Goal: Answer question/provide support: Share knowledge or assist other users

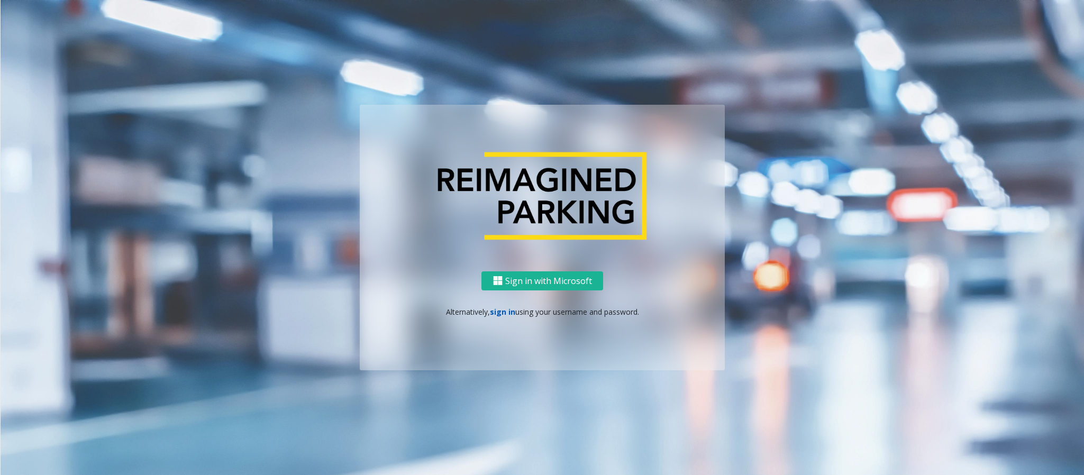
click at [497, 313] on link "sign in" at bounding box center [502, 312] width 25 height 10
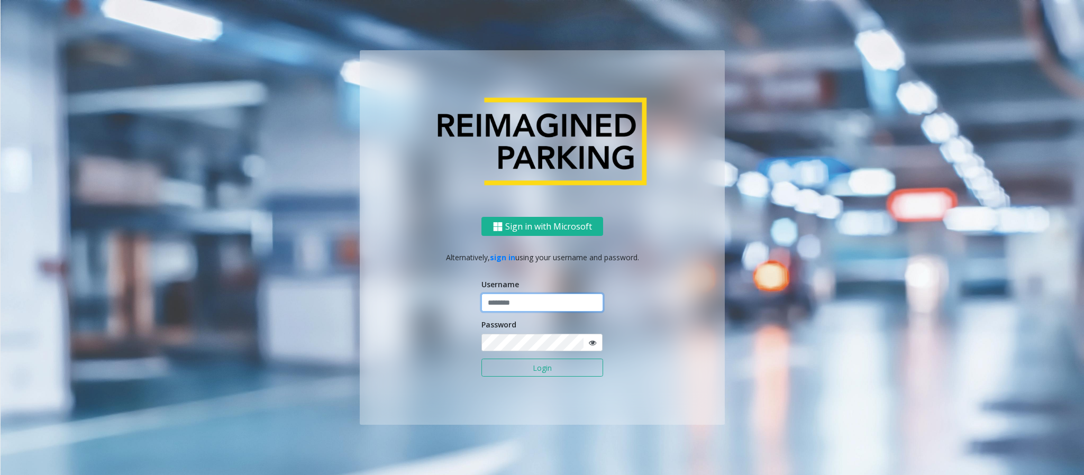
type input "******"
click at [512, 375] on button "Login" at bounding box center [542, 368] width 122 height 18
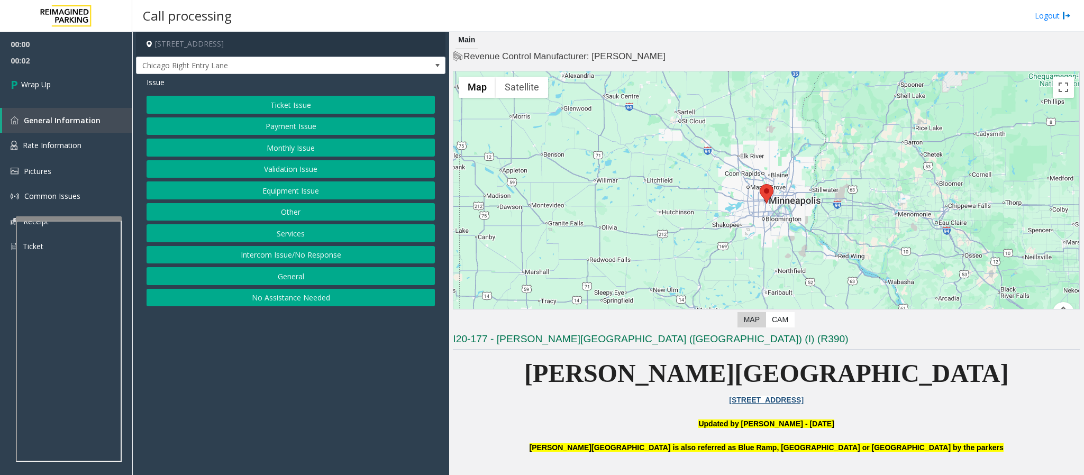
click at [361, 260] on button "Intercom Issue/No Response" at bounding box center [291, 255] width 288 height 18
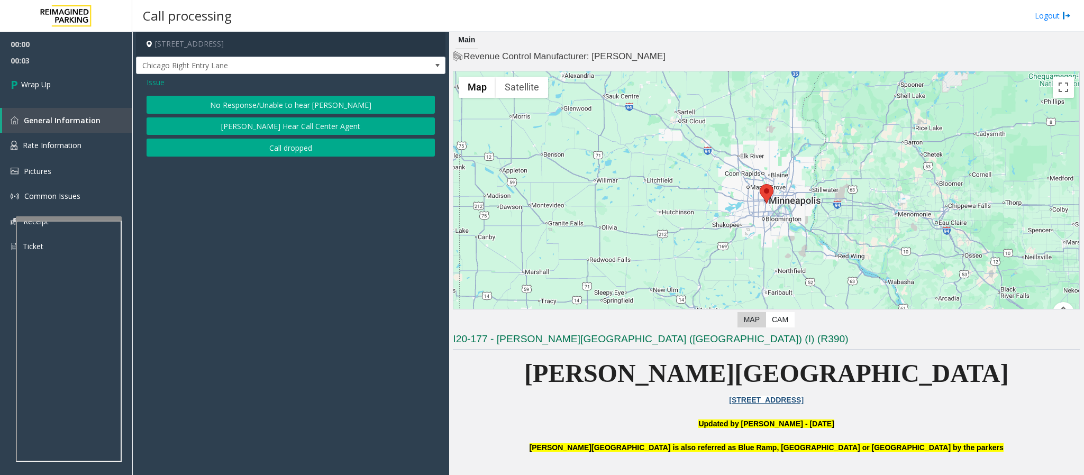
click at [324, 149] on button "Call dropped" at bounding box center [291, 148] width 288 height 18
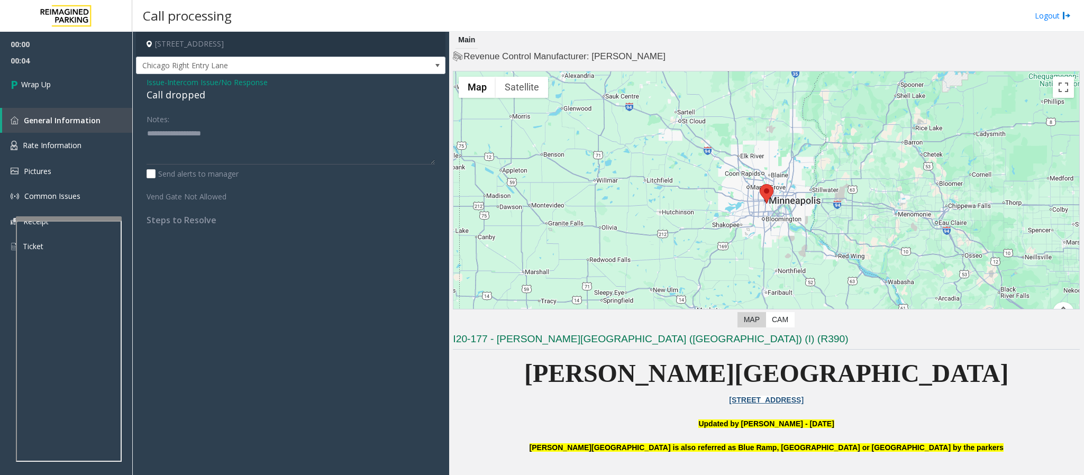
click at [163, 89] on div "Call dropped" at bounding box center [291, 95] width 288 height 14
type textarea "**********"
click at [96, 89] on link "Wrap Up" at bounding box center [66, 84] width 132 height 31
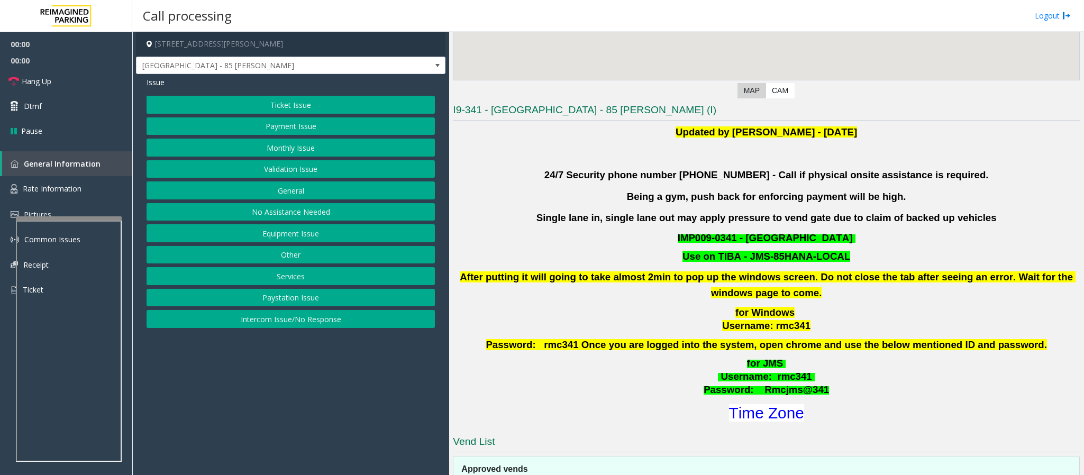
scroll to position [238, 0]
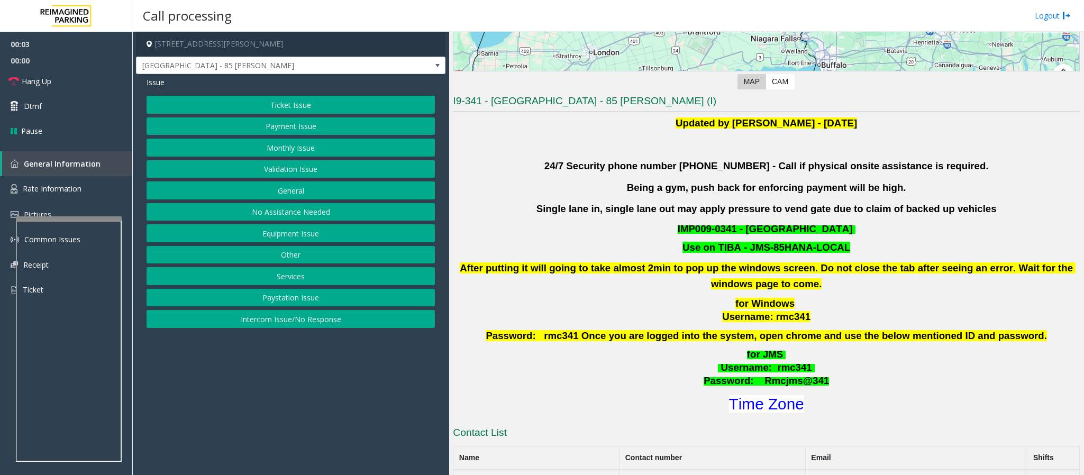
click at [267, 172] on button "Validation Issue" at bounding box center [291, 169] width 288 height 18
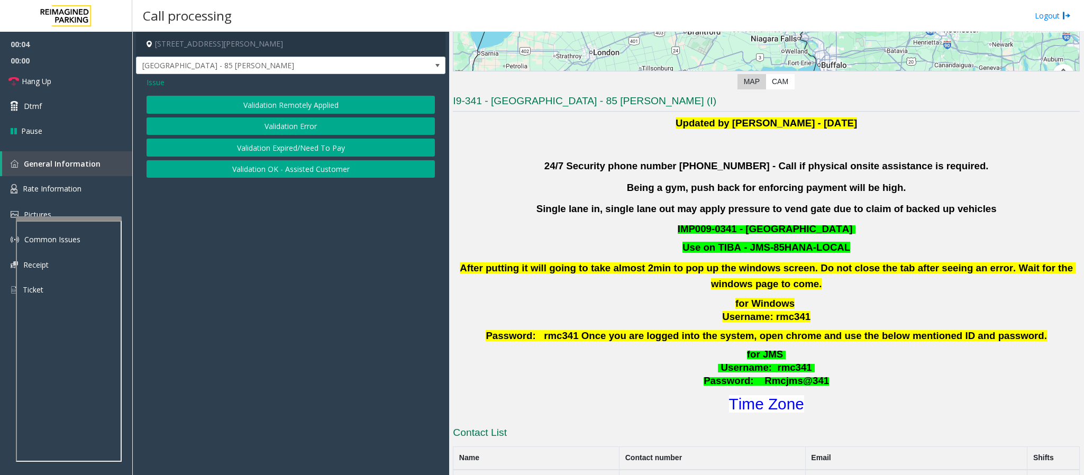
click at [271, 132] on button "Validation Error" at bounding box center [291, 126] width 288 height 18
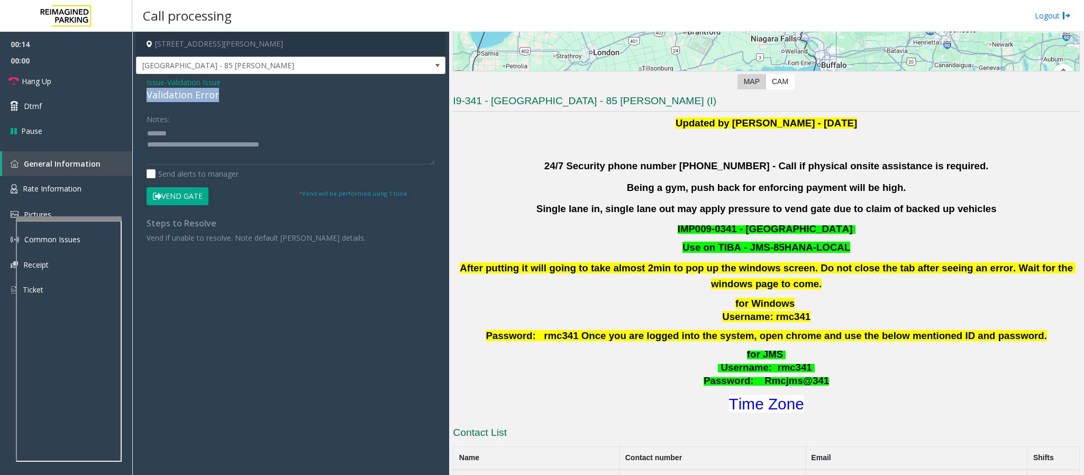
drag, startPoint x: 230, startPoint y: 97, endPoint x: 142, endPoint y: 97, distance: 88.3
click at [142, 97] on div "Issue - Validation Issue Validation Error Notes: Send alerts to manager Vend Ga…" at bounding box center [290, 164] width 309 height 180
click at [244, 134] on textarea at bounding box center [291, 145] width 288 height 40
click at [181, 153] on textarea at bounding box center [291, 145] width 288 height 40
click at [183, 157] on textarea at bounding box center [291, 145] width 288 height 40
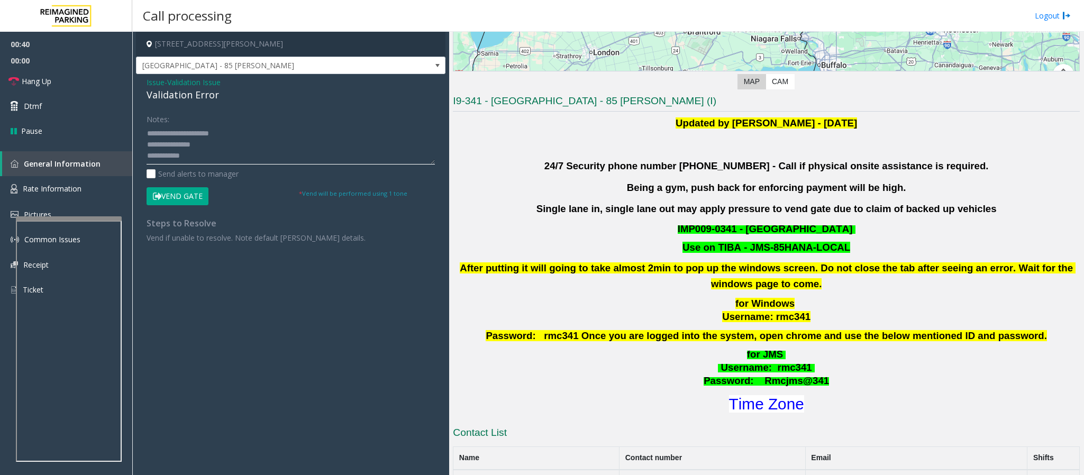
click at [183, 157] on textarea at bounding box center [291, 145] width 288 height 40
click at [186, 156] on textarea at bounding box center [291, 145] width 288 height 40
click at [185, 157] on textarea at bounding box center [291, 145] width 288 height 40
click at [206, 149] on textarea at bounding box center [291, 145] width 288 height 40
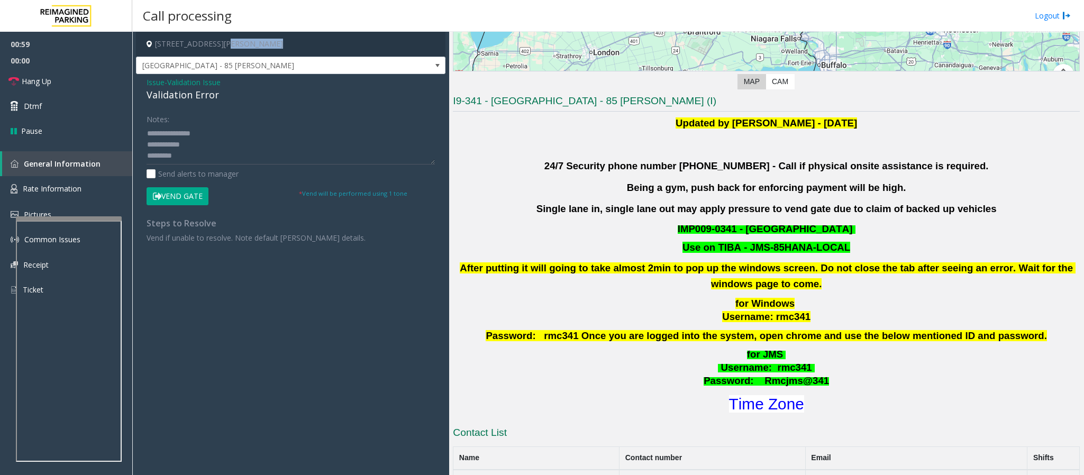
drag, startPoint x: 275, startPoint y: 46, endPoint x: 222, endPoint y: 48, distance: 52.9
click at [222, 48] on h4 "[STREET_ADDRESS][PERSON_NAME]" at bounding box center [290, 44] width 309 height 25
copy h4 "[GEOGRAPHIC_DATA], [GEOGRAPHIC_DATA]"
click at [178, 195] on button "Vend Gate" at bounding box center [178, 196] width 62 height 18
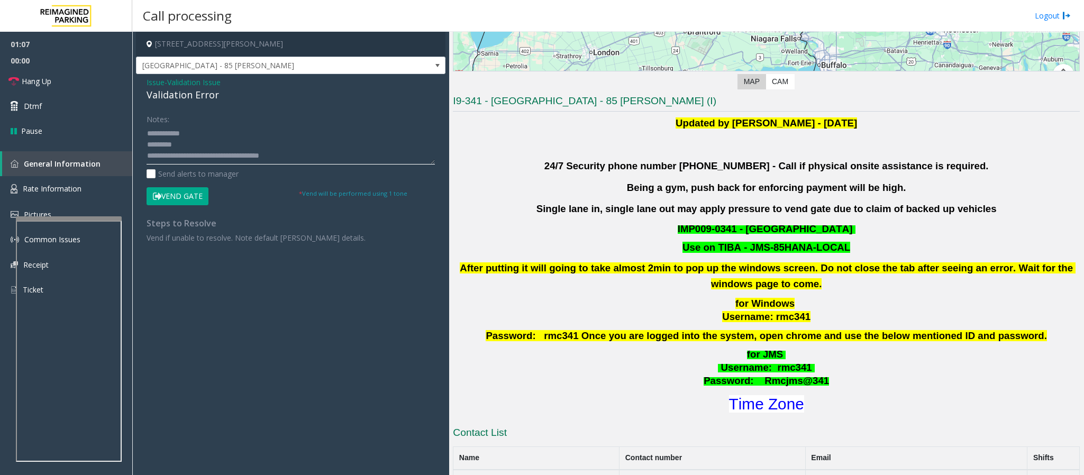
click at [197, 148] on textarea at bounding box center [291, 145] width 288 height 40
type textarea "**********"
click at [37, 80] on span "Hang Up" at bounding box center [37, 81] width 30 height 11
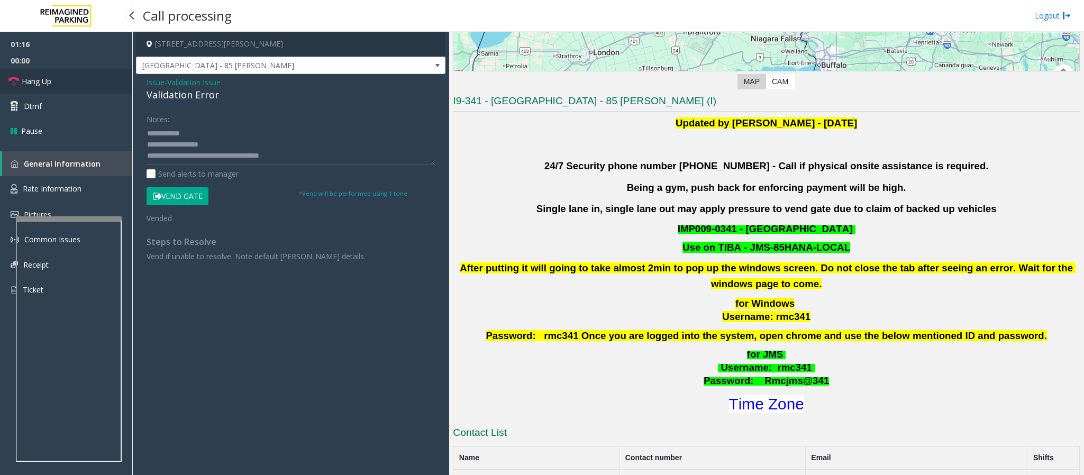
click at [37, 80] on span "Hang Up" at bounding box center [37, 81] width 30 height 11
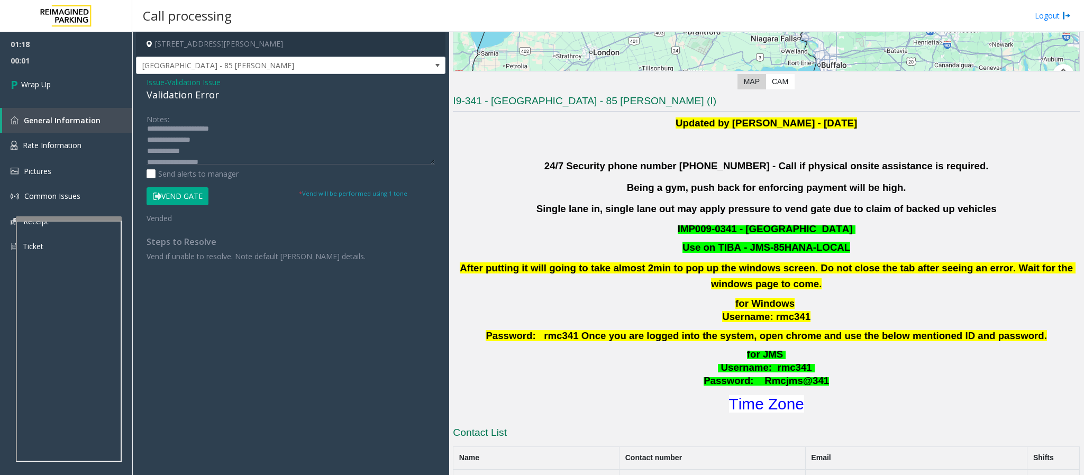
scroll to position [0, 0]
click at [28, 97] on link "Wrap Up" at bounding box center [66, 84] width 132 height 31
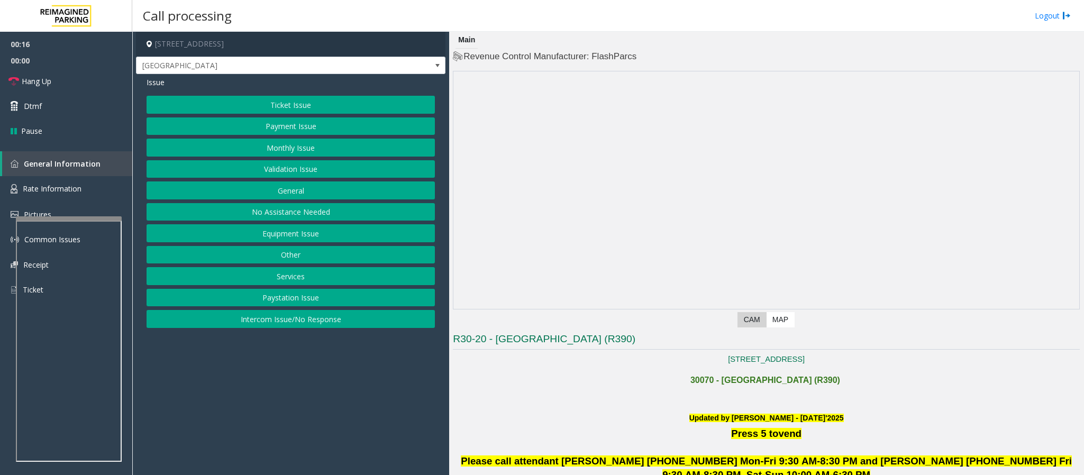
drag, startPoint x: 271, startPoint y: 325, endPoint x: 271, endPoint y: 305, distance: 20.6
click at [271, 325] on button "Intercom Issue/No Response" at bounding box center [291, 319] width 288 height 18
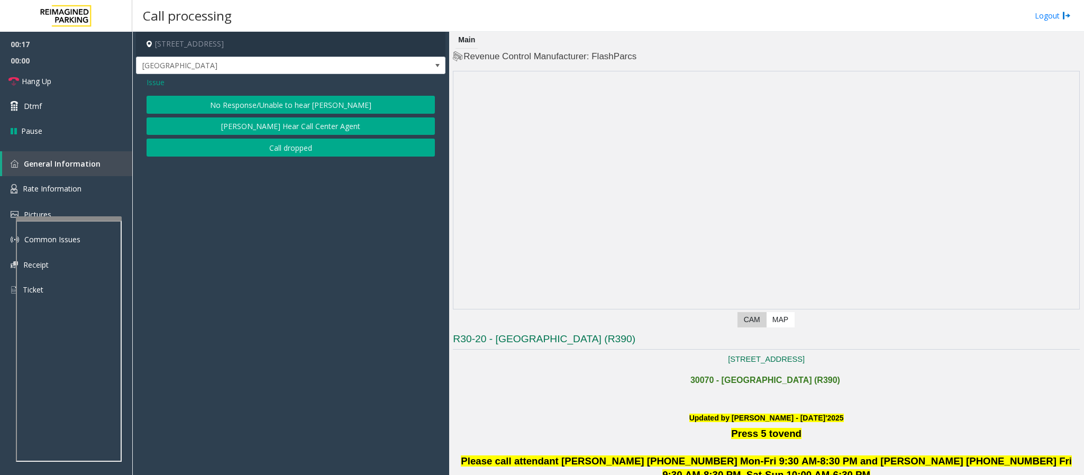
click at [257, 112] on button "No Response/Unable to hear [PERSON_NAME]" at bounding box center [291, 105] width 288 height 18
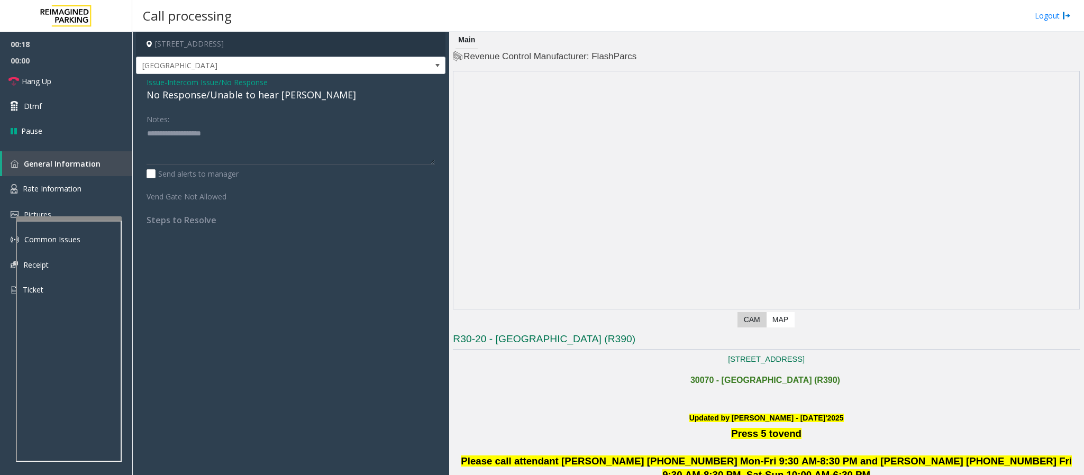
click at [254, 101] on div "No Response/Unable to hear [PERSON_NAME]" at bounding box center [291, 95] width 288 height 14
type textarea "**********"
click at [40, 84] on span "Hang Up" at bounding box center [37, 81] width 30 height 11
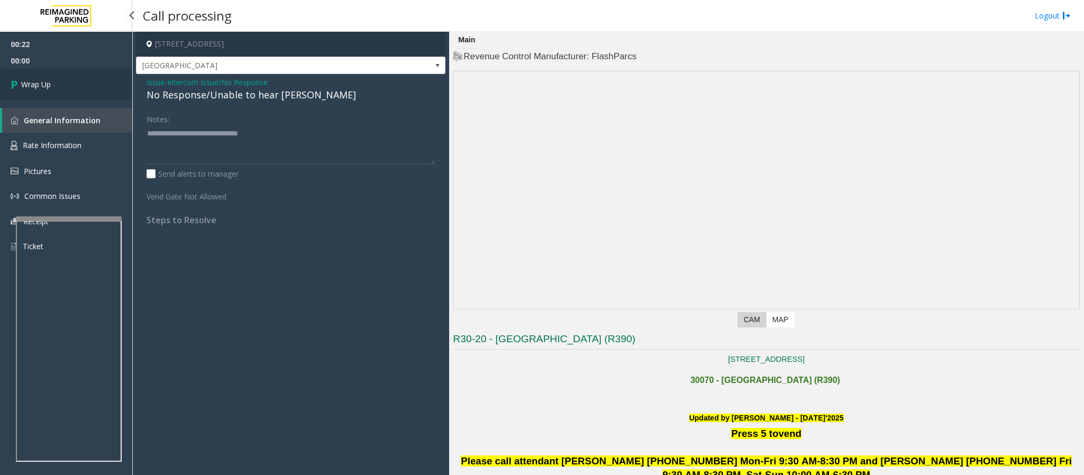
click at [42, 85] on span "Wrap Up" at bounding box center [36, 84] width 30 height 11
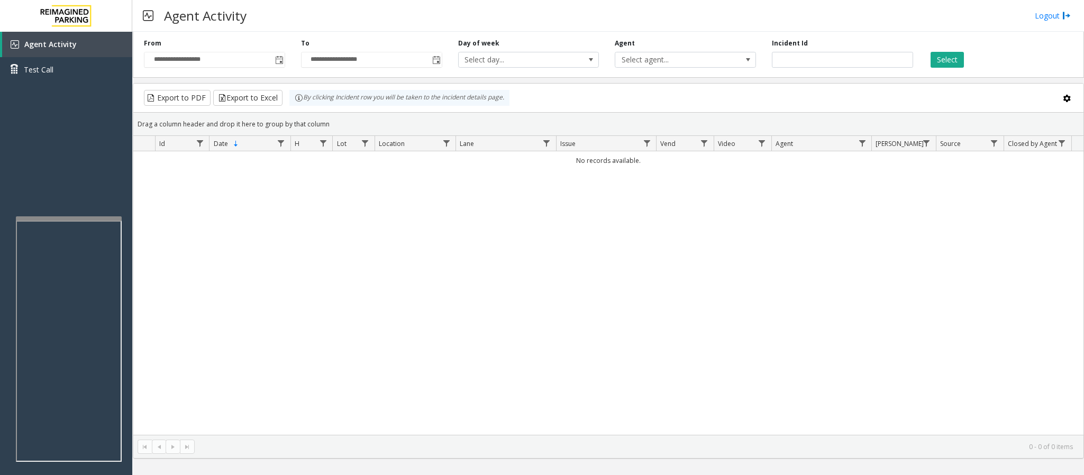
click at [344, 308] on div "No records available." at bounding box center [608, 293] width 950 height 284
click at [451, 272] on div "No records available." at bounding box center [608, 293] width 950 height 284
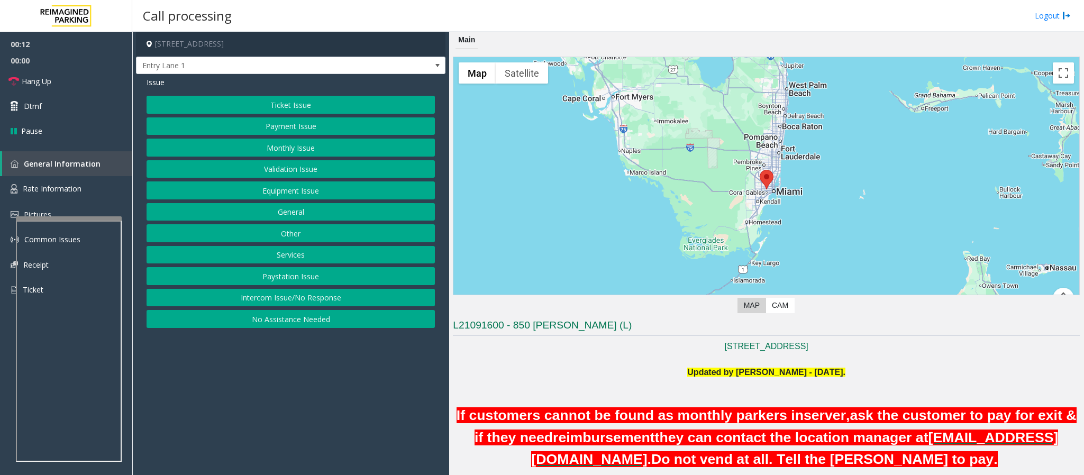
click at [277, 300] on button "Intercom Issue/No Response" at bounding box center [291, 298] width 288 height 18
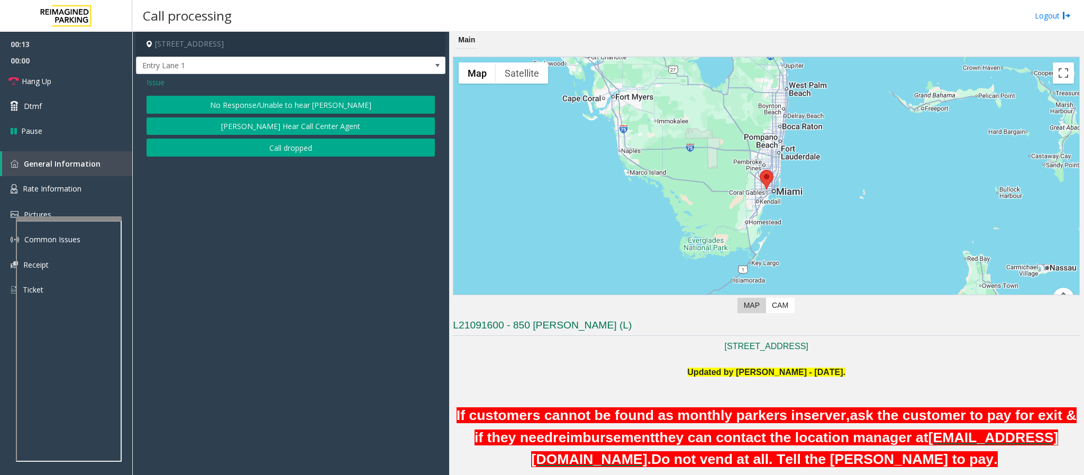
click at [262, 97] on button "No Response/Unable to hear [PERSON_NAME]" at bounding box center [291, 105] width 288 height 18
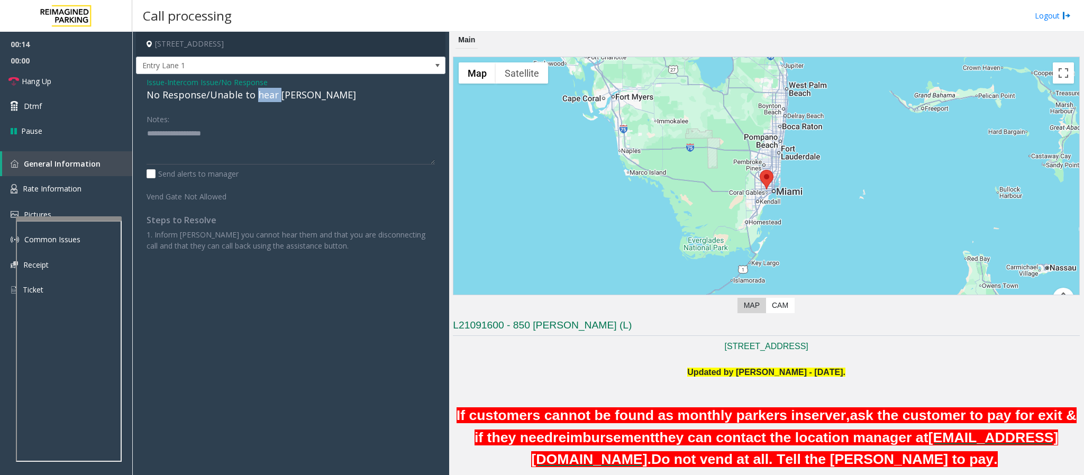
click at [262, 97] on div "No Response/Unable to hear [PERSON_NAME]" at bounding box center [291, 95] width 288 height 14
type textarea "**********"
click at [40, 76] on span "Hang Up" at bounding box center [37, 81] width 30 height 11
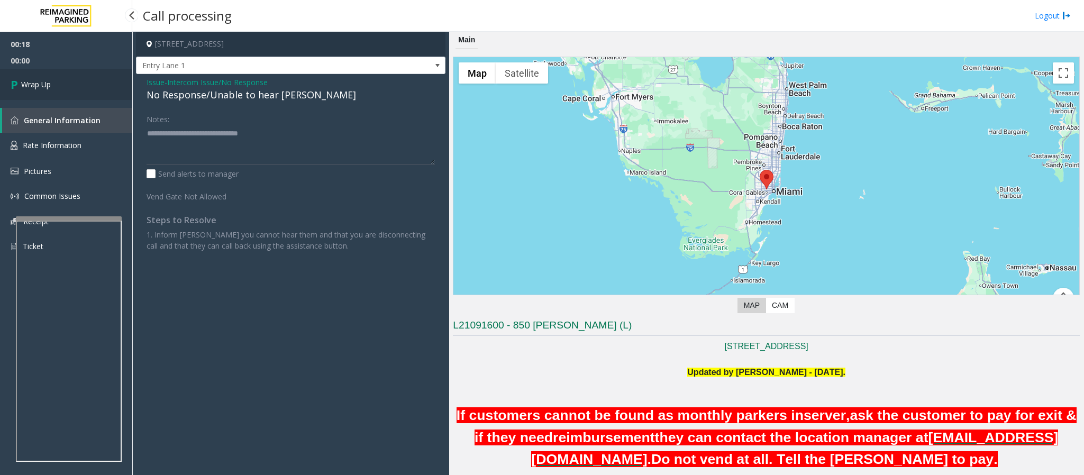
click at [48, 84] on span "Wrap Up" at bounding box center [36, 84] width 30 height 11
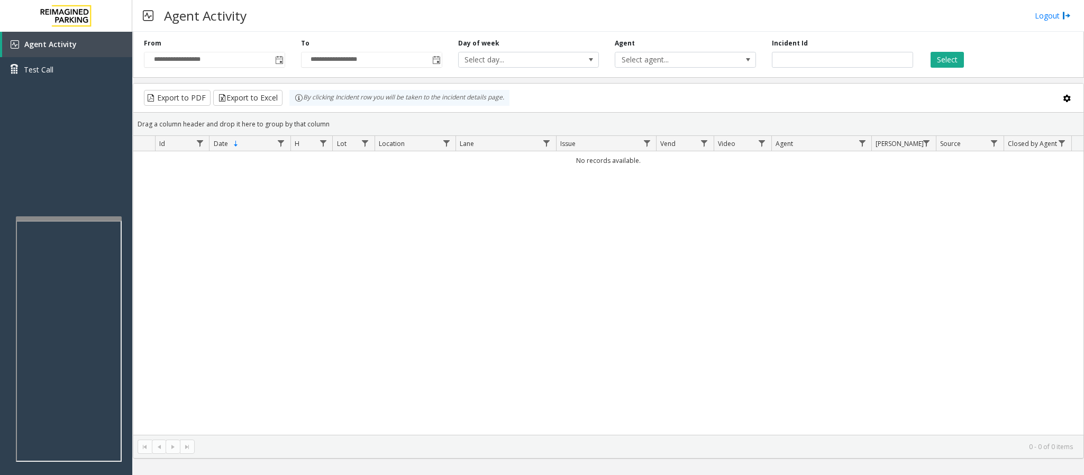
click at [278, 393] on div "No records available." at bounding box center [608, 293] width 950 height 284
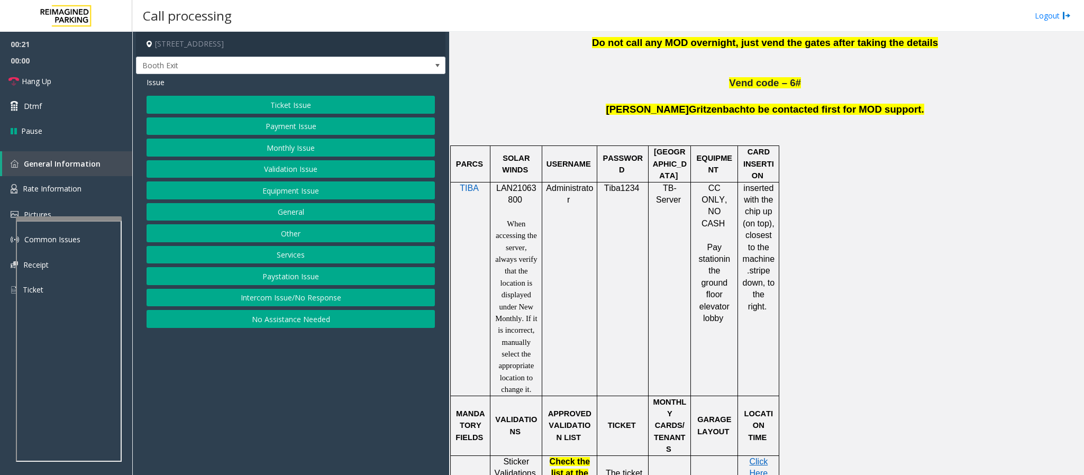
scroll to position [635, 0]
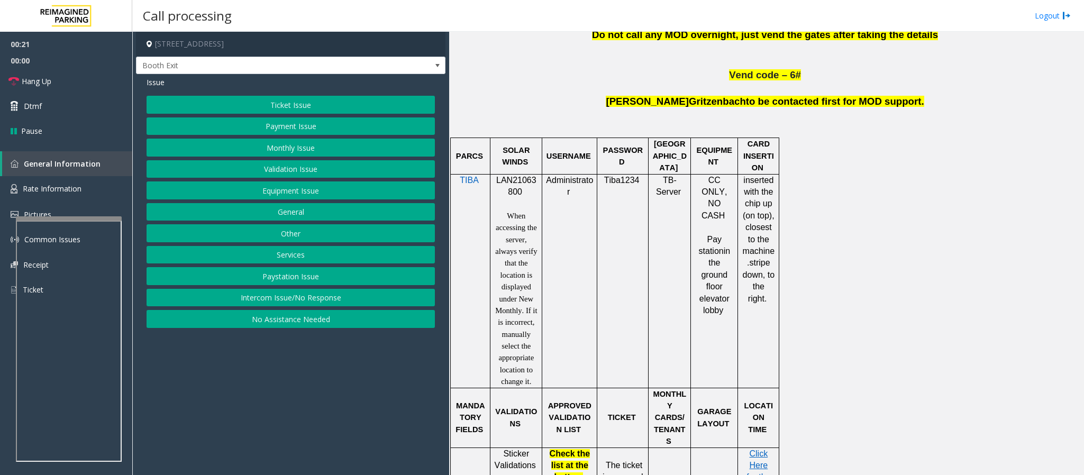
click at [315, 101] on button "Ticket Issue" at bounding box center [291, 105] width 288 height 18
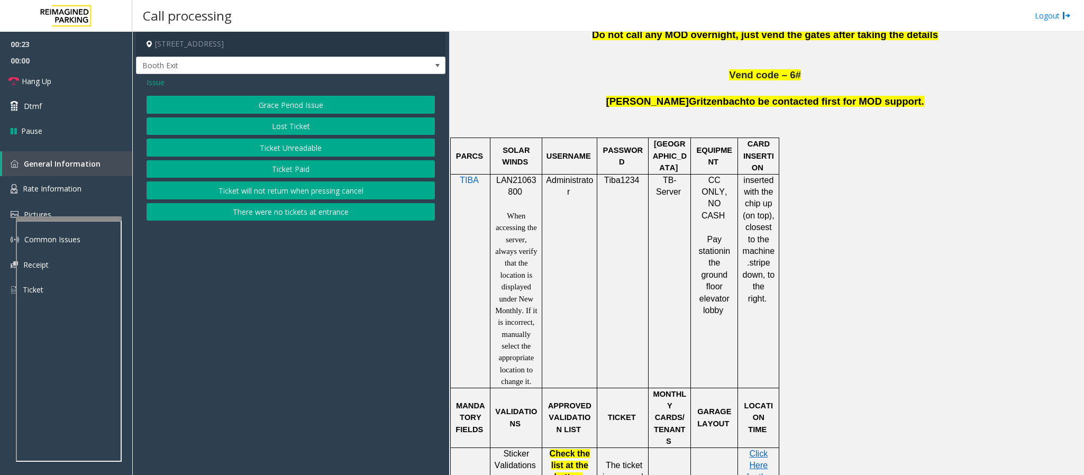
click at [285, 121] on button "Lost Ticket" at bounding box center [291, 126] width 288 height 18
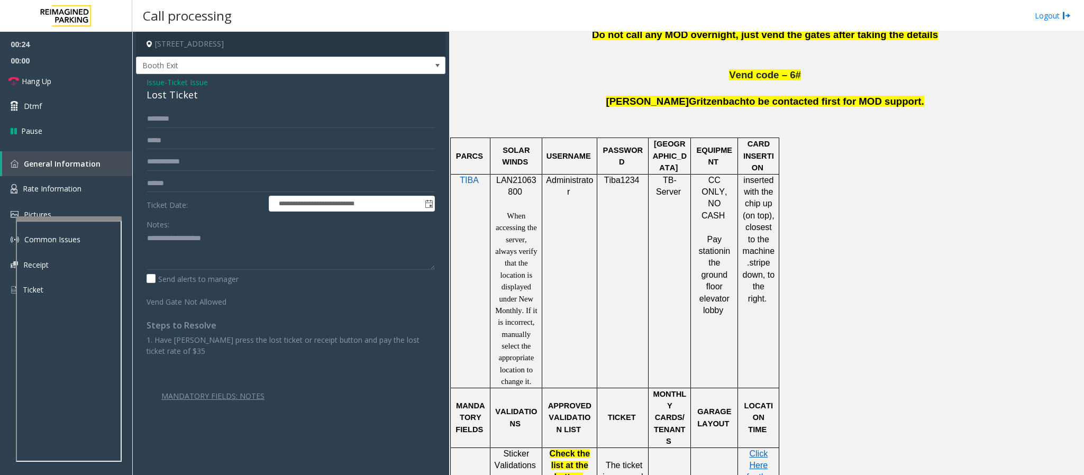
click at [508, 176] on p "LAN21063800" at bounding box center [516, 187] width 44 height 24
copy p "LAN21063800"
drag, startPoint x: 206, startPoint y: 95, endPoint x: 138, endPoint y: 98, distance: 68.3
click at [138, 98] on div "**********" at bounding box center [290, 259] width 309 height 371
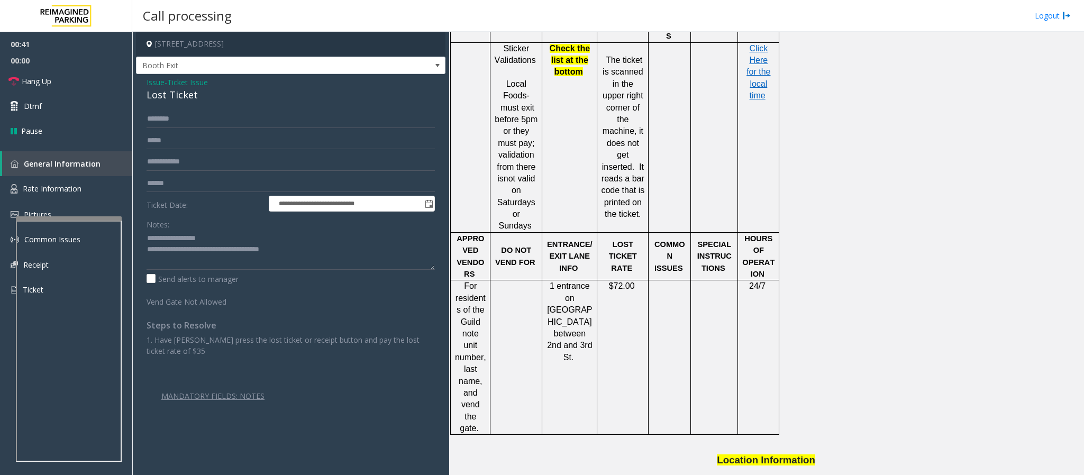
scroll to position [1111, 0]
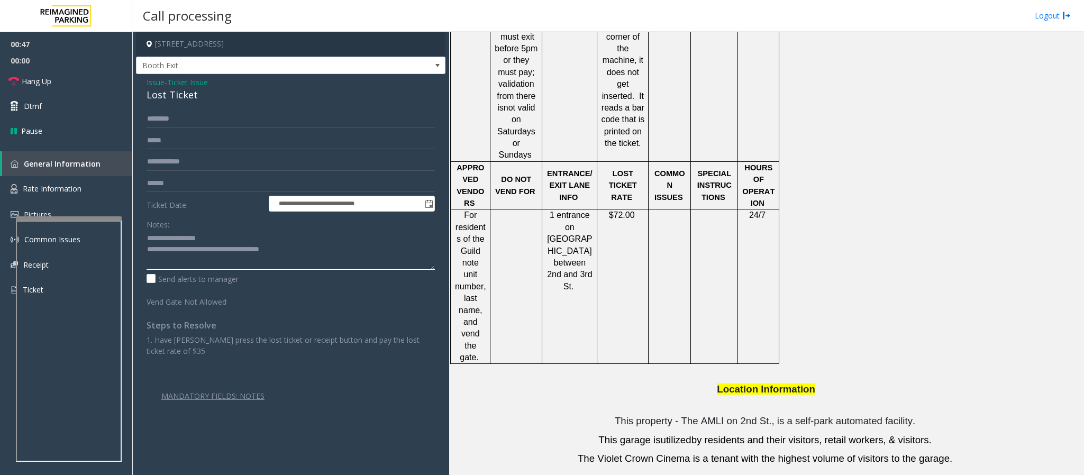
drag, startPoint x: 300, startPoint y: 254, endPoint x: 190, endPoint y: 253, distance: 110.0
click at [190, 253] on textarea at bounding box center [291, 250] width 288 height 40
click at [39, 85] on span "Hang Up" at bounding box center [37, 81] width 30 height 11
click at [222, 245] on textarea at bounding box center [291, 250] width 288 height 40
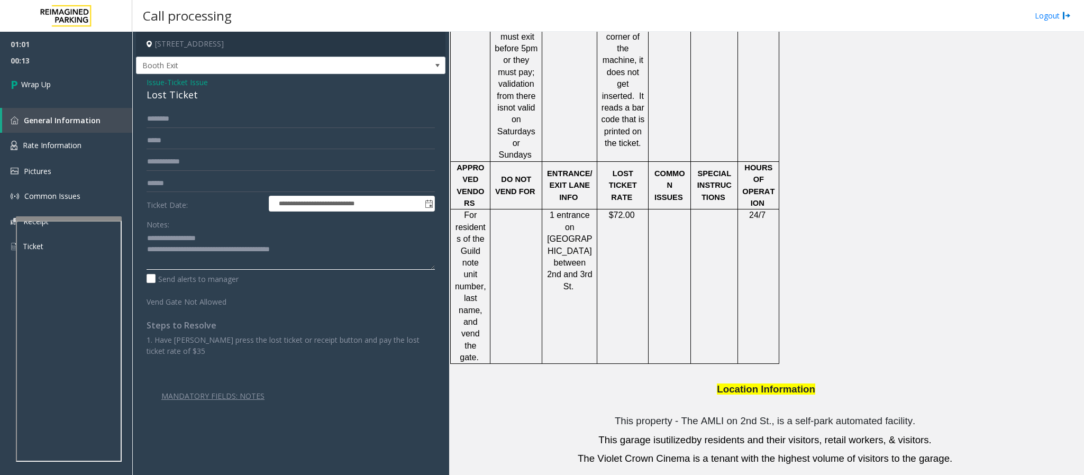
click at [335, 248] on textarea at bounding box center [291, 250] width 288 height 40
type textarea "**********"
click at [62, 87] on link "Wrap Up" at bounding box center [66, 84] width 132 height 31
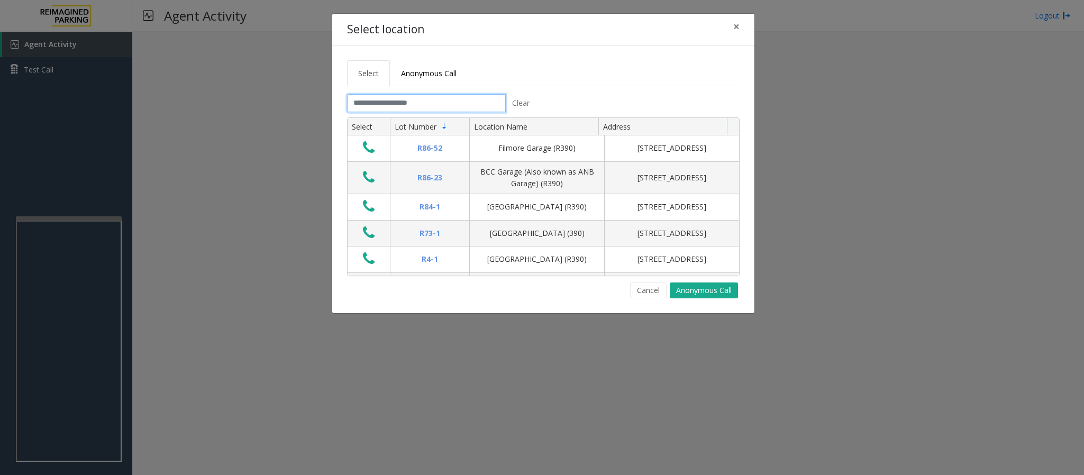
click at [397, 104] on input "text" at bounding box center [426, 103] width 159 height 18
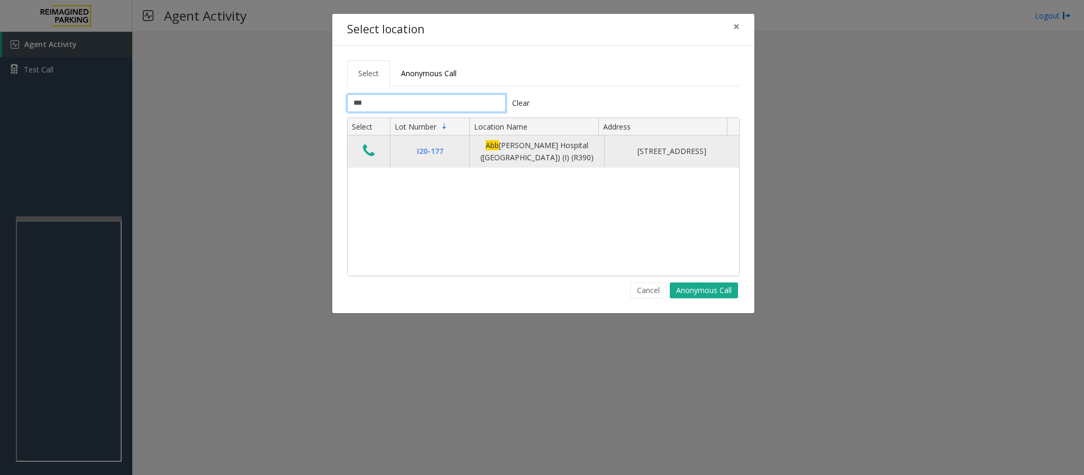
type input "***"
click at [373, 149] on icon "Data table" at bounding box center [369, 150] width 12 height 15
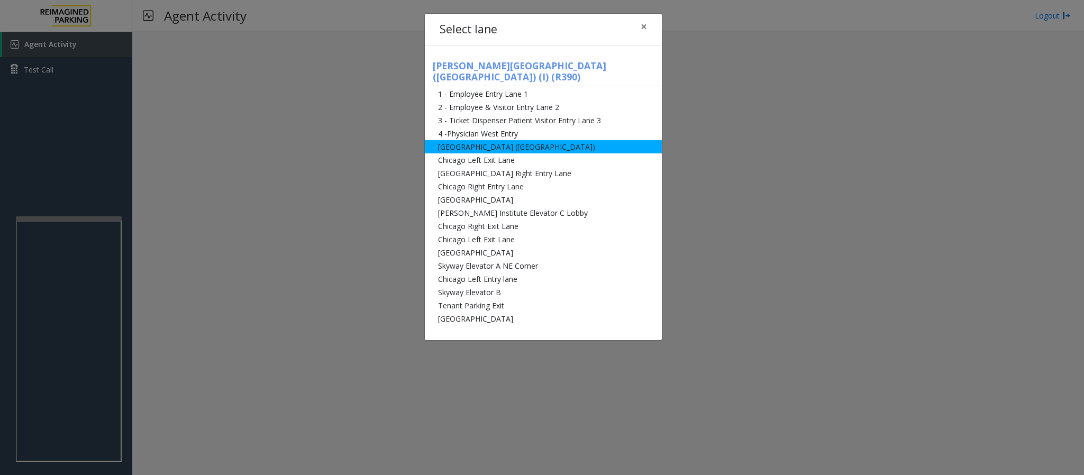
click at [513, 140] on li "[GEOGRAPHIC_DATA] ([GEOGRAPHIC_DATA])" at bounding box center [543, 146] width 237 height 13
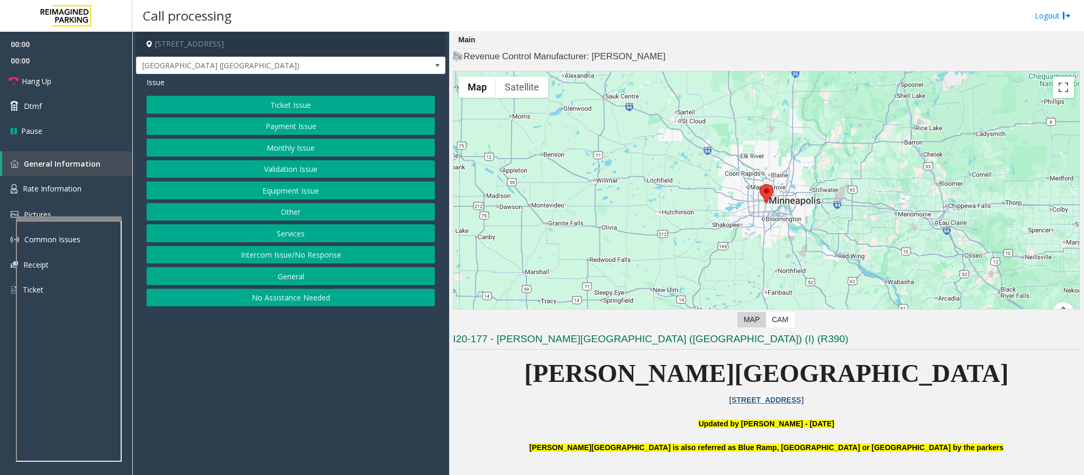
click at [261, 151] on button "Monthly Issue" at bounding box center [291, 148] width 288 height 18
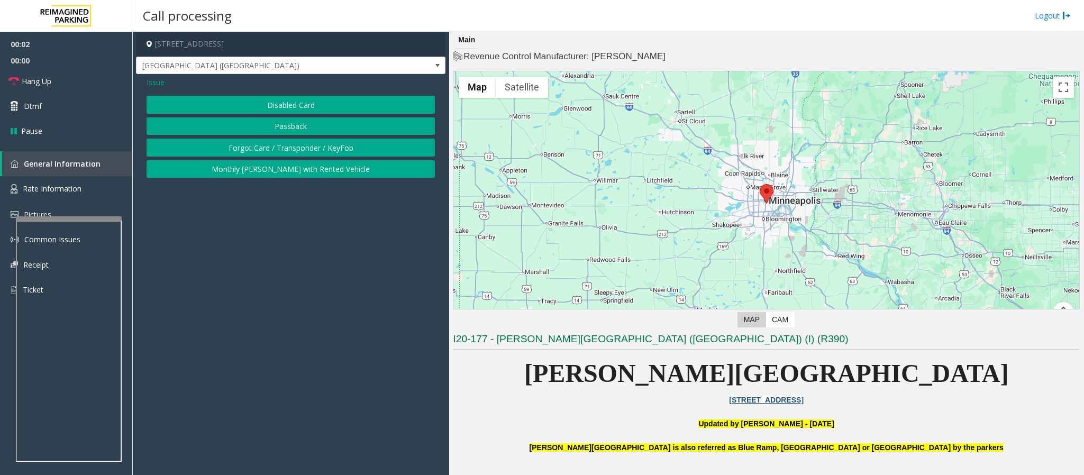
click at [261, 105] on button "Disabled Card" at bounding box center [291, 105] width 288 height 18
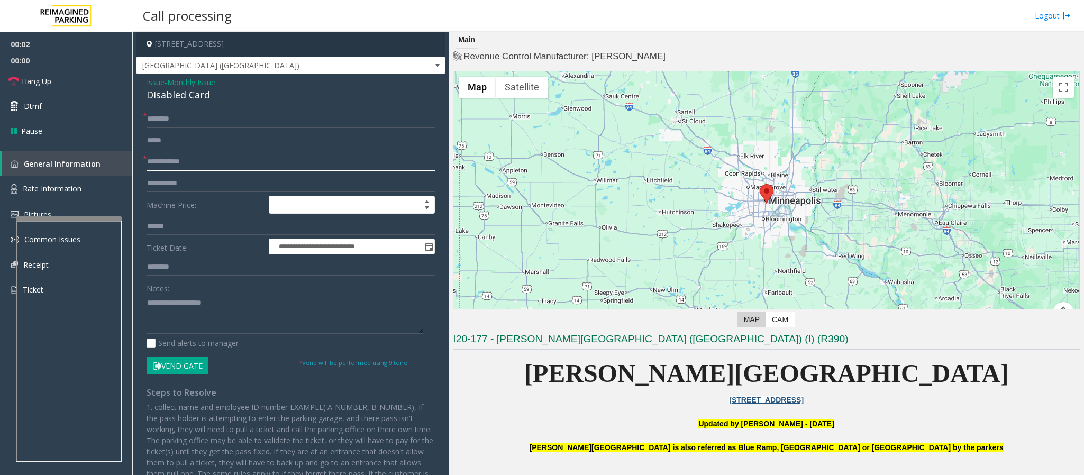
click at [186, 160] on input "text" at bounding box center [291, 162] width 288 height 18
type input "*****"
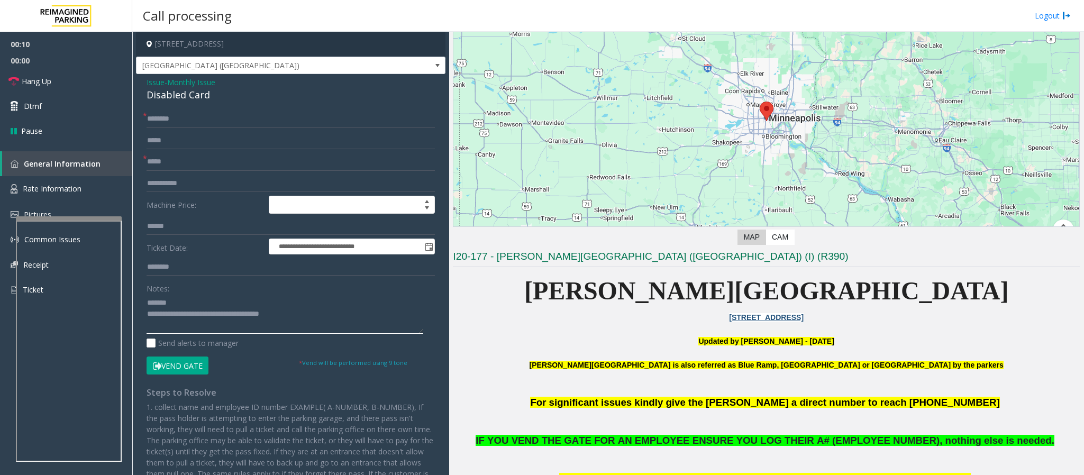
scroll to position [159, 0]
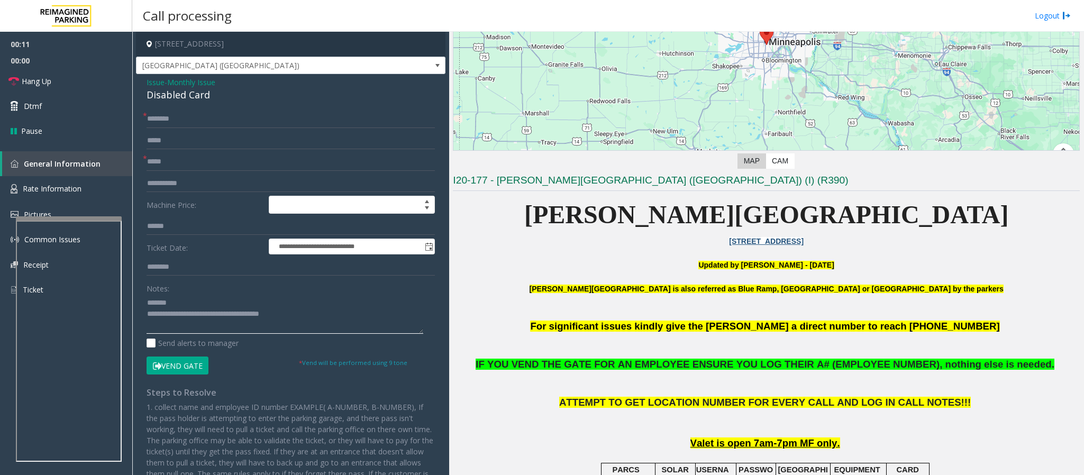
type textarea "**********"
click at [178, 368] on button "Vend Gate" at bounding box center [178, 366] width 62 height 18
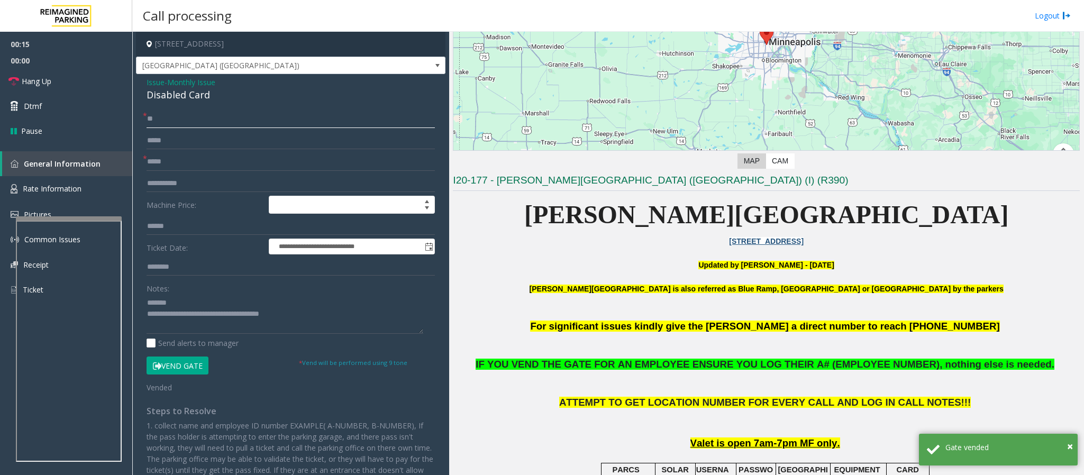
type input "**"
drag, startPoint x: 218, startPoint y: 95, endPoint x: 140, endPoint y: 100, distance: 77.9
click at [140, 100] on div "**********" at bounding box center [290, 319] width 309 height 490
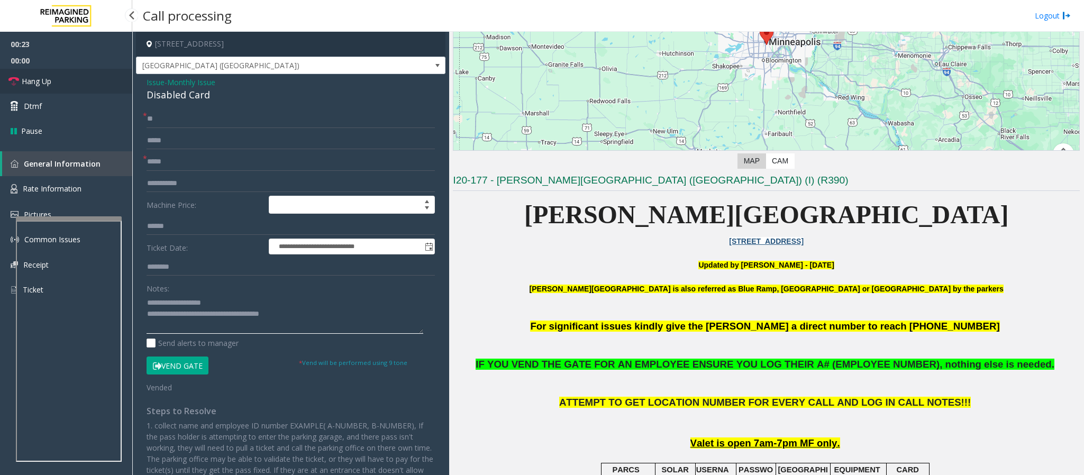
type textarea "**********"
click at [30, 86] on span "Hang Up" at bounding box center [37, 81] width 30 height 11
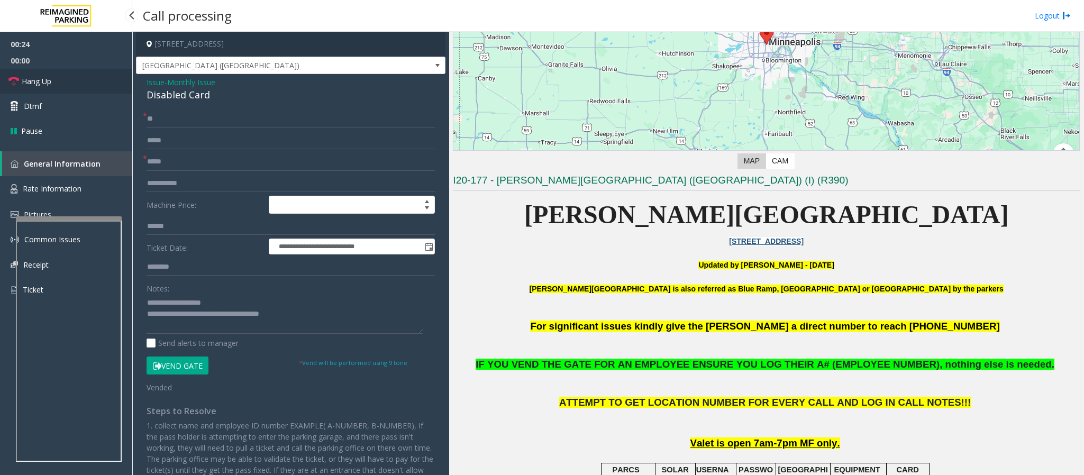
click at [30, 86] on span "Hang Up" at bounding box center [37, 81] width 30 height 11
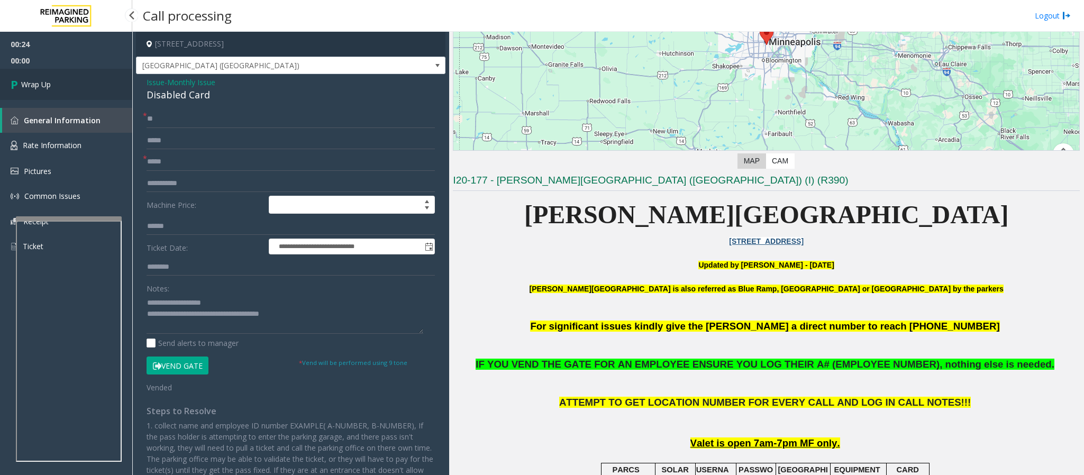
click at [30, 86] on span "Wrap Up" at bounding box center [36, 84] width 30 height 11
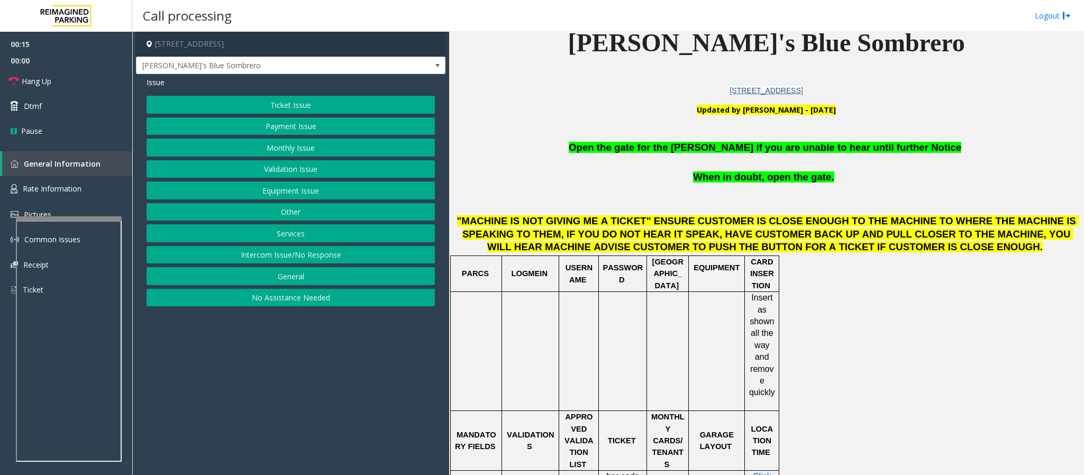
scroll to position [635, 0]
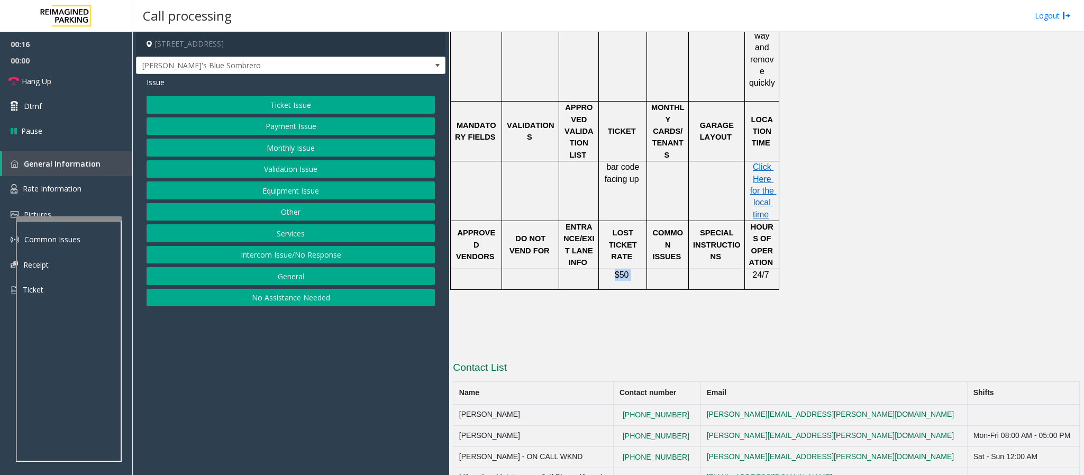
drag, startPoint x: 636, startPoint y: 256, endPoint x: 612, endPoint y: 256, distance: 24.9
click at [612, 269] on p "$50" at bounding box center [623, 275] width 40 height 12
click at [616, 270] on span "$50" at bounding box center [622, 274] width 14 height 9
click at [275, 172] on button "Validation Issue" at bounding box center [291, 169] width 288 height 18
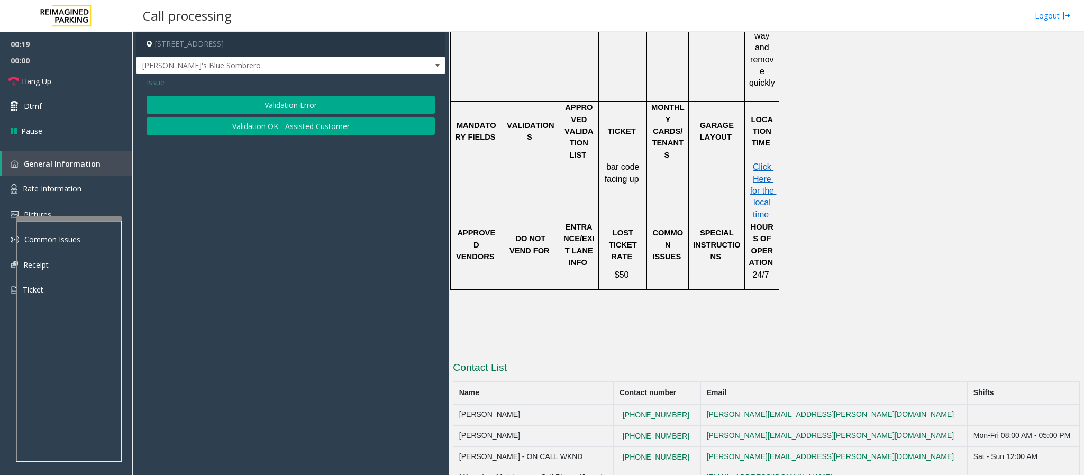
click at [275, 172] on app-call-processing-form "[STREET_ADDRESS] [PERSON_NAME]'s Blue Sombrero Issue Validation Error Validatio…" at bounding box center [290, 253] width 317 height 443
click at [159, 84] on span "Issue" at bounding box center [156, 82] width 18 height 11
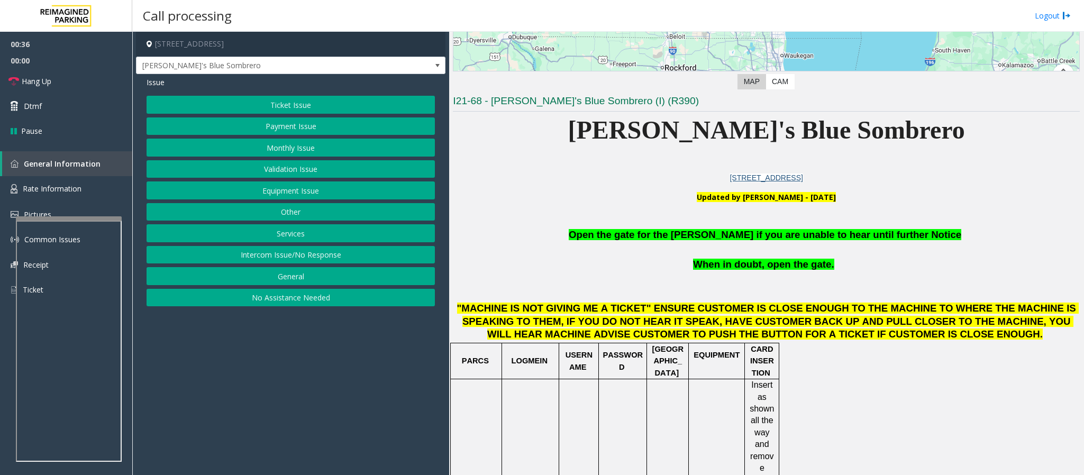
scroll to position [159, 0]
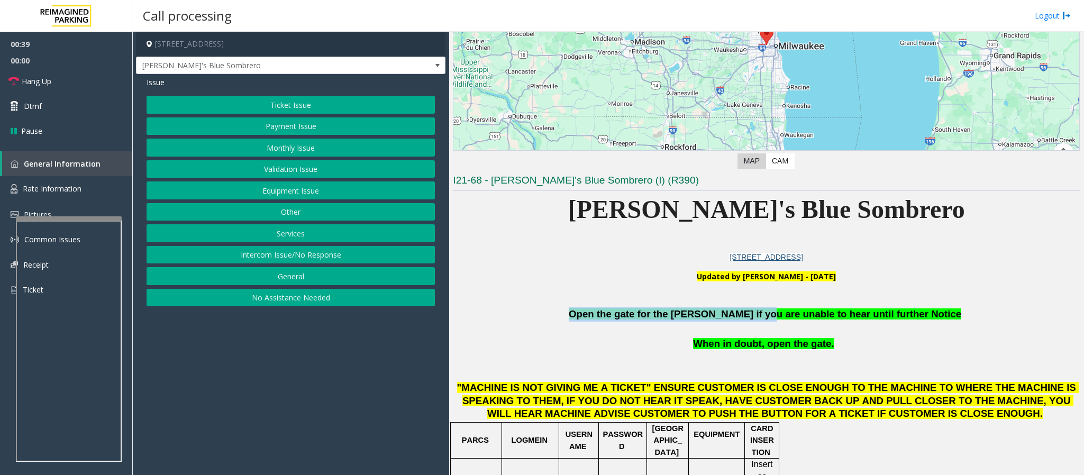
drag, startPoint x: 587, startPoint y: 321, endPoint x: 775, endPoint y: 320, distance: 187.8
click at [775, 320] on p "Open the gate for the [PERSON_NAME] if you are unable to hear until further Not…" at bounding box center [766, 314] width 627 height 14
click at [792, 320] on span "Open the gate for the [PERSON_NAME] if you are unable to hear until further Not…" at bounding box center [765, 313] width 393 height 11
click at [262, 198] on button "Equipment Issue" at bounding box center [291, 190] width 288 height 18
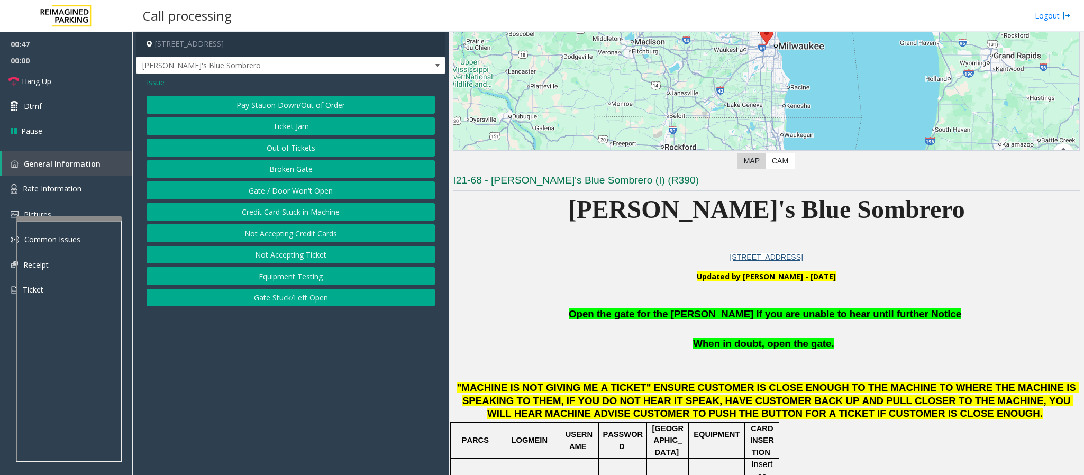
click at [262, 194] on button "Gate / Door Won't Open" at bounding box center [291, 190] width 288 height 18
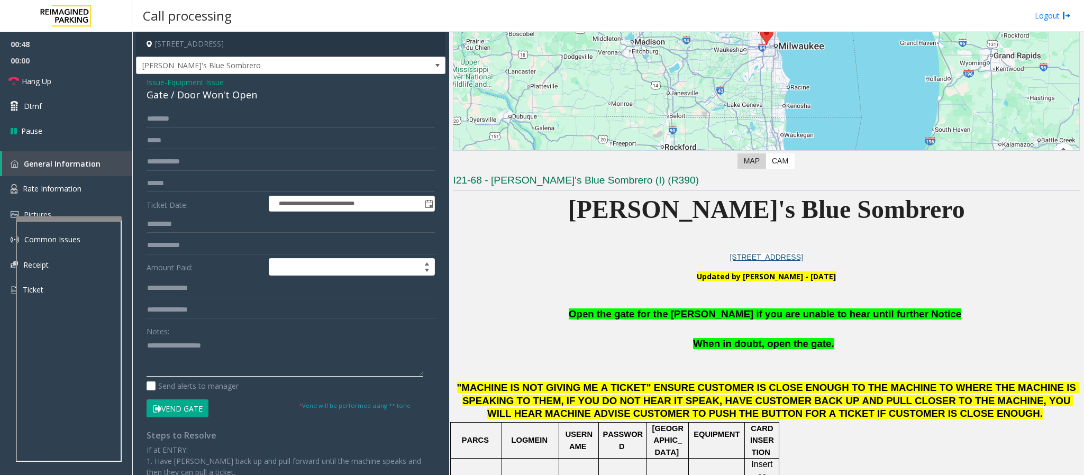
click at [163, 353] on textarea at bounding box center [285, 357] width 277 height 40
paste textarea "**********"
click at [186, 412] on button "Vend Gate" at bounding box center [178, 408] width 62 height 18
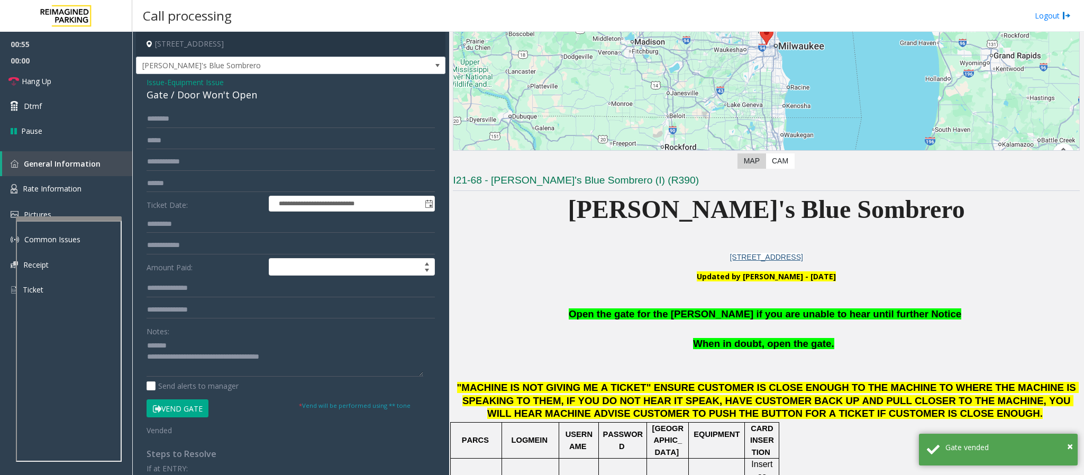
click at [756, 318] on span "Open the gate for the [PERSON_NAME] if you are unable to hear until further Not…" at bounding box center [765, 313] width 393 height 11
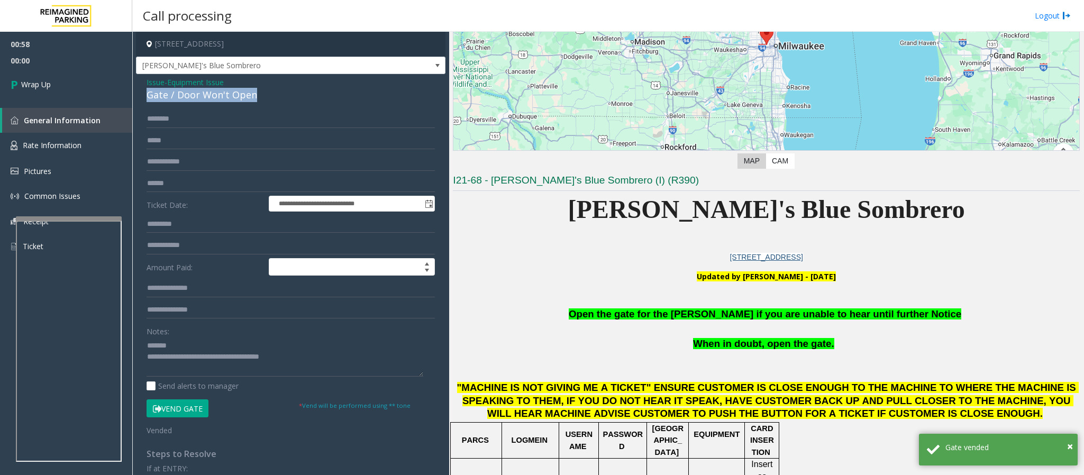
drag, startPoint x: 279, startPoint y: 99, endPoint x: 132, endPoint y: 94, distance: 147.1
click at [132, 94] on app-call-processing-form "**********" at bounding box center [290, 253] width 317 height 443
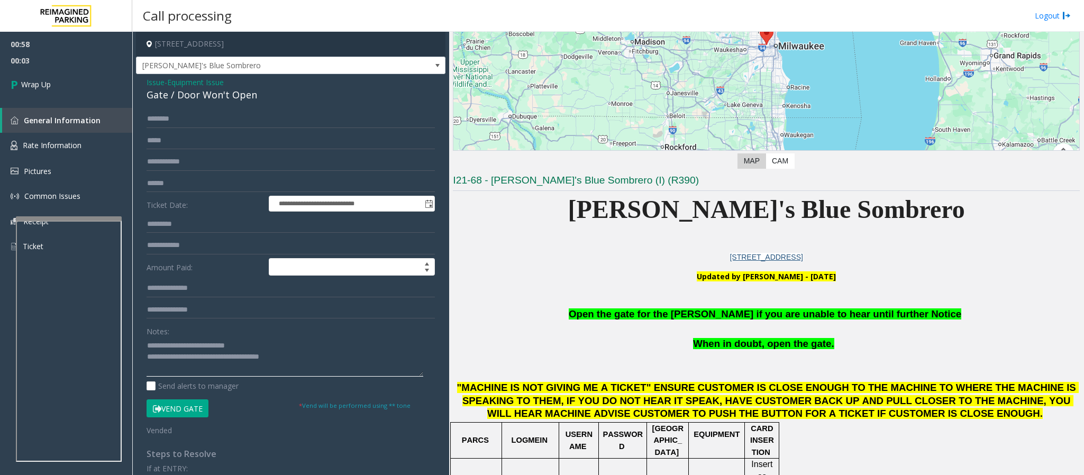
click at [291, 351] on textarea at bounding box center [285, 357] width 277 height 40
drag, startPoint x: 276, startPoint y: 359, endPoint x: 192, endPoint y: 367, distance: 84.5
click at [192, 367] on textarea at bounding box center [285, 357] width 277 height 40
click at [800, 315] on span "Open the gate for the [PERSON_NAME] if you are unable to hear until further Not…" at bounding box center [765, 313] width 393 height 11
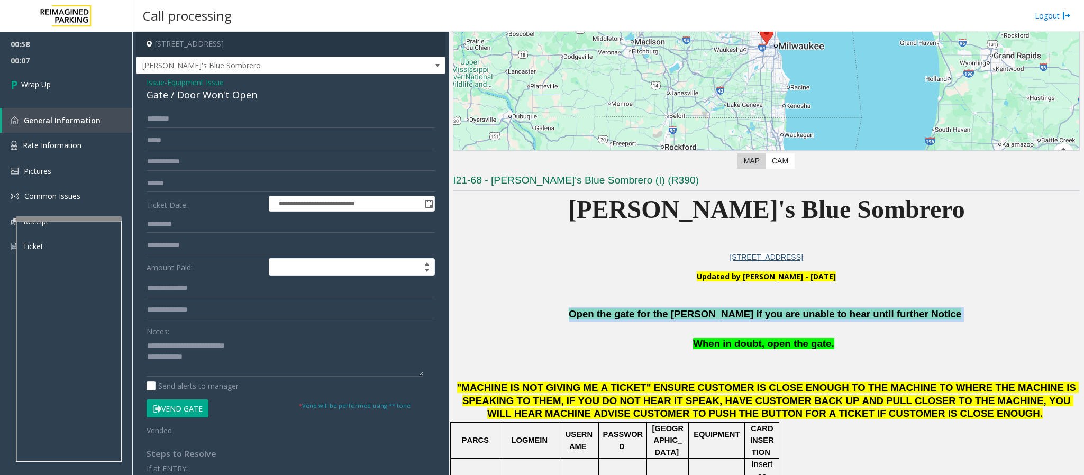
click at [800, 315] on span "Open the gate for the [PERSON_NAME] if you are unable to hear until further Not…" at bounding box center [765, 313] width 393 height 11
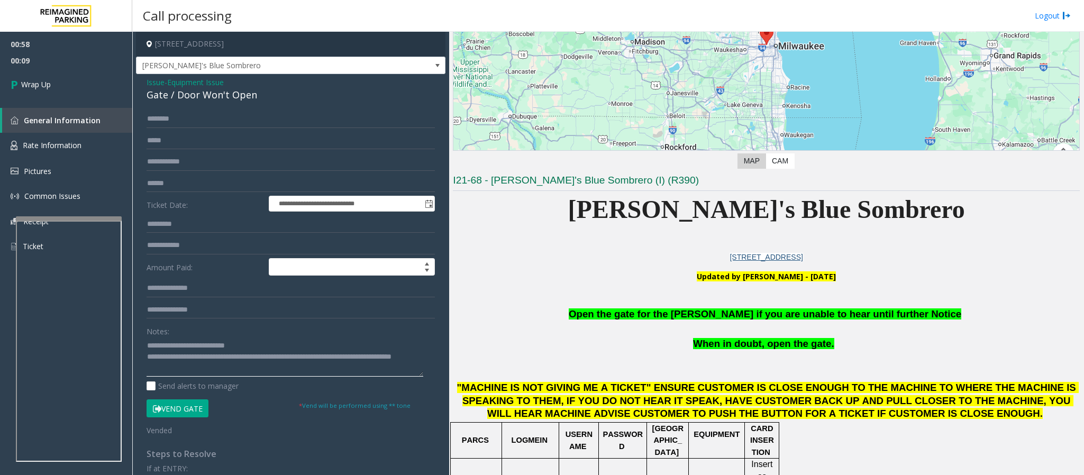
click at [268, 364] on textarea at bounding box center [285, 357] width 277 height 40
type textarea "**********"
click at [60, 78] on link "Wrap Up" at bounding box center [66, 84] width 132 height 31
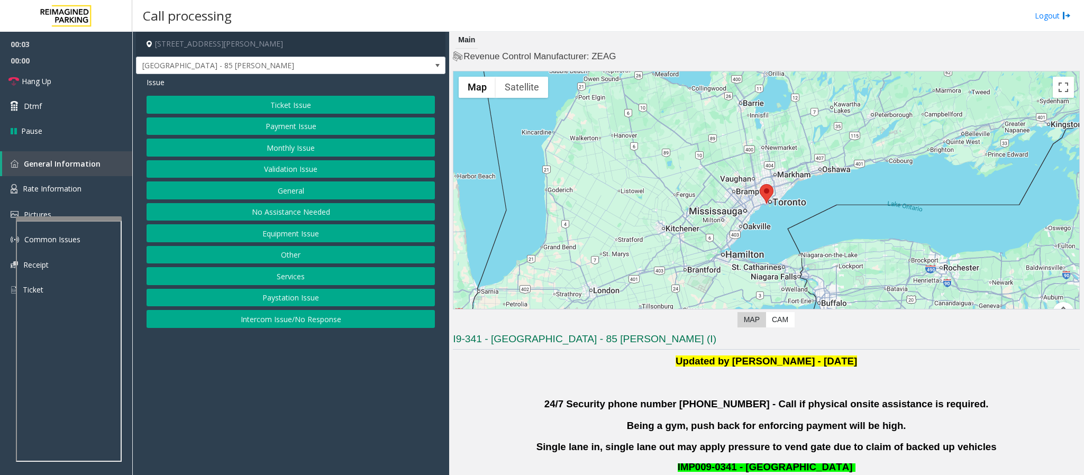
click at [348, 325] on button "Intercom Issue/No Response" at bounding box center [291, 319] width 288 height 18
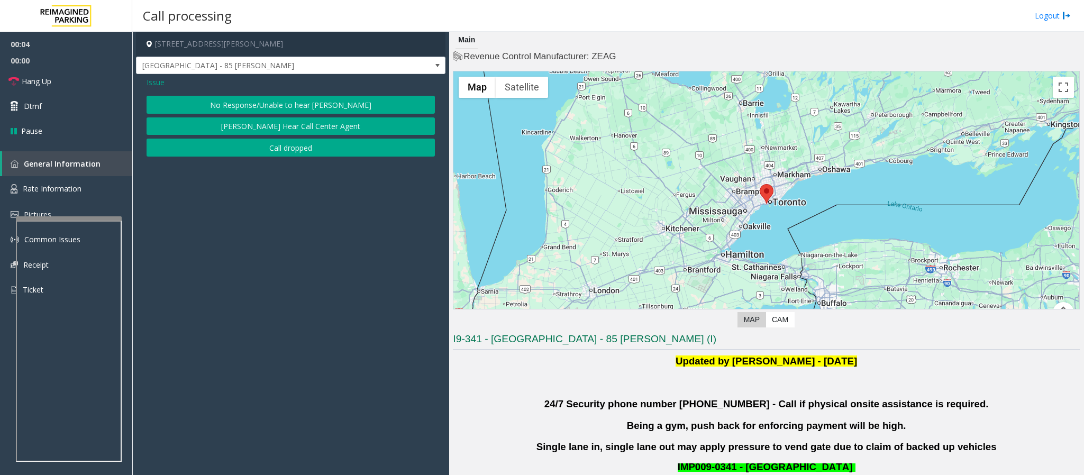
click at [232, 100] on button "No Response/Unable to hear [PERSON_NAME]" at bounding box center [291, 105] width 288 height 18
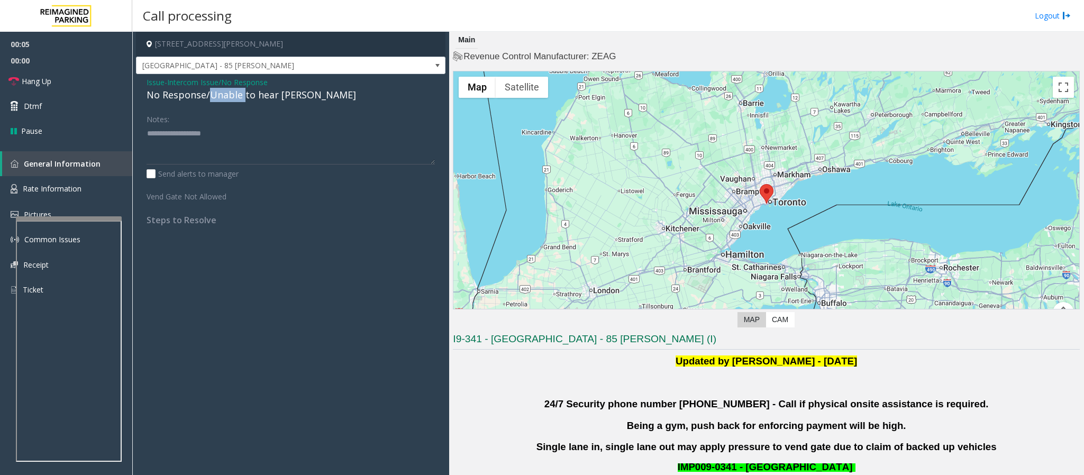
click at [232, 100] on div "No Response/Unable to hear [PERSON_NAME]" at bounding box center [291, 95] width 288 height 14
type textarea "**********"
click at [37, 85] on span "Hang Up" at bounding box center [37, 81] width 30 height 11
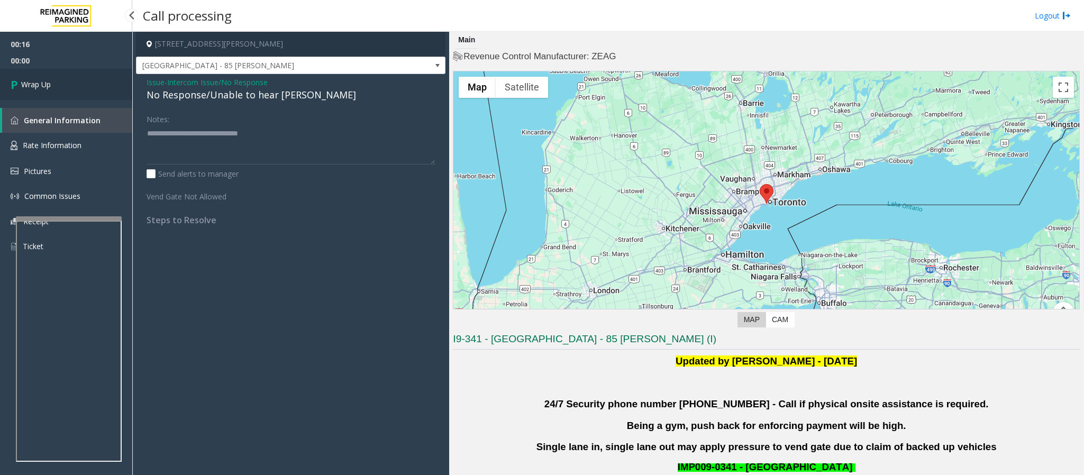
click at [37, 85] on span "Wrap Up" at bounding box center [36, 84] width 30 height 11
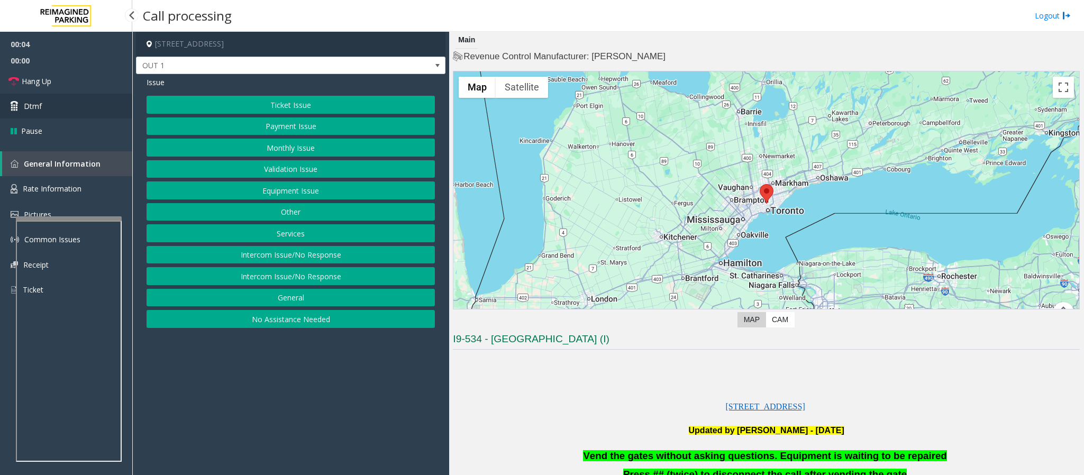
click at [21, 108] on link "Dtmf" at bounding box center [66, 106] width 132 height 25
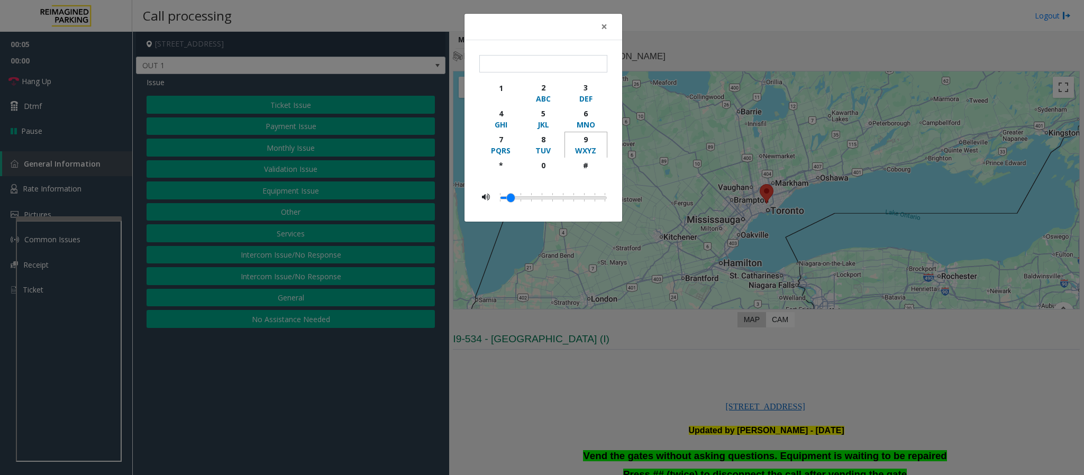
click at [581, 145] on div "9" at bounding box center [585, 139] width 29 height 11
click at [586, 160] on button "#" at bounding box center [585, 170] width 43 height 25
type input "**"
click at [616, 381] on div "× ** 1 2 ABC 3 DEF 4 GHI 5 JKL 6 MNO 7 PQRS 8 TUV 9 WXYZ * 0 #" at bounding box center [542, 237] width 1084 height 475
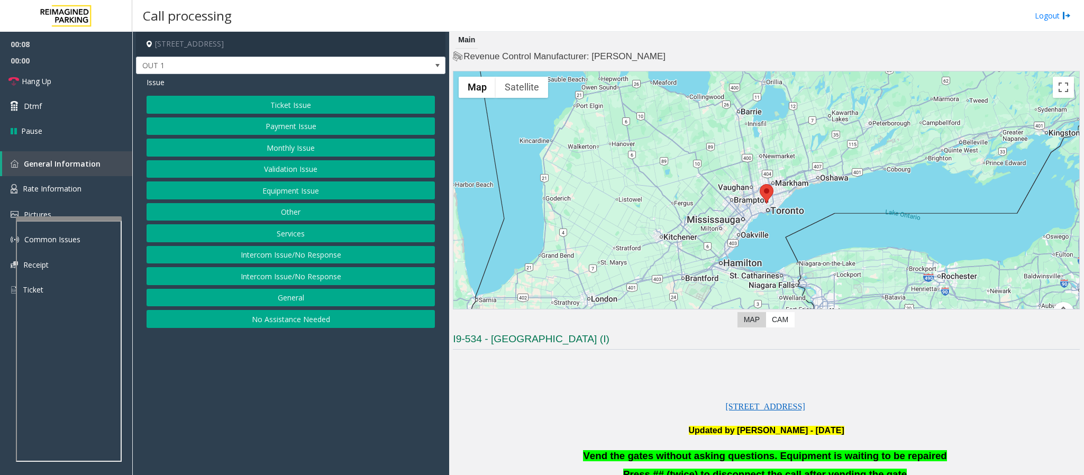
click at [278, 177] on button "Validation Issue" at bounding box center [291, 169] width 288 height 18
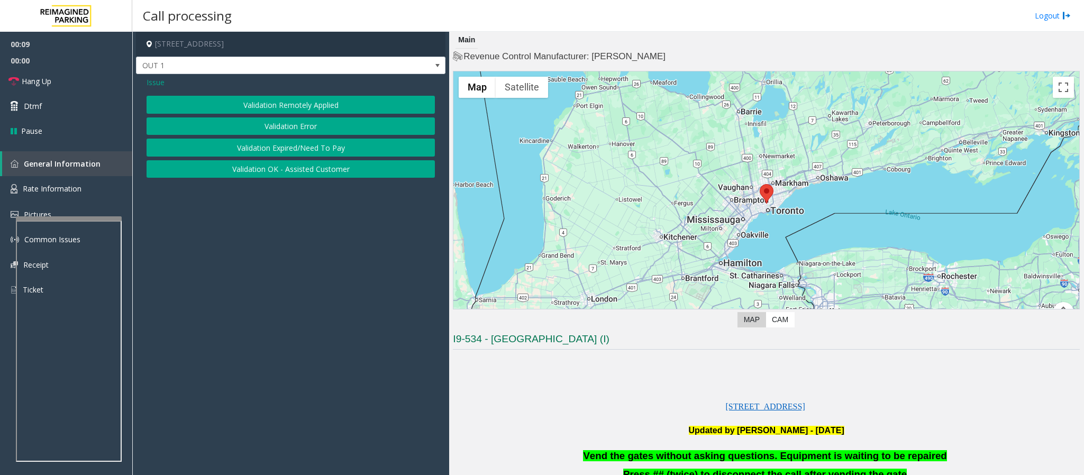
click at [267, 121] on button "Validation Error" at bounding box center [291, 126] width 288 height 18
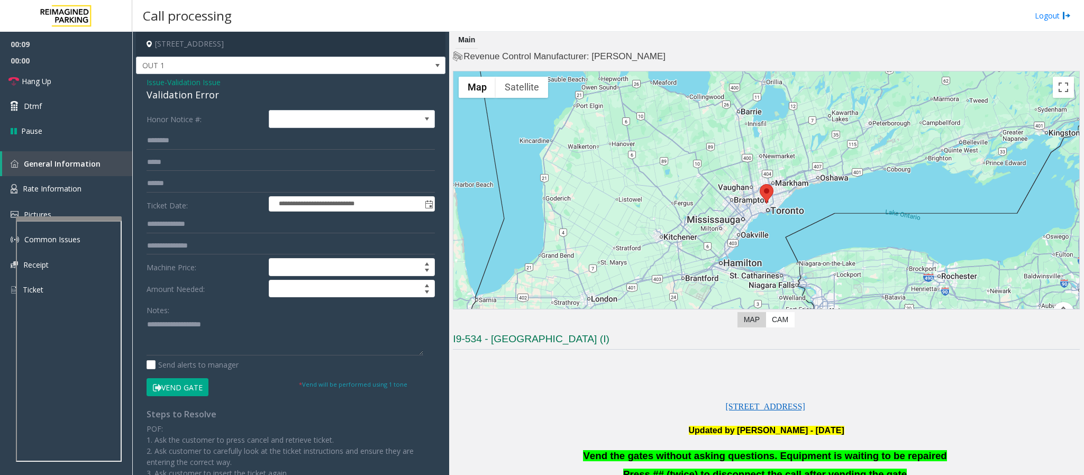
scroll to position [238, 0]
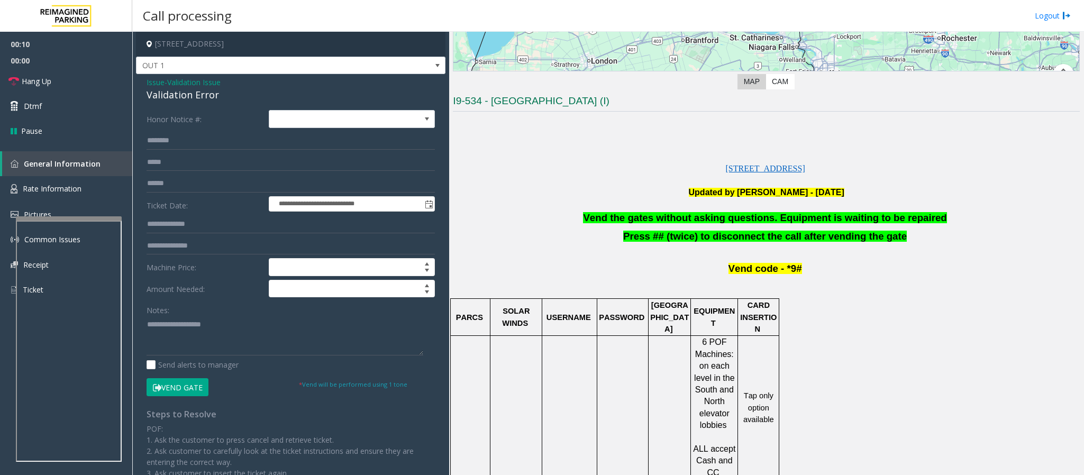
click at [667, 223] on span "Vend the gates without asking questions. Equipment is waiting to be repaired" at bounding box center [764, 217] width 363 height 11
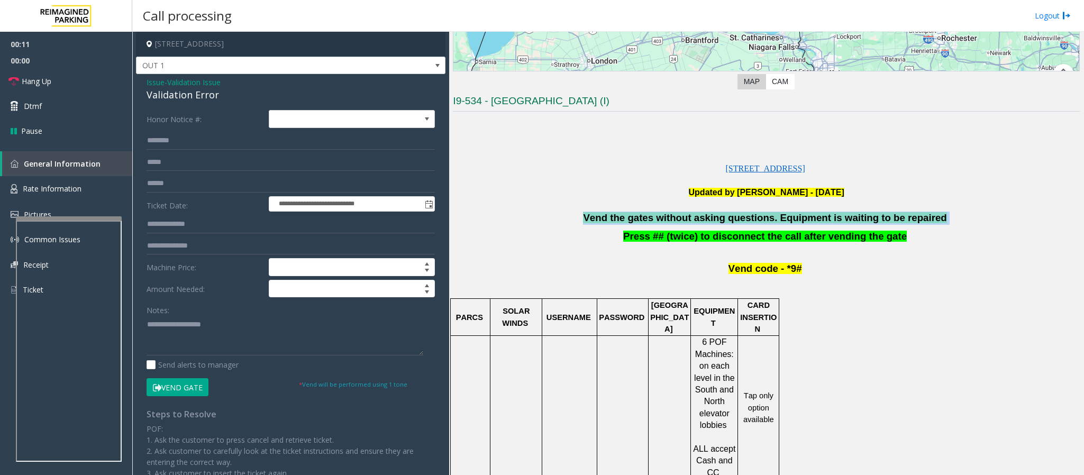
click at [667, 223] on span "Vend the gates without asking questions. Equipment is waiting to be repaired" at bounding box center [764, 217] width 363 height 11
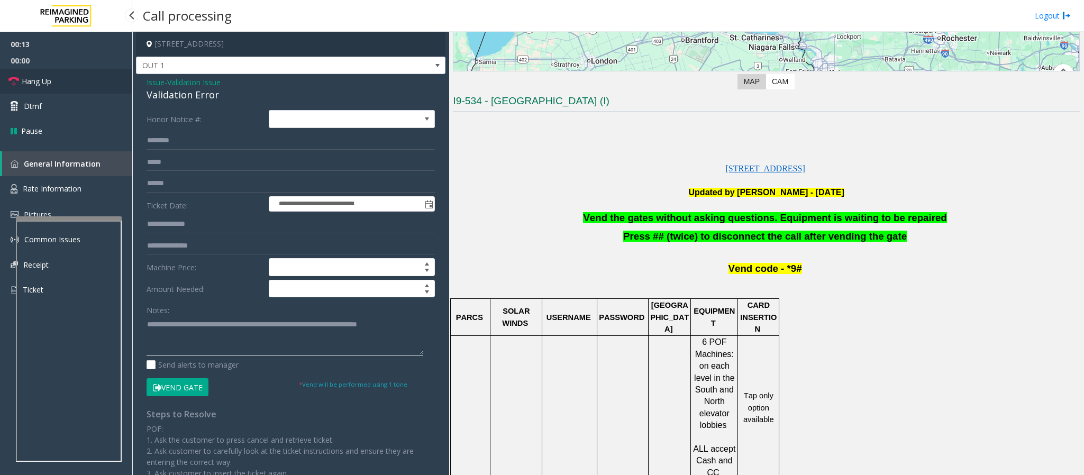
type textarea "**********"
click at [24, 76] on span "Hang Up" at bounding box center [37, 81] width 30 height 11
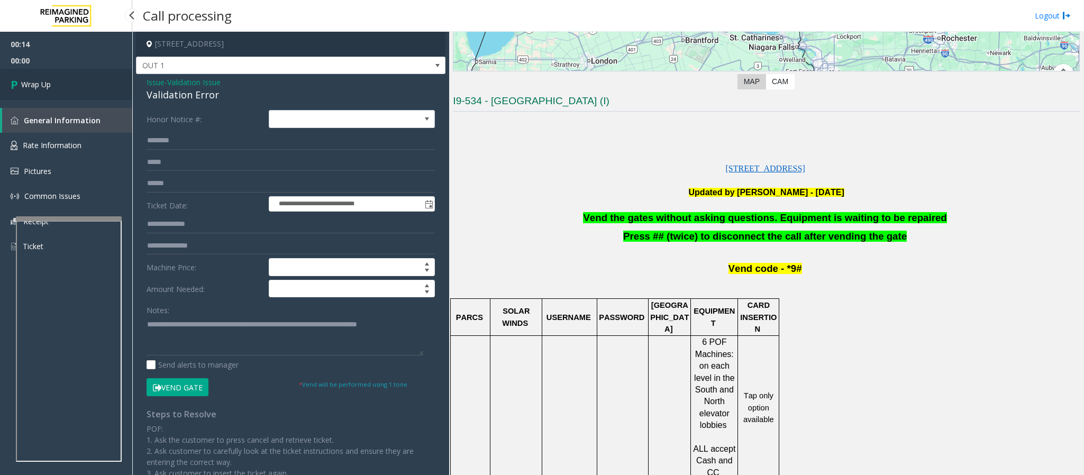
click at [44, 83] on span "Wrap Up" at bounding box center [36, 84] width 30 height 11
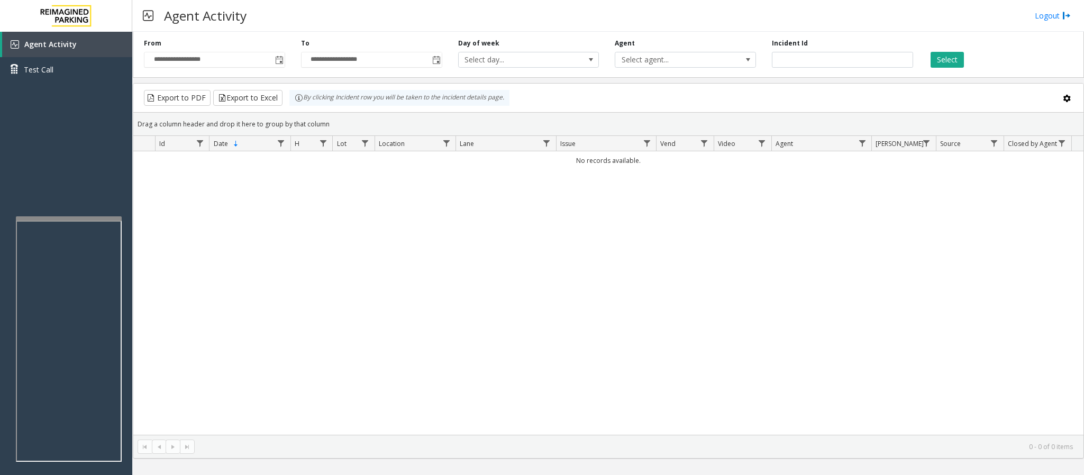
click at [938, 308] on div "No records available." at bounding box center [608, 293] width 950 height 284
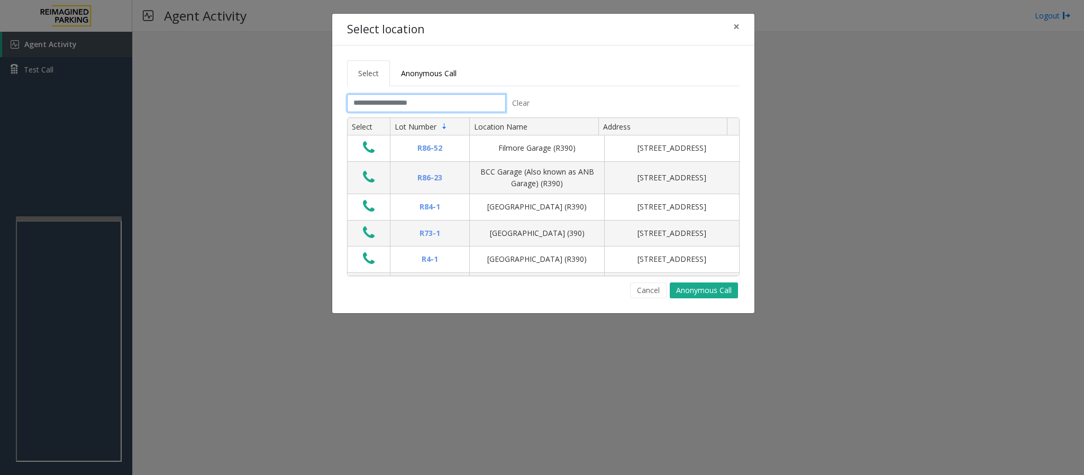
click at [456, 97] on input "text" at bounding box center [426, 103] width 159 height 18
click at [411, 289] on div "Cancel Anonymous Call" at bounding box center [543, 291] width 393 height 16
click at [463, 303] on div "Select Anonymous Call Clear Select Lot Number Location Name Address R86-52 Film…" at bounding box center [543, 179] width 422 height 268
click at [402, 105] on input "text" at bounding box center [426, 103] width 159 height 18
click at [658, 288] on button "Cancel" at bounding box center [648, 291] width 37 height 16
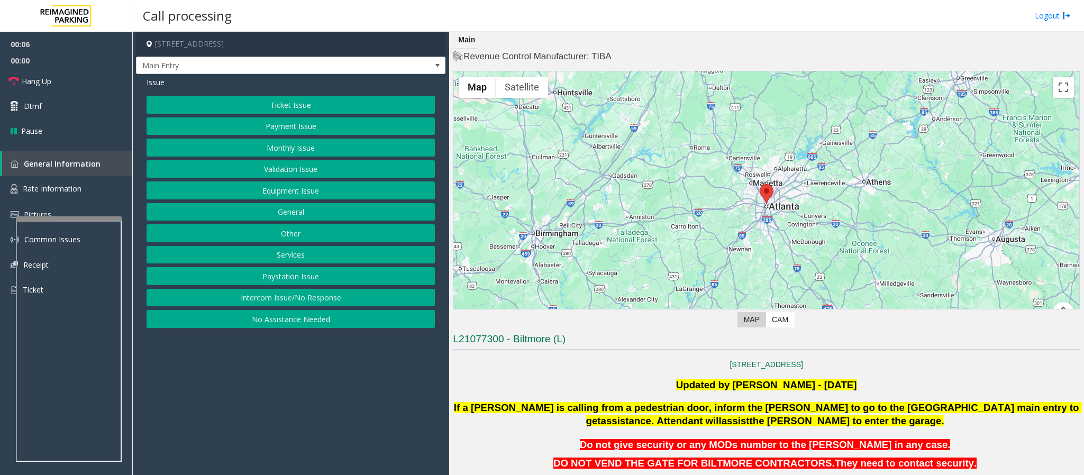
scroll to position [238, 0]
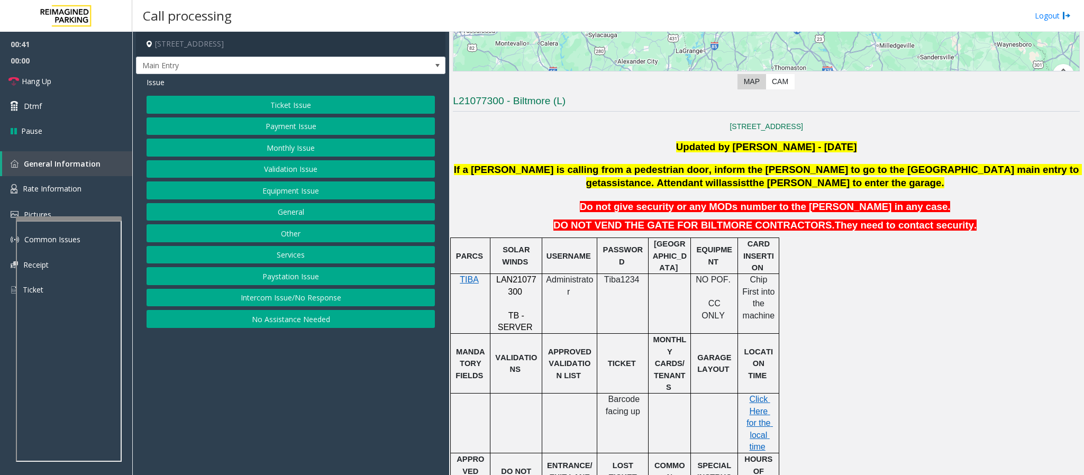
click at [283, 151] on button "Monthly Issue" at bounding box center [291, 148] width 288 height 18
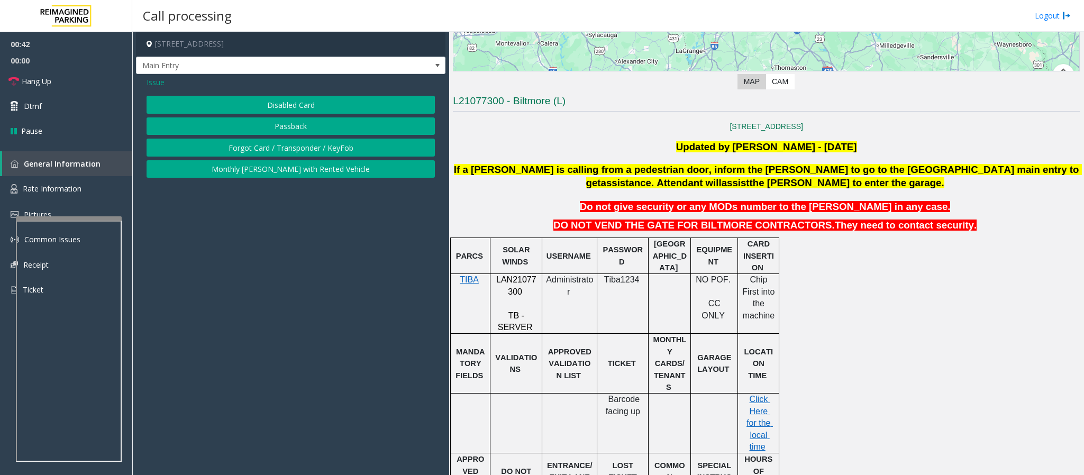
click at [267, 108] on button "Disabled Card" at bounding box center [291, 105] width 288 height 18
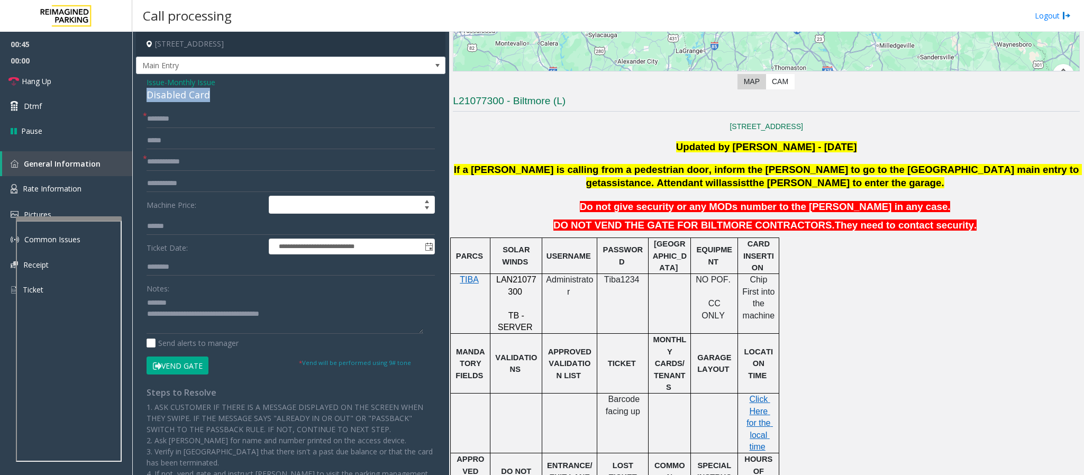
drag, startPoint x: 229, startPoint y: 96, endPoint x: 137, endPoint y: 101, distance: 91.6
click at [137, 101] on div "**********" at bounding box center [290, 343] width 309 height 538
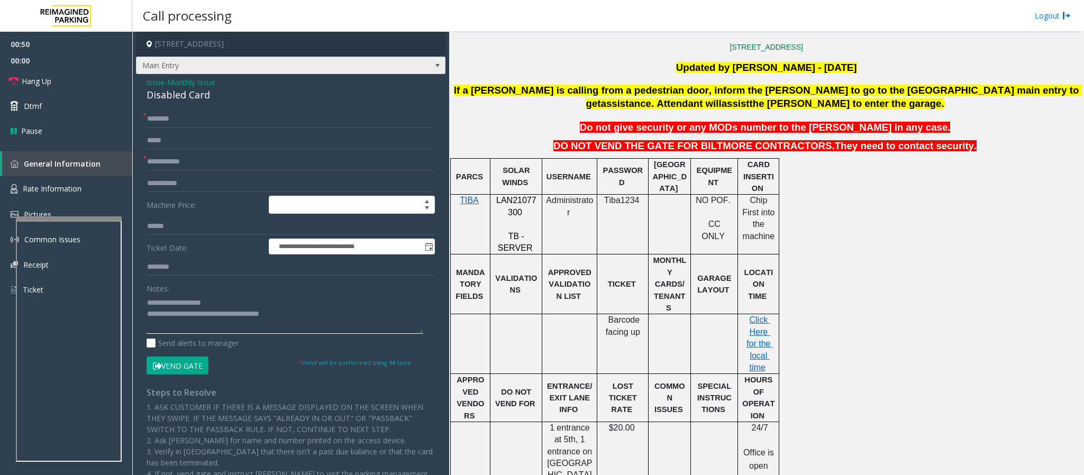
type textarea "**********"
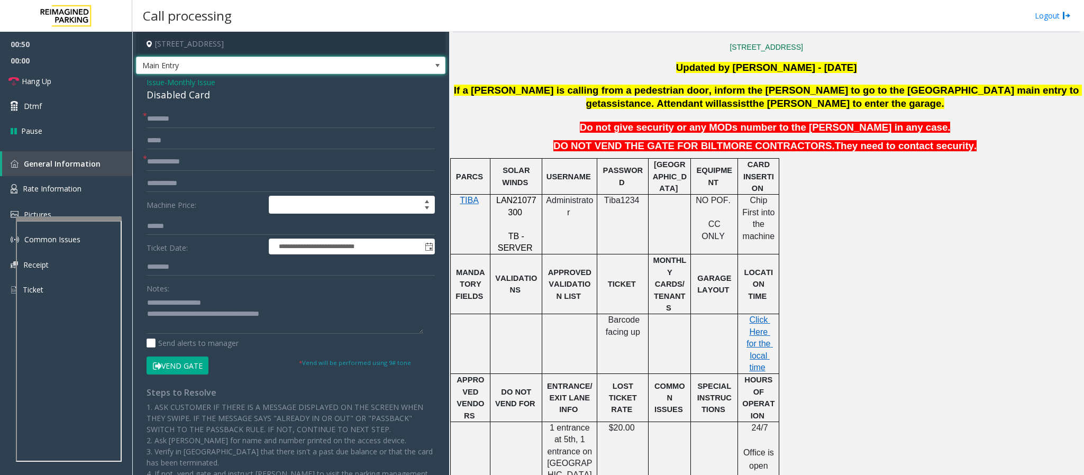
click at [180, 65] on span "Main Entry" at bounding box center [259, 65] width 247 height 17
click at [534, 134] on p "Do not give security or any MODs number to the [PERSON_NAME] in any case." at bounding box center [766, 127] width 629 height 13
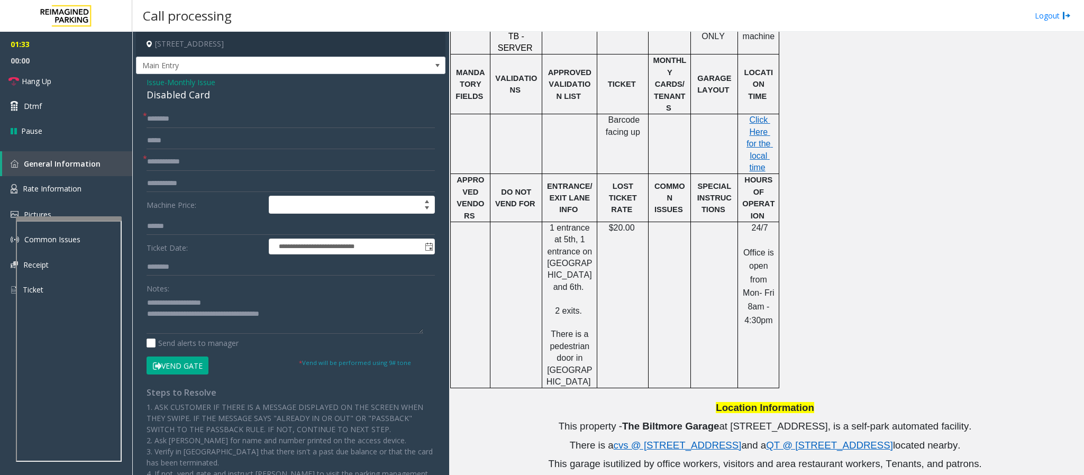
scroll to position [516, 0]
click at [34, 81] on span "Hang Up" at bounding box center [37, 81] width 30 height 11
click at [181, 116] on input "text" at bounding box center [291, 119] width 288 height 18
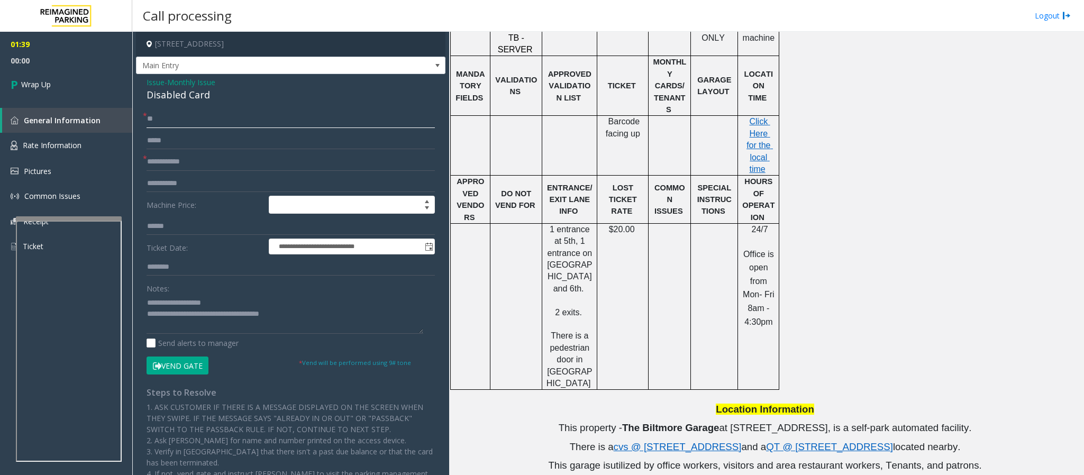
type input "**"
click at [186, 152] on form "**********" at bounding box center [291, 242] width 288 height 264
click at [195, 174] on form "**********" at bounding box center [291, 242] width 288 height 264
click at [201, 159] on input "text" at bounding box center [291, 162] width 288 height 18
type input "**"
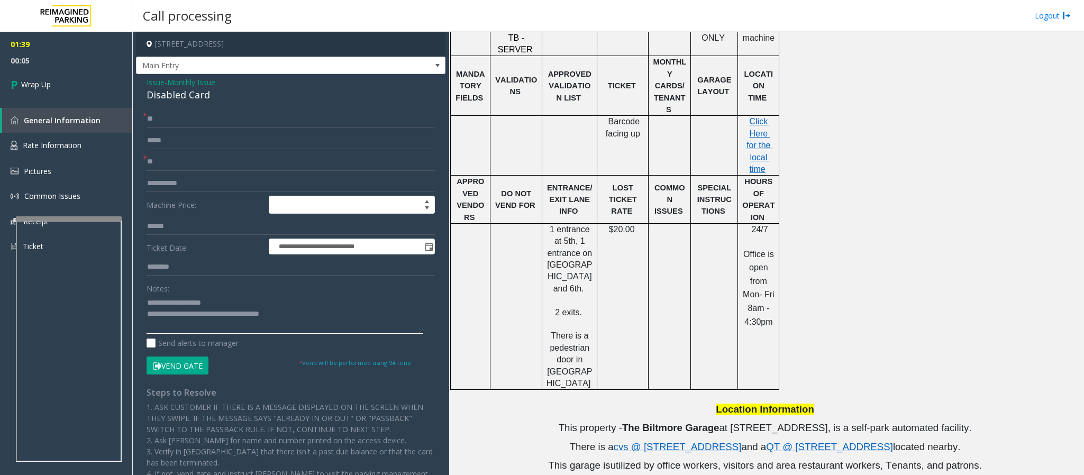
drag, startPoint x: 297, startPoint y: 317, endPoint x: 189, endPoint y: 321, distance: 108.0
click at [189, 321] on textarea at bounding box center [285, 314] width 277 height 40
type textarea "**********"
click at [76, 85] on link "Wrap Up" at bounding box center [66, 84] width 132 height 31
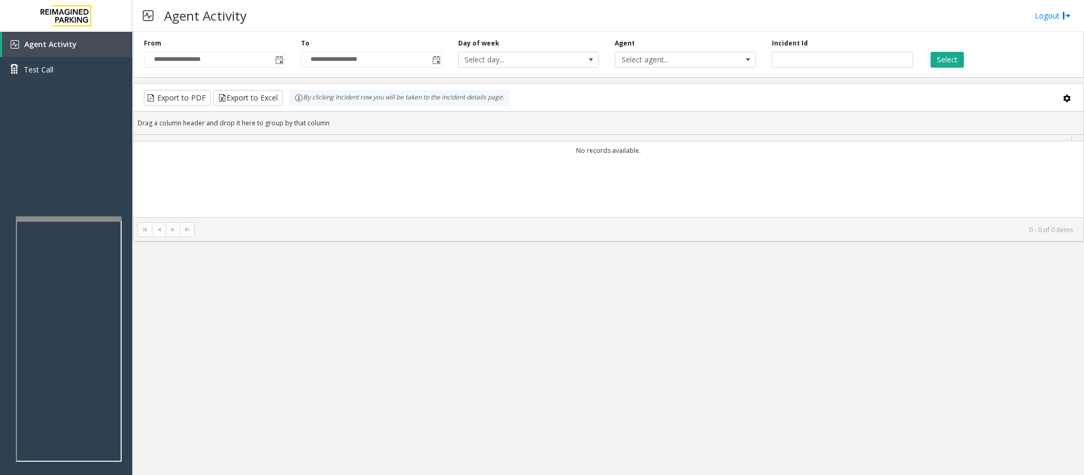
click at [300, 229] on kendo-pager-info "0 - 0 of 0 items" at bounding box center [637, 229] width 872 height 9
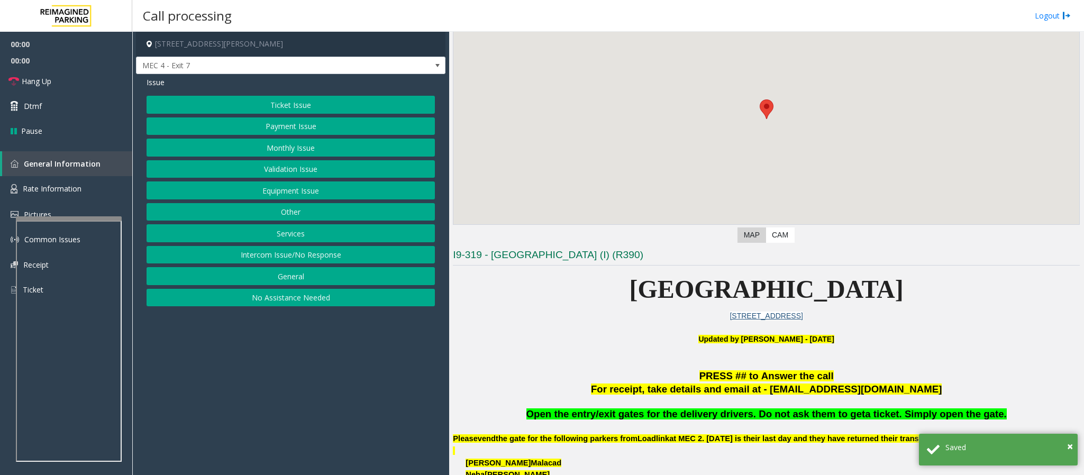
scroll to position [238, 0]
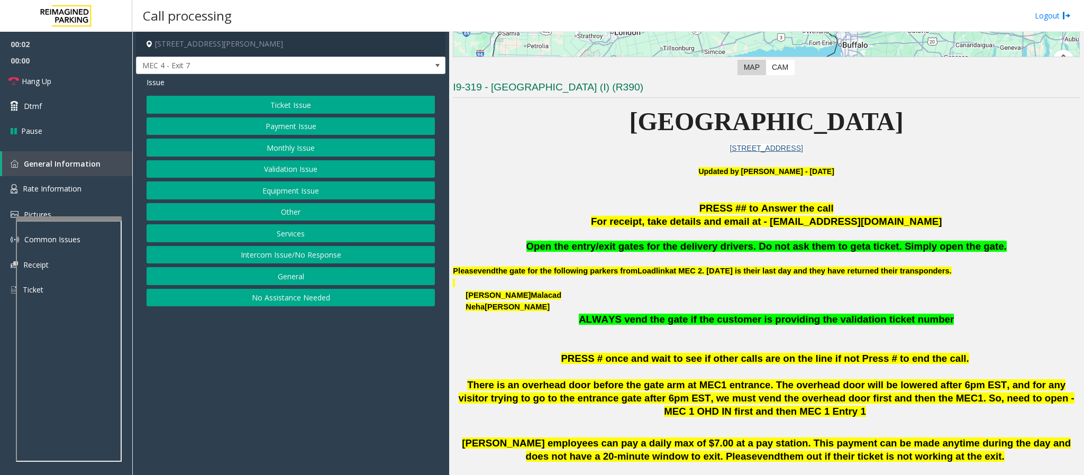
click at [309, 195] on button "Equipment Issue" at bounding box center [291, 190] width 288 height 18
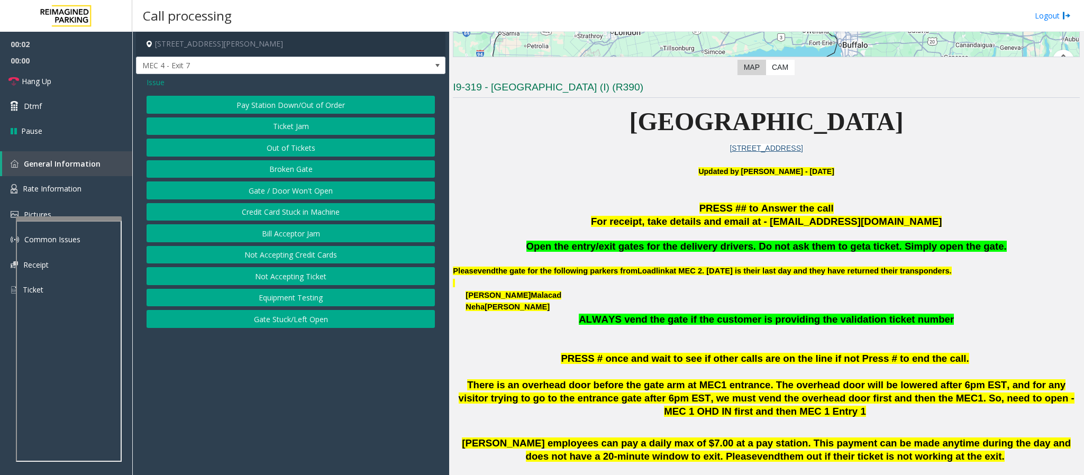
click at [305, 194] on button "Gate / Door Won't Open" at bounding box center [291, 190] width 288 height 18
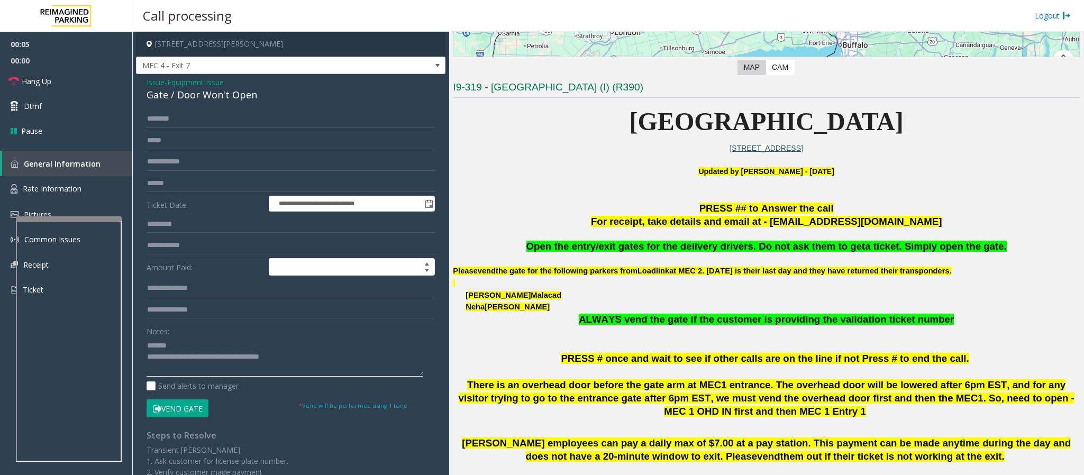
type textarea "**********"
drag, startPoint x: 527, startPoint y: 248, endPoint x: 1002, endPoint y: 250, distance: 474.5
click at [1002, 250] on p "Open the entry/exit gates for the delivery drivers. Do not ask them to get a ti…" at bounding box center [766, 246] width 627 height 13
click at [166, 175] on input "text" at bounding box center [291, 184] width 288 height 18
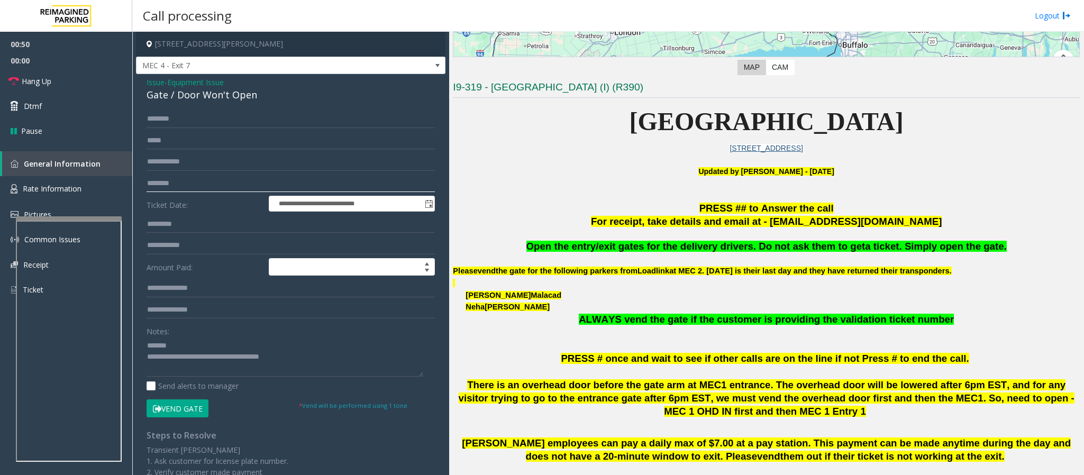
type input "********"
click at [151, 81] on span "Issue" at bounding box center [156, 82] width 18 height 11
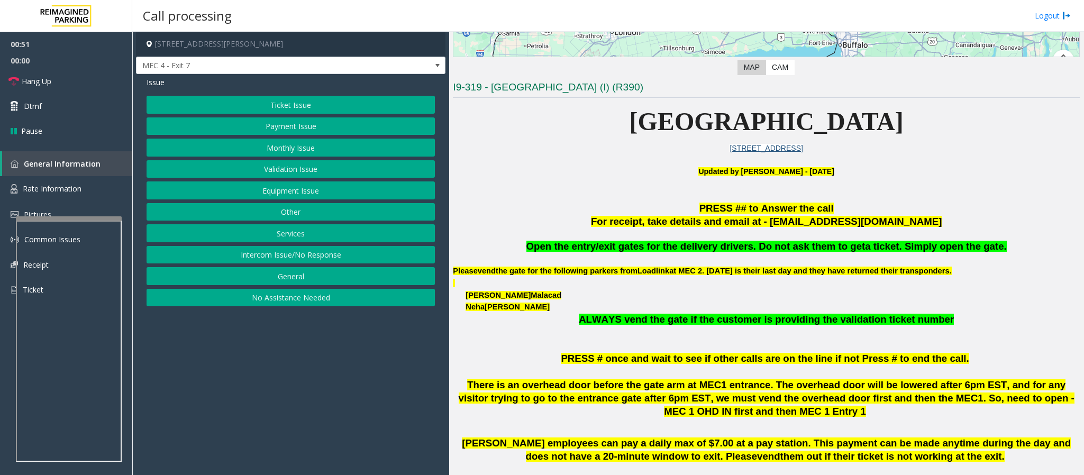
click at [294, 103] on button "Ticket Issue" at bounding box center [291, 105] width 288 height 18
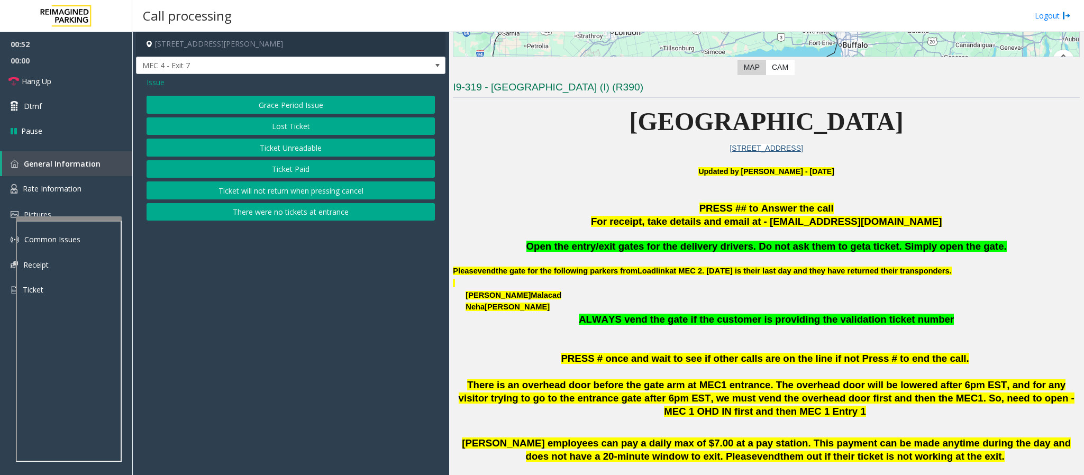
click at [283, 167] on button "Ticket Paid" at bounding box center [291, 169] width 288 height 18
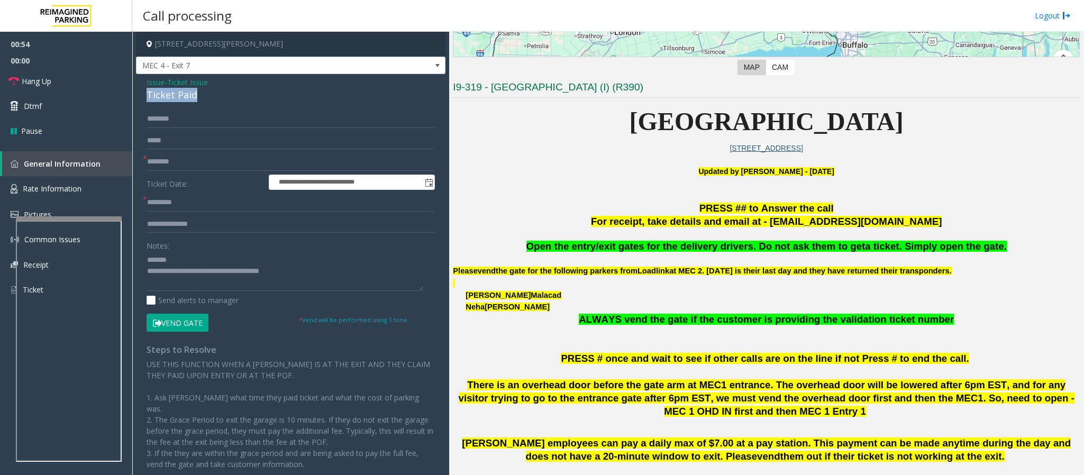
drag, startPoint x: 207, startPoint y: 95, endPoint x: 143, endPoint y: 102, distance: 63.8
click at [143, 102] on div "**********" at bounding box center [290, 294] width 309 height 440
click at [234, 262] on textarea at bounding box center [285, 271] width 277 height 40
type textarea "**********"
click at [157, 202] on input "text" at bounding box center [291, 203] width 288 height 18
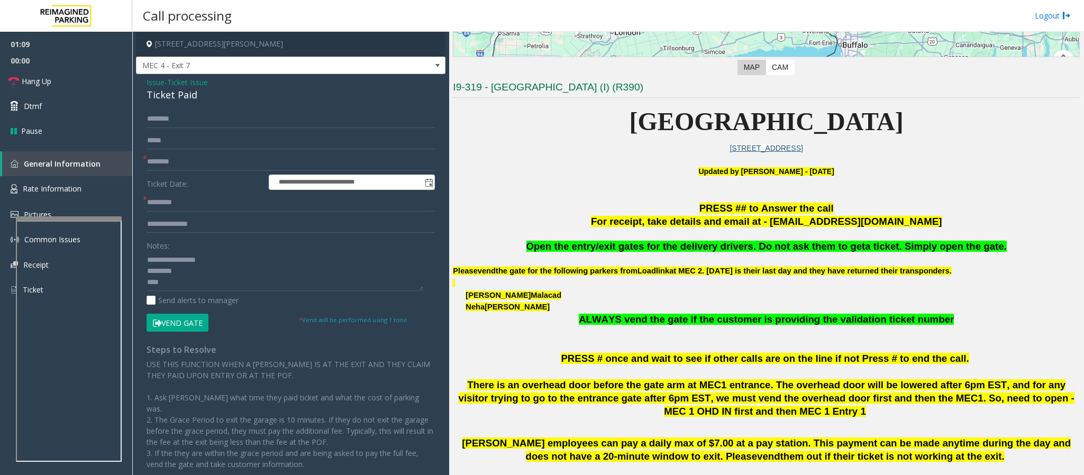
drag, startPoint x: 571, startPoint y: 124, endPoint x: 932, endPoint y: 145, distance: 361.4
click at [989, 160] on p at bounding box center [766, 160] width 627 height 12
drag, startPoint x: 571, startPoint y: 121, endPoint x: 918, endPoint y: 124, distance: 346.5
click at [918, 124] on p "[GEOGRAPHIC_DATA]" at bounding box center [766, 122] width 627 height 41
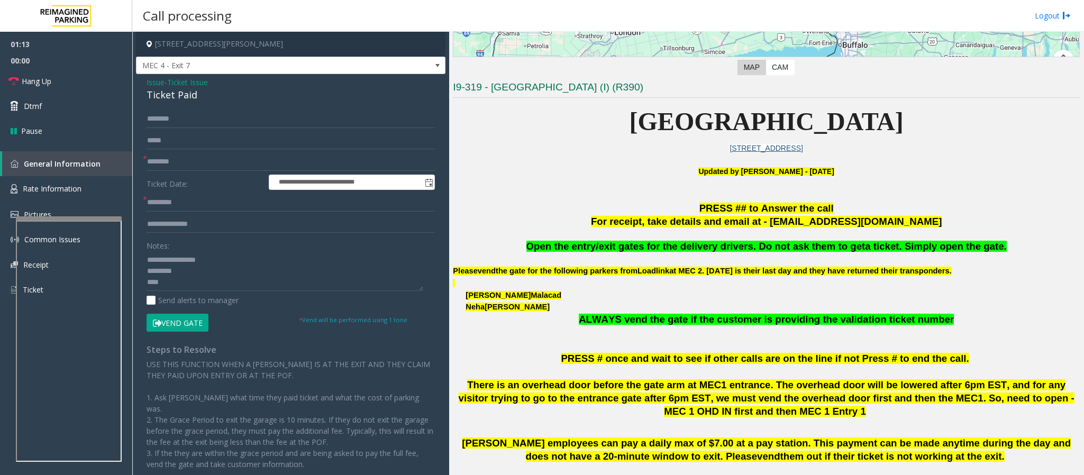
click at [959, 129] on p "[GEOGRAPHIC_DATA]" at bounding box center [766, 122] width 627 height 41
drag, startPoint x: 959, startPoint y: 129, endPoint x: 582, endPoint y: 113, distance: 376.5
click at [582, 113] on p "[GEOGRAPHIC_DATA]" at bounding box center [766, 122] width 627 height 41
click at [188, 196] on input "text" at bounding box center [291, 203] width 288 height 18
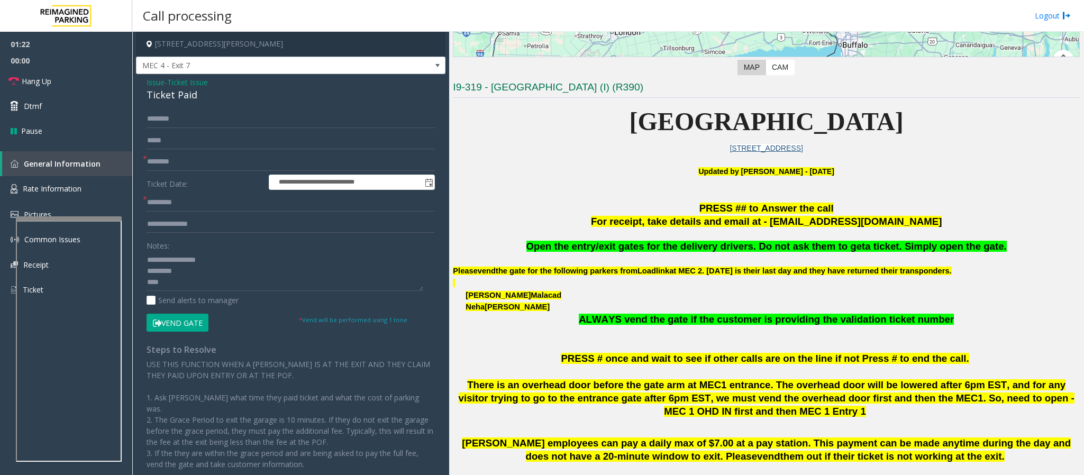
drag, startPoint x: 570, startPoint y: 121, endPoint x: 981, endPoint y: 135, distance: 411.3
click at [981, 135] on p "[GEOGRAPHIC_DATA]" at bounding box center [766, 122] width 627 height 41
click at [158, 83] on span "Issue" at bounding box center [156, 82] width 18 height 11
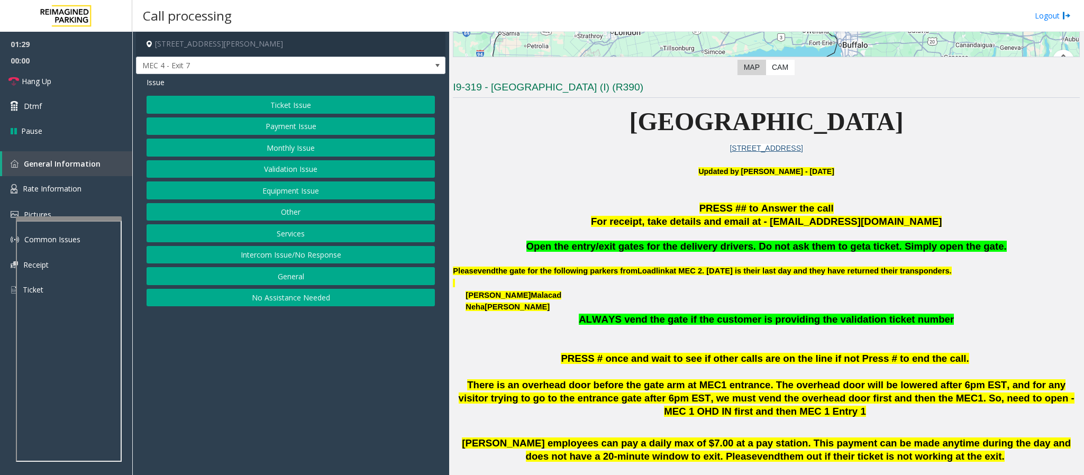
click at [307, 103] on button "Ticket Issue" at bounding box center [291, 105] width 288 height 18
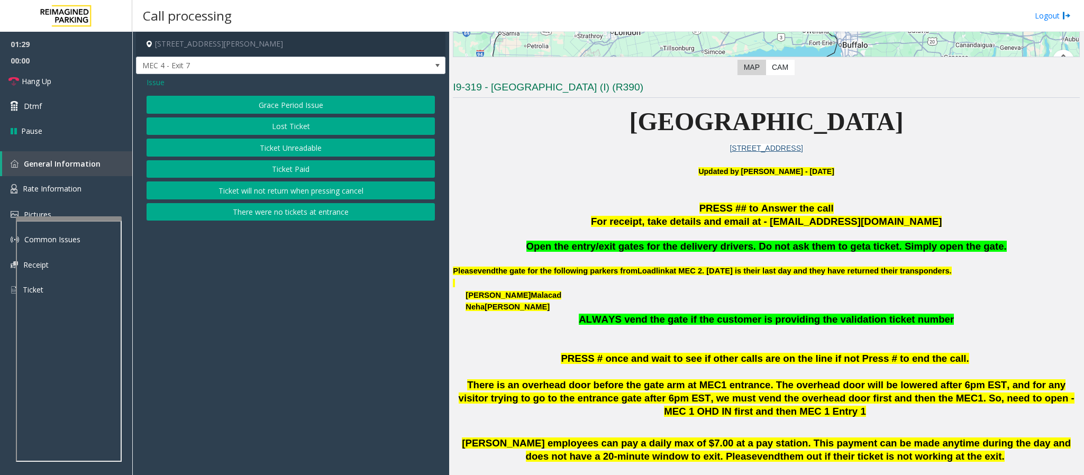
click at [298, 147] on button "Ticket Unreadable" at bounding box center [291, 148] width 288 height 18
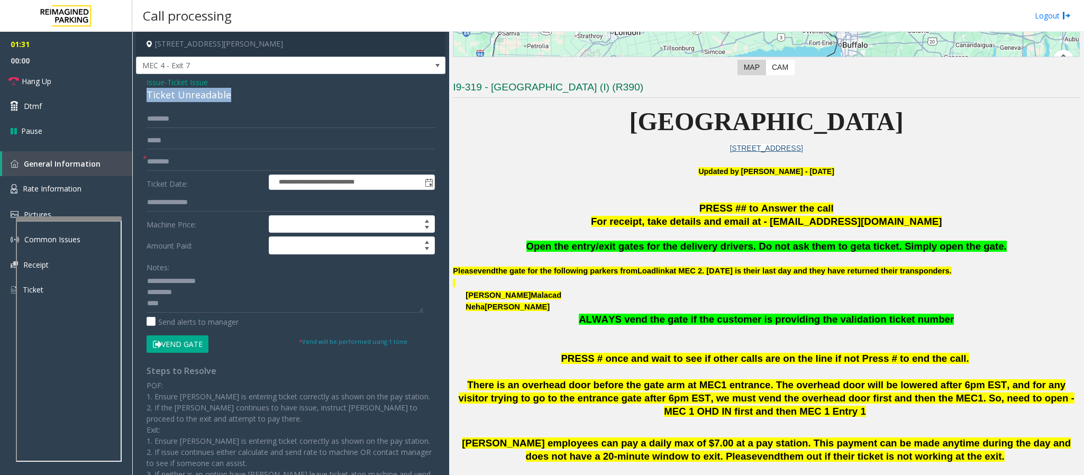
drag, startPoint x: 242, startPoint y: 95, endPoint x: 146, endPoint y: 100, distance: 95.9
click at [147, 100] on div "Ticket Unreadable" at bounding box center [291, 95] width 288 height 14
copy div "Ticket Unreadable"
drag, startPoint x: 213, startPoint y: 283, endPoint x: 169, endPoint y: 281, distance: 43.9
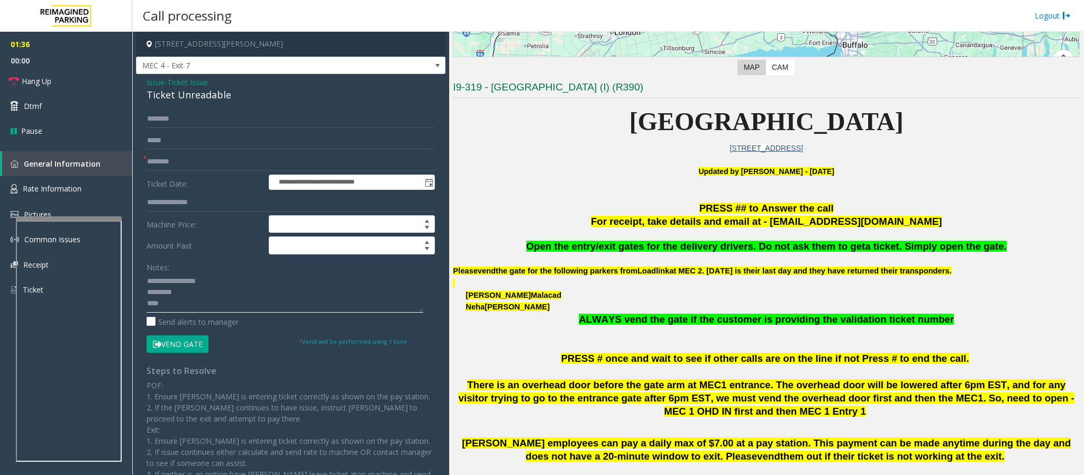
click at [169, 281] on textarea at bounding box center [285, 293] width 277 height 40
paste textarea "******"
click at [186, 294] on textarea at bounding box center [285, 293] width 277 height 40
drag, startPoint x: 186, startPoint y: 294, endPoint x: 134, endPoint y: 293, distance: 52.4
click at [134, 293] on app-call-processing-form "**********" at bounding box center [290, 253] width 317 height 443
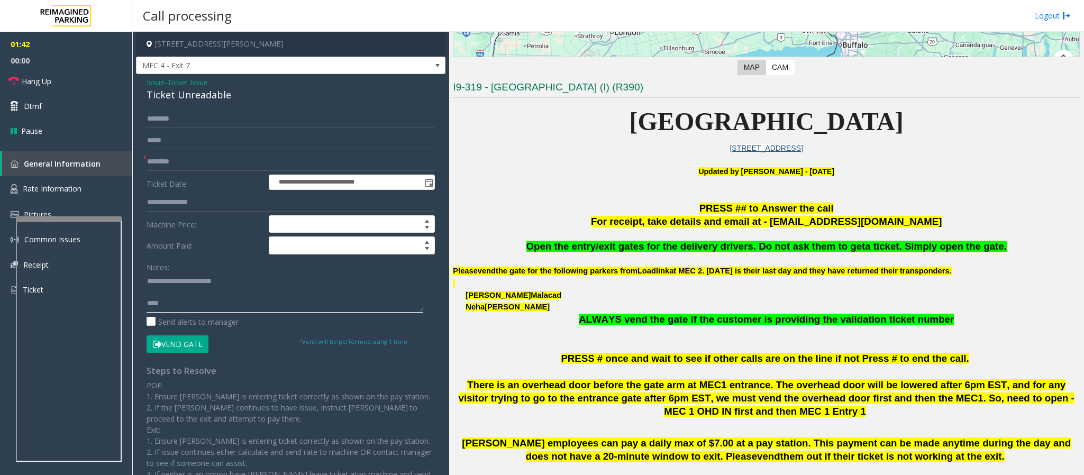
scroll to position [11, 0]
drag, startPoint x: 167, startPoint y: 306, endPoint x: 138, endPoint y: 305, distance: 29.1
click at [139, 305] on div "**********" at bounding box center [291, 311] width 304 height 403
click at [148, 289] on textarea at bounding box center [285, 293] width 277 height 40
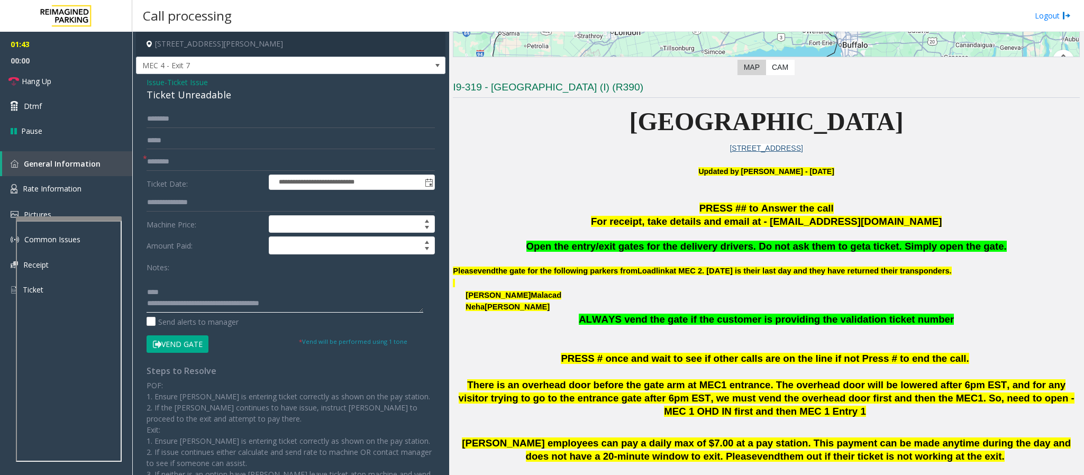
click at [148, 289] on textarea at bounding box center [285, 293] width 277 height 40
type textarea "**********"
click at [174, 124] on input "text" at bounding box center [291, 119] width 288 height 18
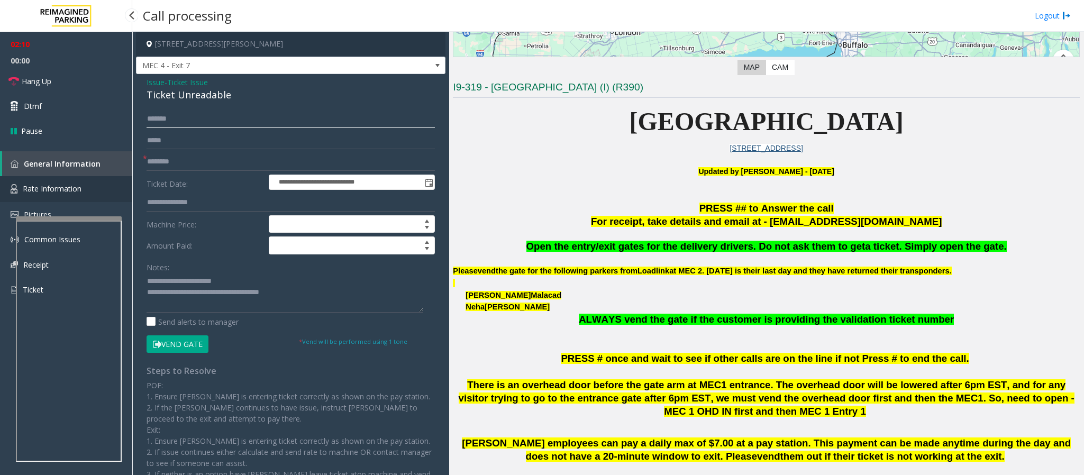
type input "******"
click at [60, 186] on span "Rate Information" at bounding box center [52, 189] width 59 height 10
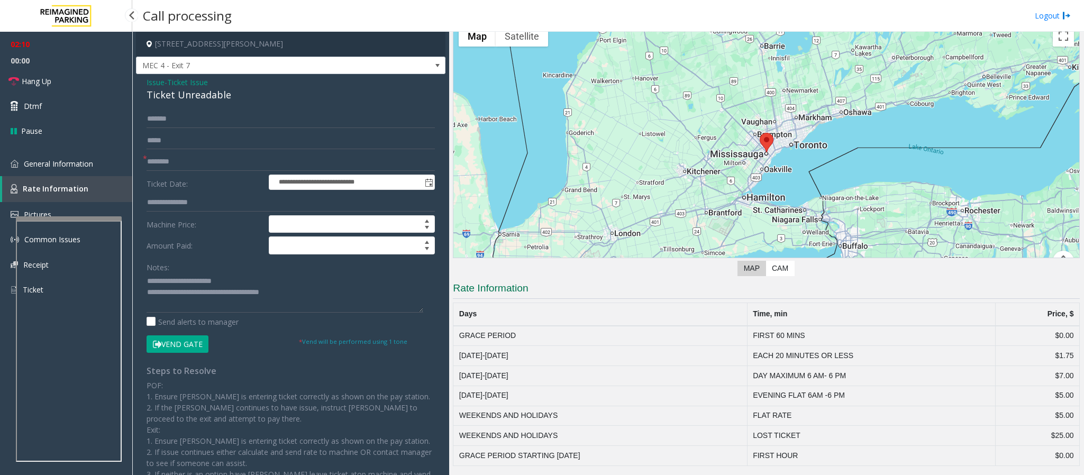
scroll to position [40, 0]
click at [100, 156] on link "General Information" at bounding box center [66, 163] width 132 height 25
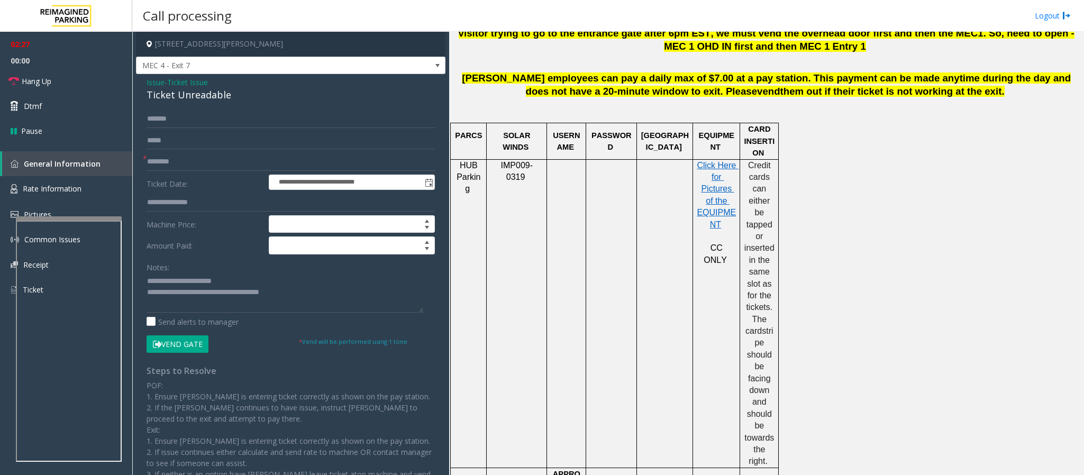
scroll to position [873, 0]
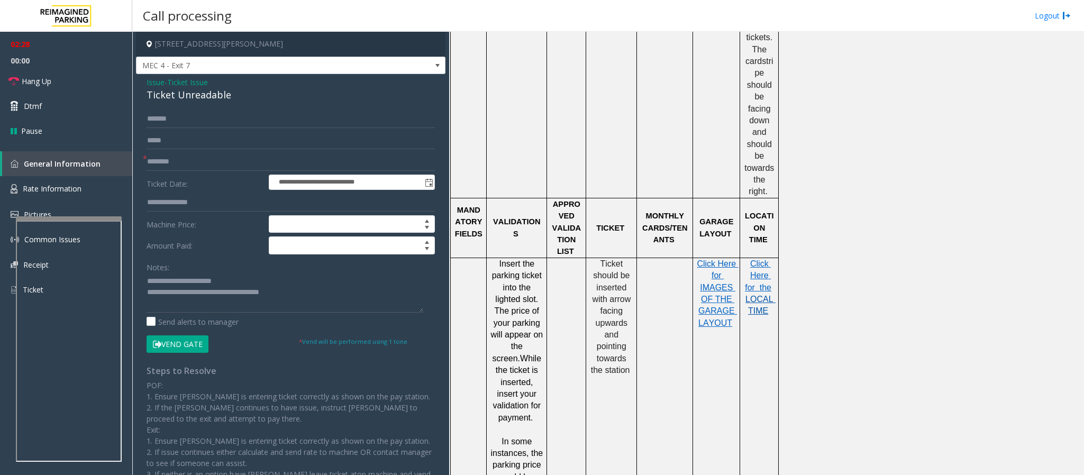
click at [764, 295] on span "LOCAL TIME" at bounding box center [760, 305] width 30 height 21
click at [78, 184] on span "Rate Information" at bounding box center [52, 189] width 59 height 10
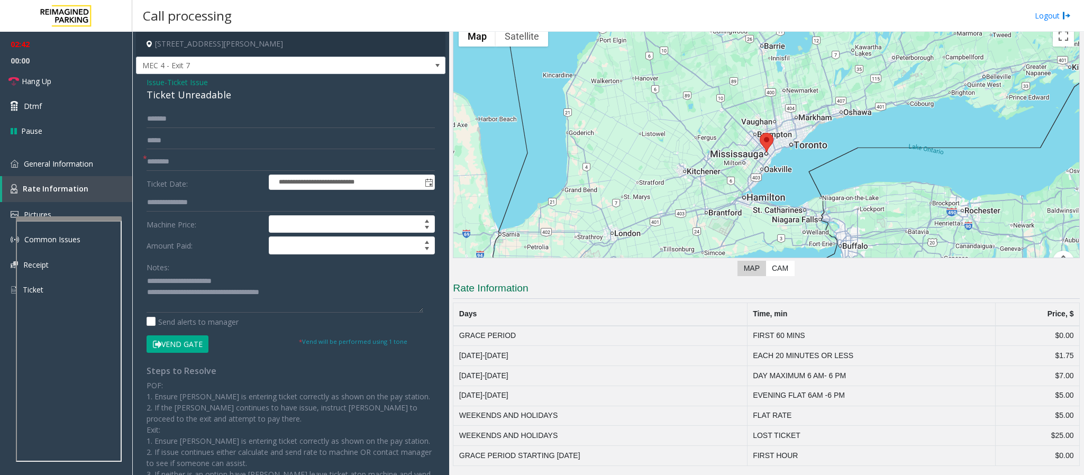
click at [183, 344] on button "Vend Gate" at bounding box center [178, 344] width 62 height 18
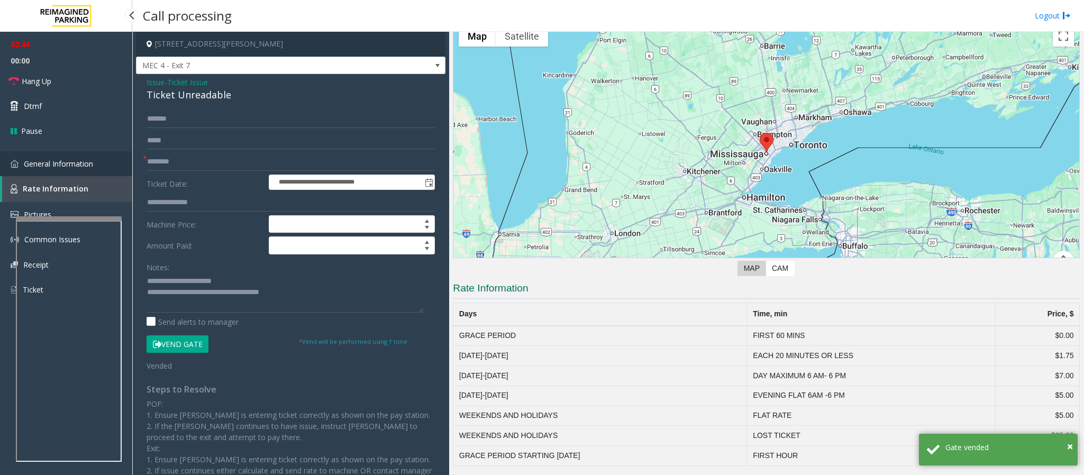
click at [76, 153] on link "General Information" at bounding box center [66, 163] width 132 height 25
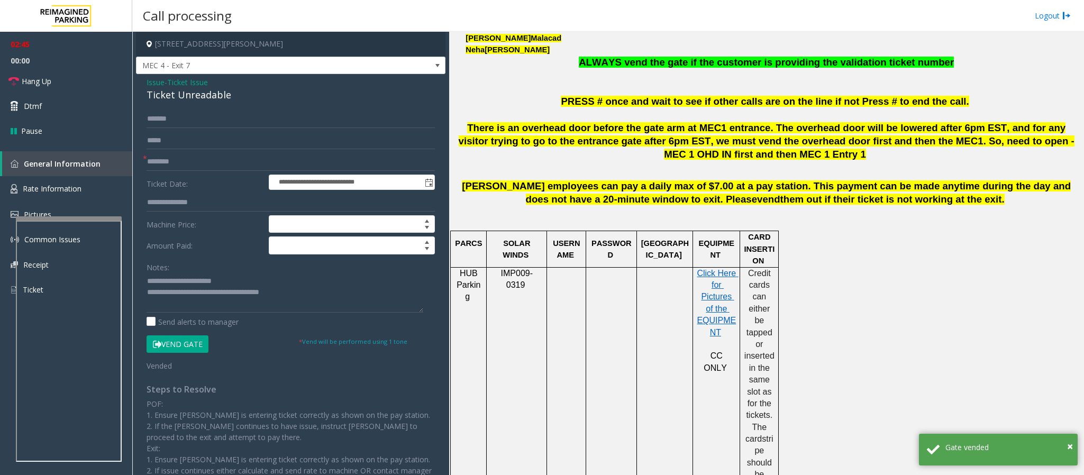
scroll to position [476, 0]
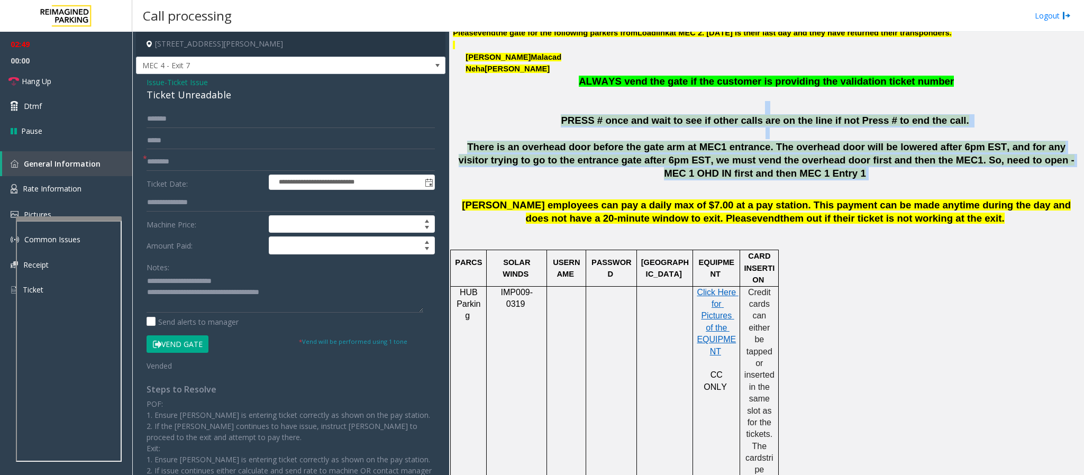
drag, startPoint x: 778, startPoint y: 177, endPoint x: 561, endPoint y: 113, distance: 226.5
click at [598, 122] on span "PRESS # once and wait to see if other calls are on the line if not Press # to e…" at bounding box center [765, 120] width 408 height 11
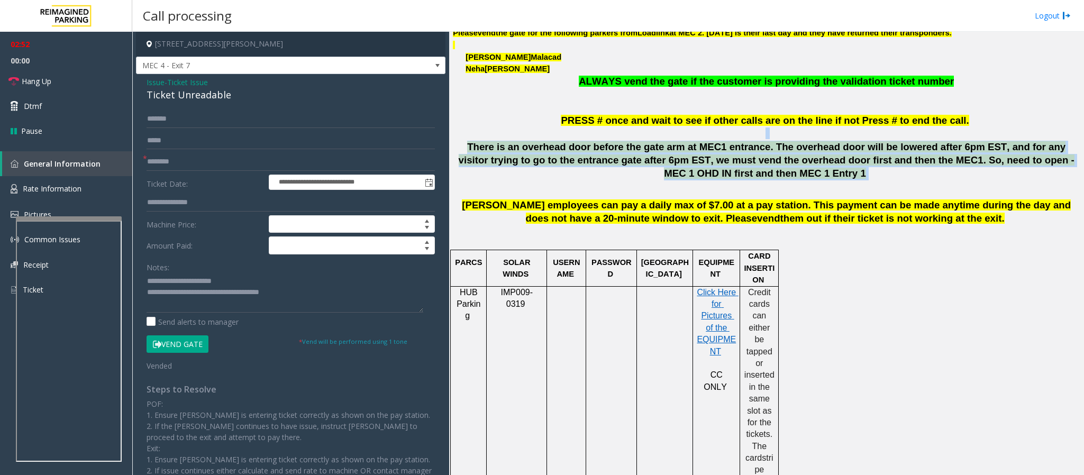
drag, startPoint x: 787, startPoint y: 175, endPoint x: 570, endPoint y: 129, distance: 222.1
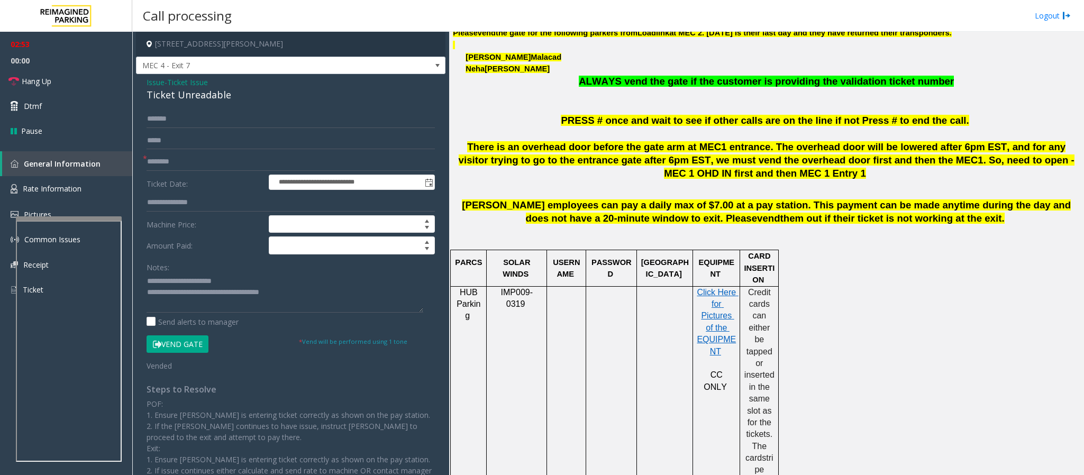
click at [581, 116] on span "PRESS # once and wait to see if other calls are on the line if not Press # to e…" at bounding box center [765, 120] width 408 height 11
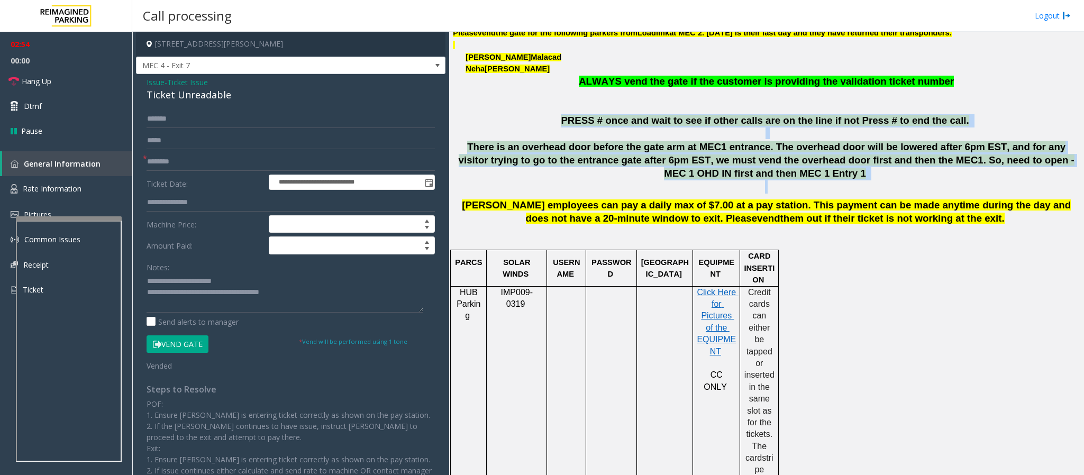
drag, startPoint x: 581, startPoint y: 116, endPoint x: 812, endPoint y: 186, distance: 240.3
click at [812, 186] on p "There is an overhead door before the gate arm at MEC1 entrance. The overhead do…" at bounding box center [766, 167] width 627 height 52
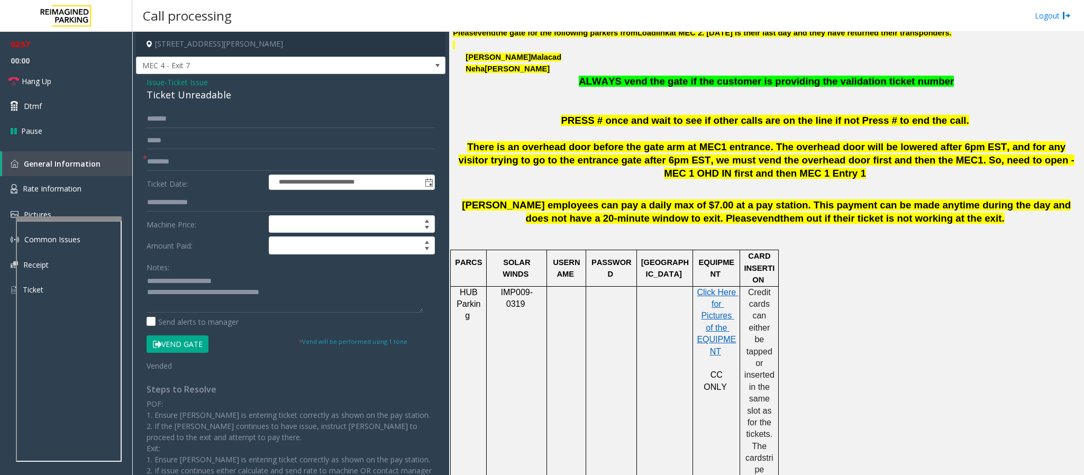
click at [789, 175] on p "There is an overhead door before the gate arm at MEC1 entrance. The overhead do…" at bounding box center [766, 167] width 627 height 52
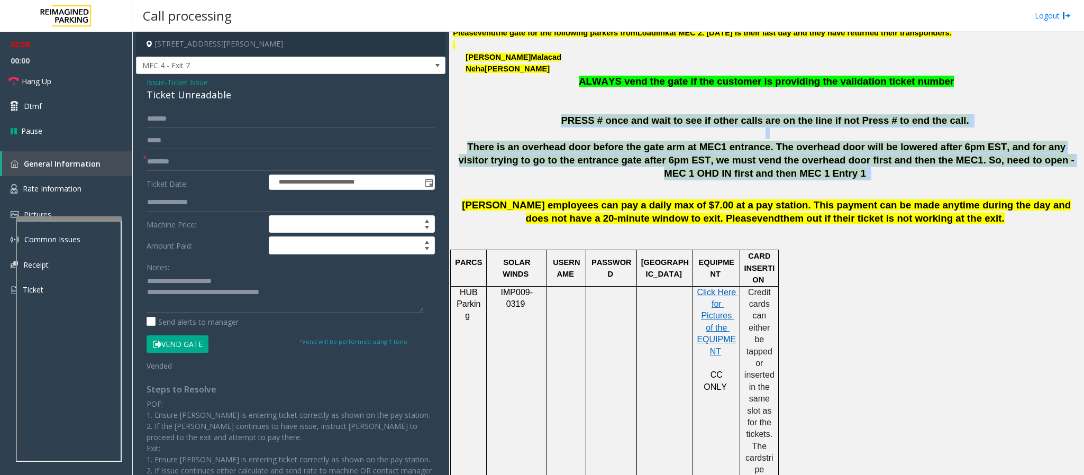
drag, startPoint x: 789, startPoint y: 175, endPoint x: 566, endPoint y: 115, distance: 231.8
click at [40, 78] on span "Hang Up" at bounding box center [37, 81] width 30 height 11
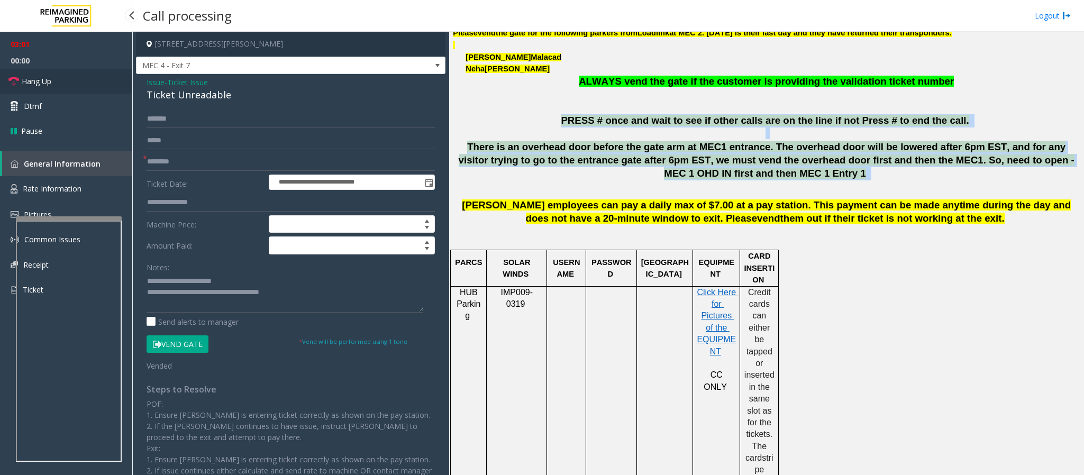
click at [40, 78] on span "Hang Up" at bounding box center [37, 81] width 30 height 11
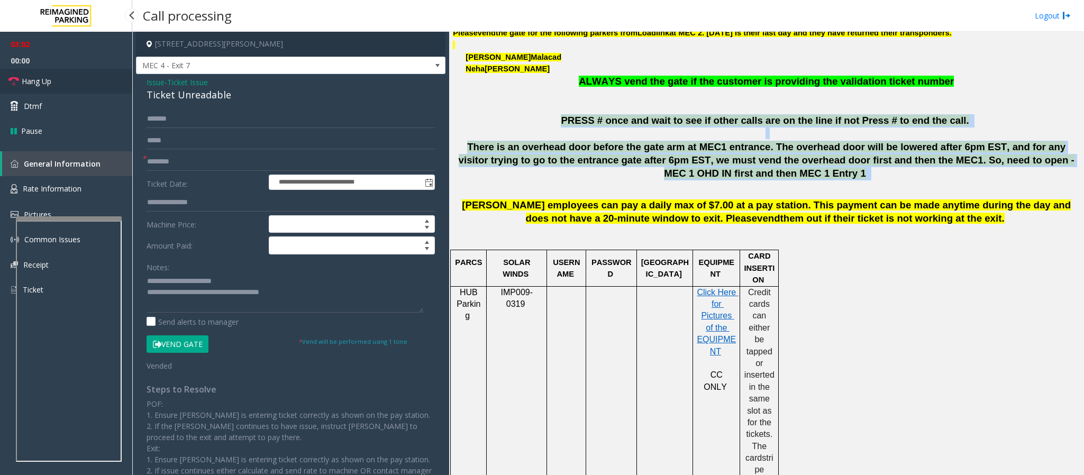
click at [40, 78] on span "Hang Up" at bounding box center [37, 81] width 30 height 11
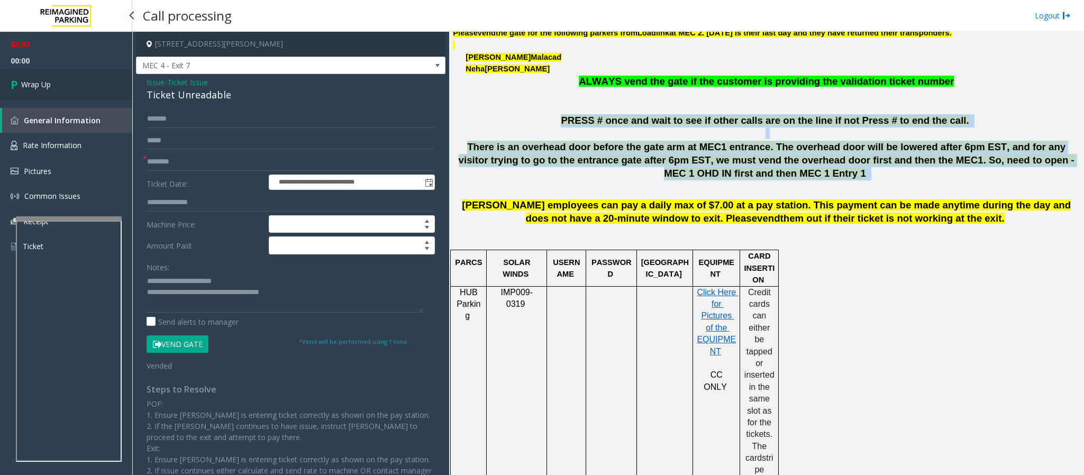
click at [40, 78] on link "Wrap Up" at bounding box center [66, 84] width 132 height 31
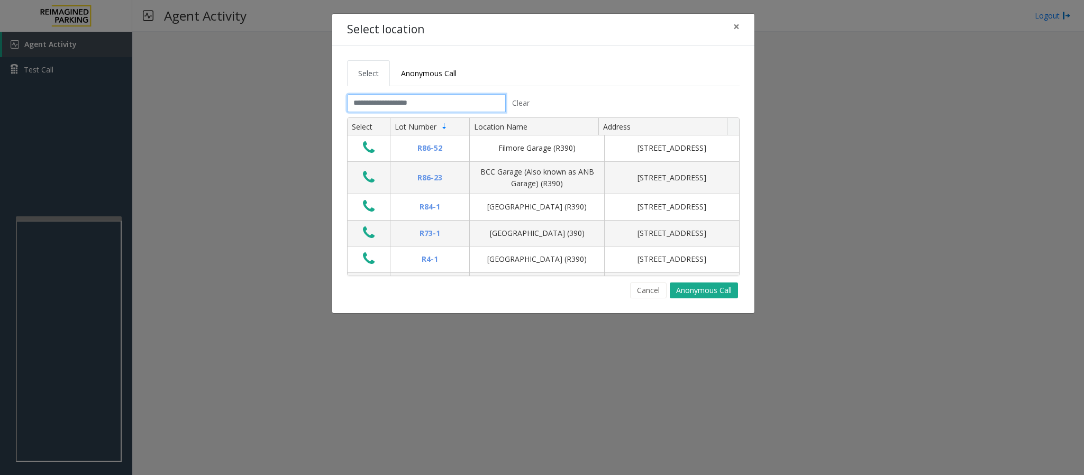
click at [386, 97] on input "text" at bounding box center [426, 103] width 159 height 18
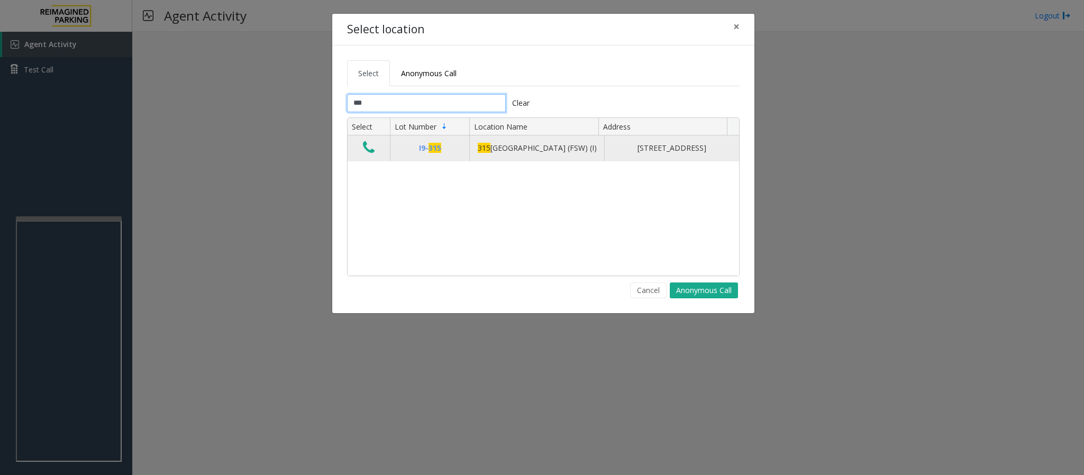
type input "***"
click at [359, 149] on td "Data table" at bounding box center [369, 147] width 42 height 25
click at [363, 151] on icon "Data table" at bounding box center [369, 147] width 12 height 15
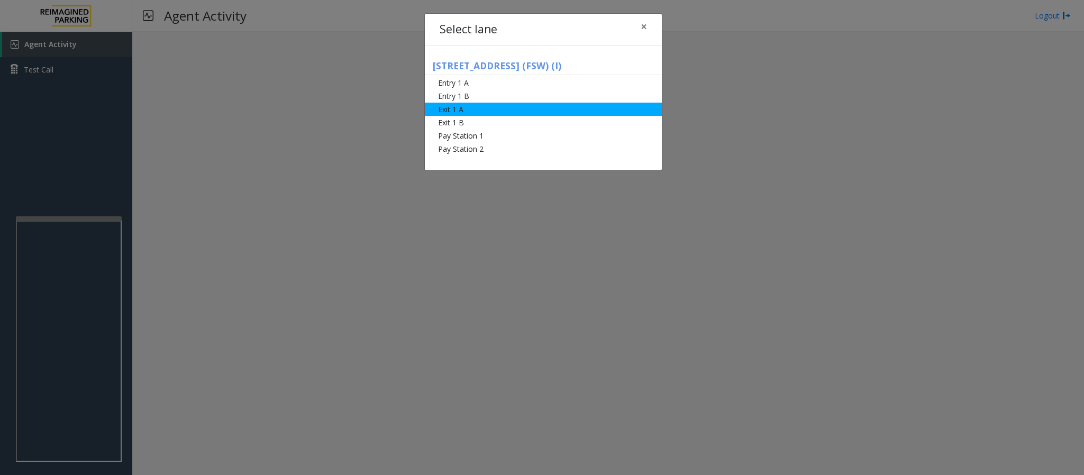
click at [460, 113] on li "Exit 1 A" at bounding box center [543, 109] width 237 height 13
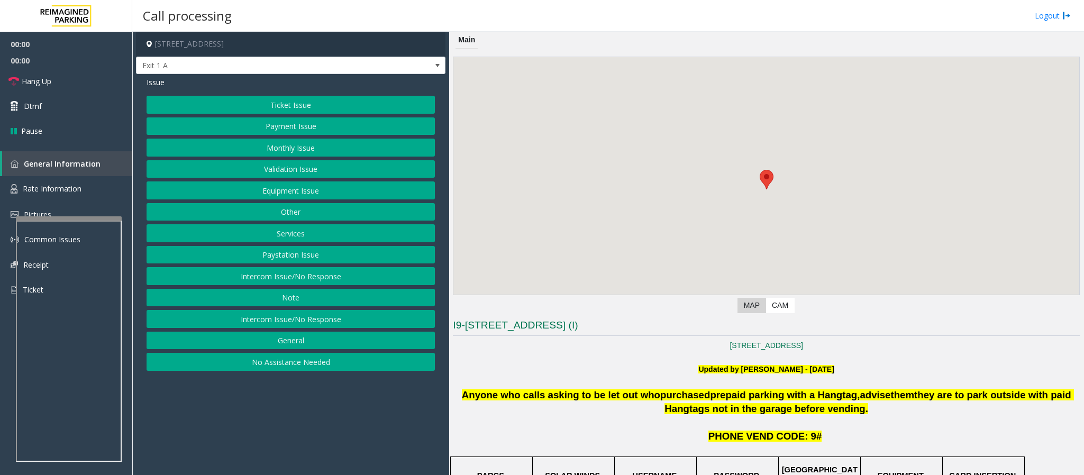
click at [299, 104] on button "Ticket Issue" at bounding box center [291, 105] width 288 height 18
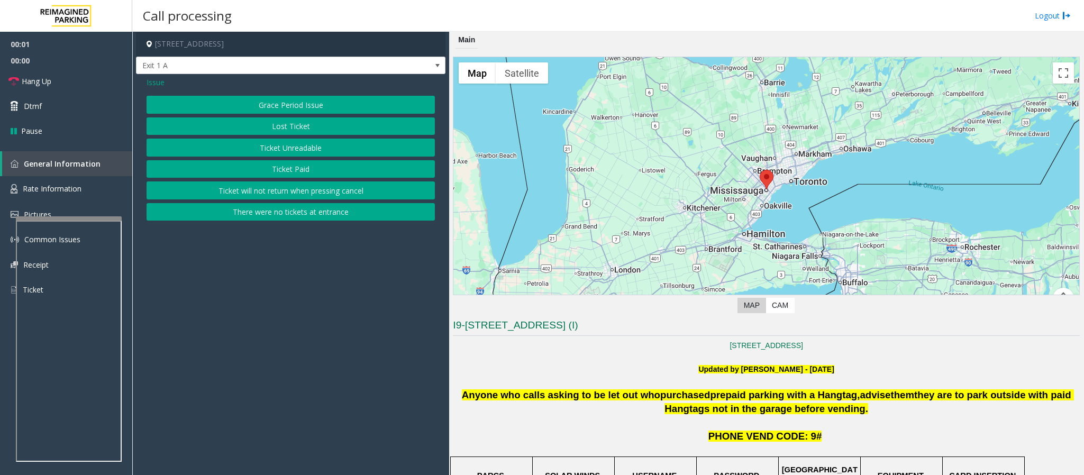
click at [314, 149] on button "Ticket Unreadable" at bounding box center [291, 148] width 288 height 18
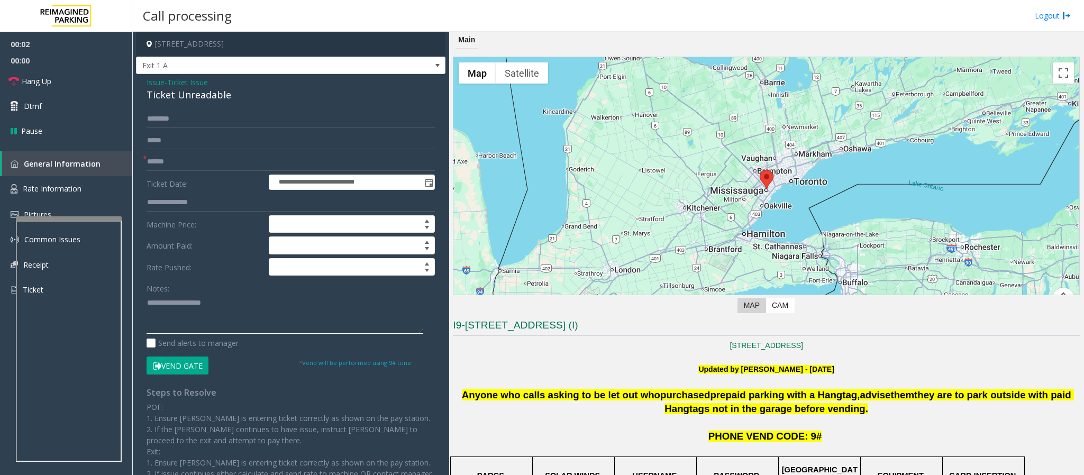
click at [204, 312] on textarea at bounding box center [285, 314] width 277 height 40
paste textarea "**********"
type textarea "**********"
click at [151, 86] on span "Issue" at bounding box center [156, 82] width 18 height 11
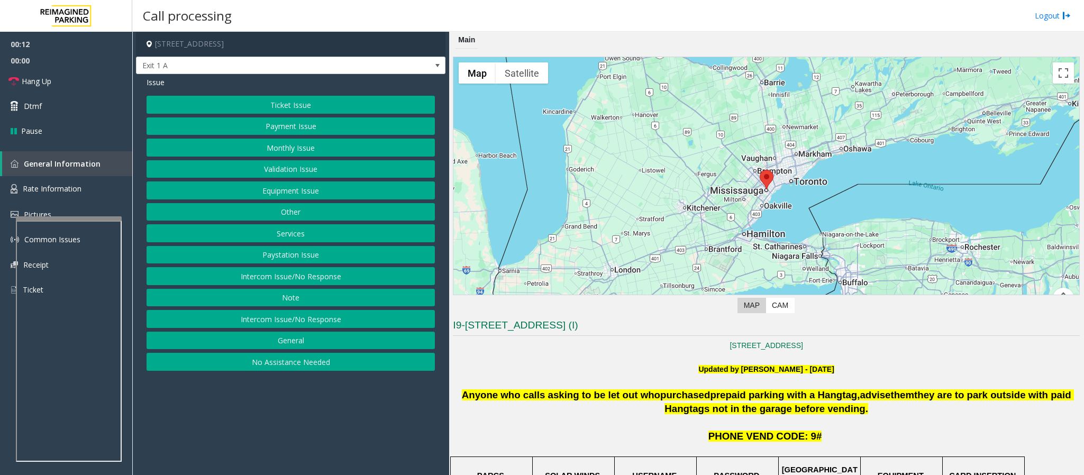
click at [293, 233] on button "Services" at bounding box center [291, 233] width 288 height 18
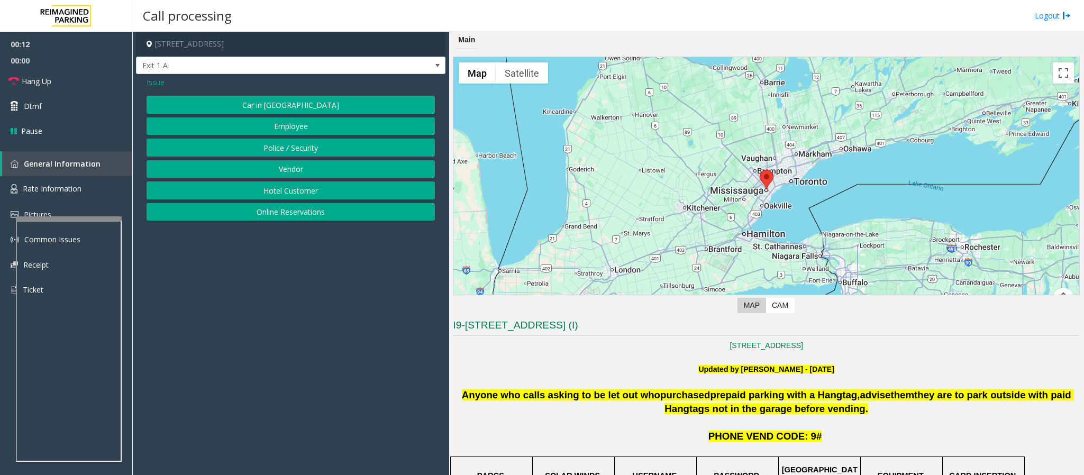
click at [285, 217] on button "Online Reservations" at bounding box center [291, 212] width 288 height 18
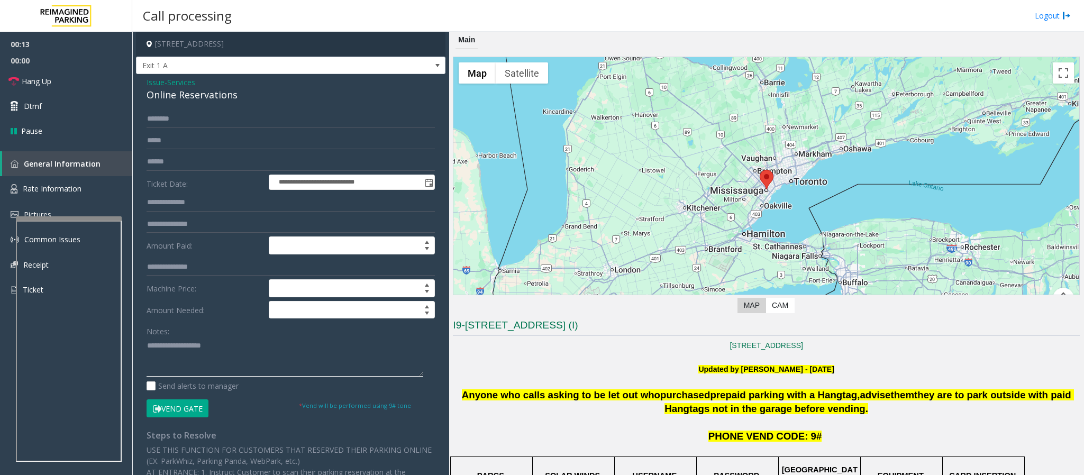
click at [179, 353] on textarea at bounding box center [285, 357] width 277 height 40
paste textarea "**********"
click at [192, 357] on textarea at bounding box center [285, 357] width 277 height 40
type textarea "**********"
click at [156, 120] on input "text" at bounding box center [291, 119] width 288 height 18
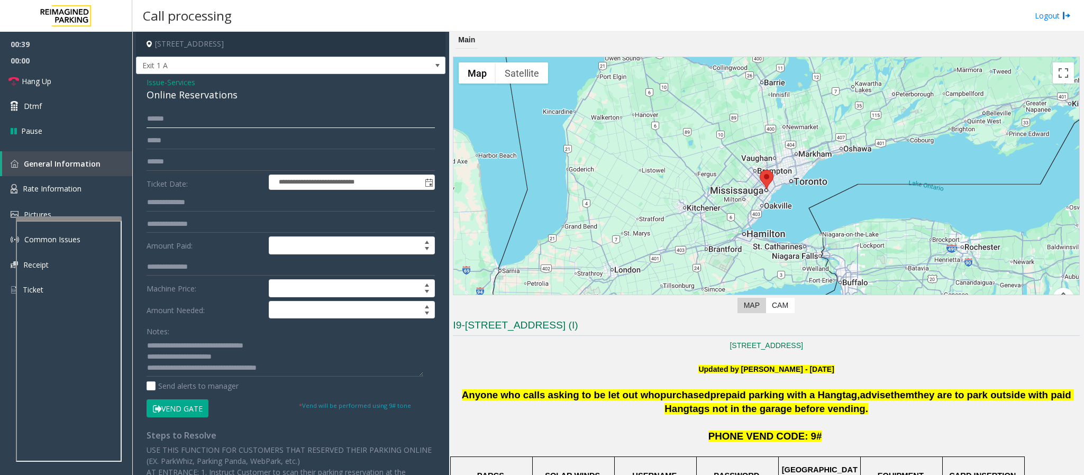
click at [160, 118] on input "*****" at bounding box center [291, 119] width 288 height 18
click at [160, 119] on input "*****" at bounding box center [291, 119] width 288 height 18
click at [174, 121] on input "*****" at bounding box center [291, 119] width 288 height 18
type input "*****"
click at [178, 362] on textarea at bounding box center [285, 357] width 277 height 40
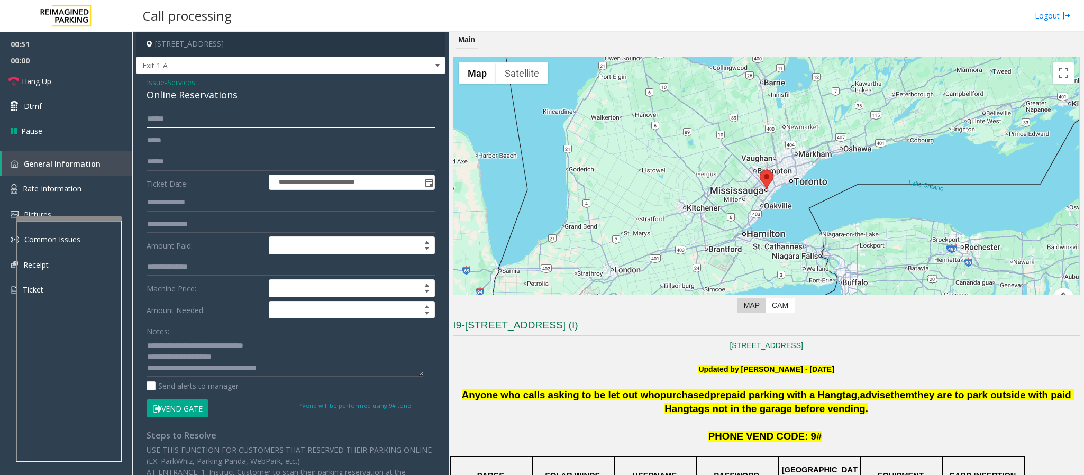
click at [153, 124] on input "*****" at bounding box center [291, 119] width 288 height 18
drag, startPoint x: 174, startPoint y: 357, endPoint x: 313, endPoint y: 361, distance: 139.2
click at [313, 361] on textarea at bounding box center [285, 357] width 277 height 40
click at [312, 361] on textarea at bounding box center [285, 357] width 277 height 40
click at [186, 412] on button "Vend Gate" at bounding box center [178, 408] width 62 height 18
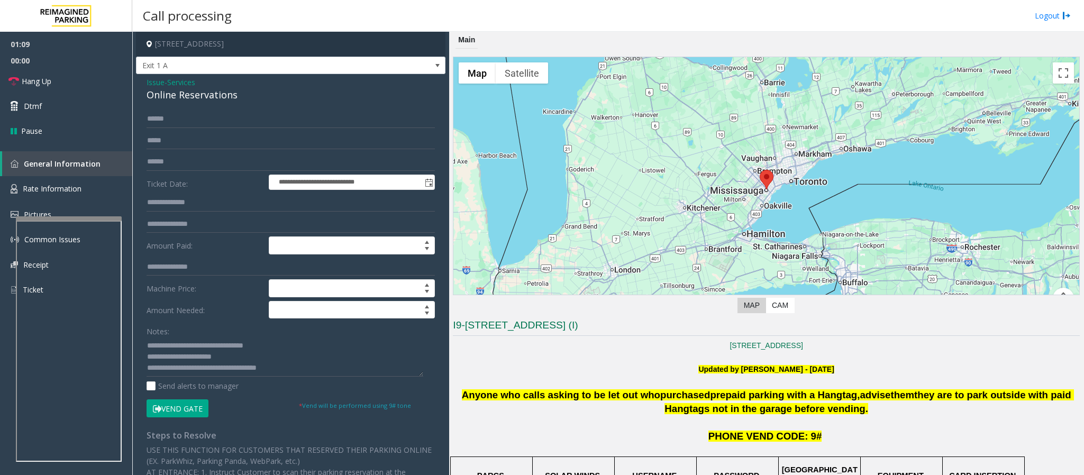
scroll to position [317, 0]
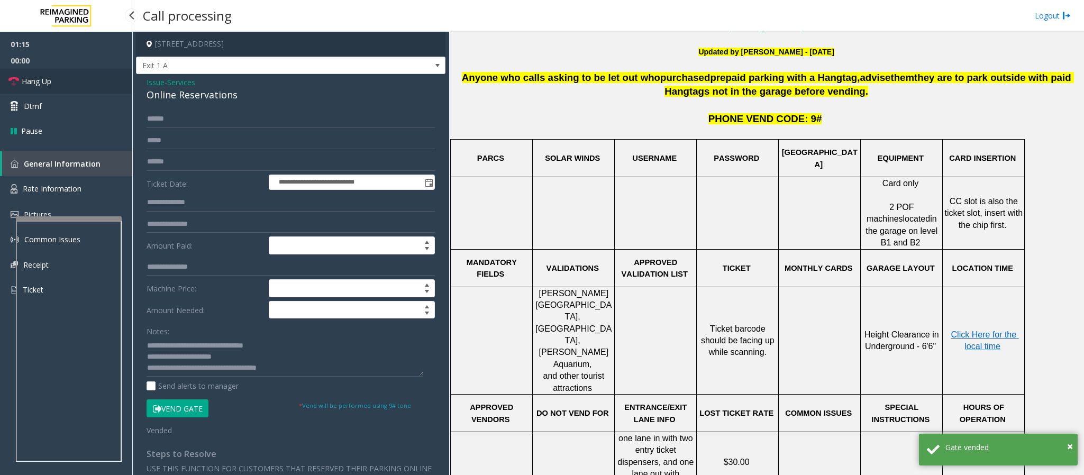
click at [51, 84] on span "Hang Up" at bounding box center [37, 81] width 30 height 11
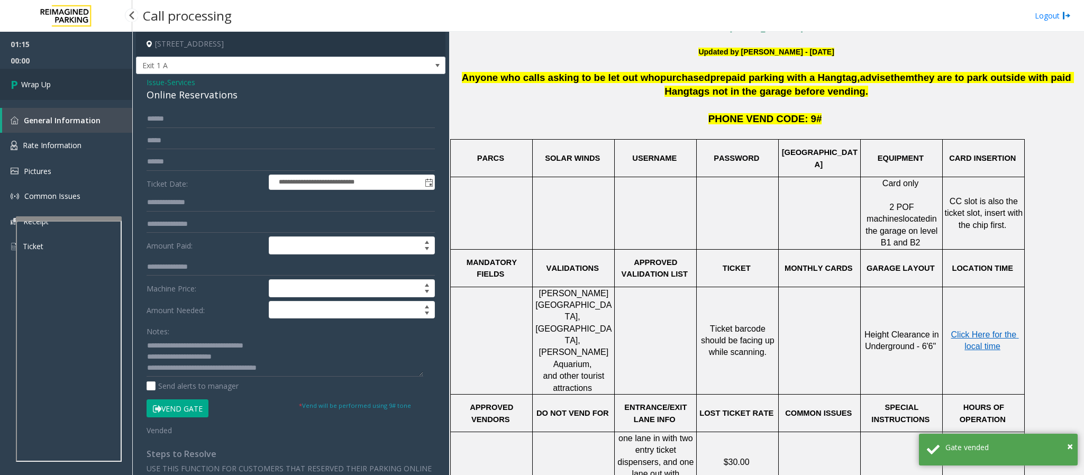
click at [54, 84] on link "Wrap Up" at bounding box center [66, 84] width 132 height 31
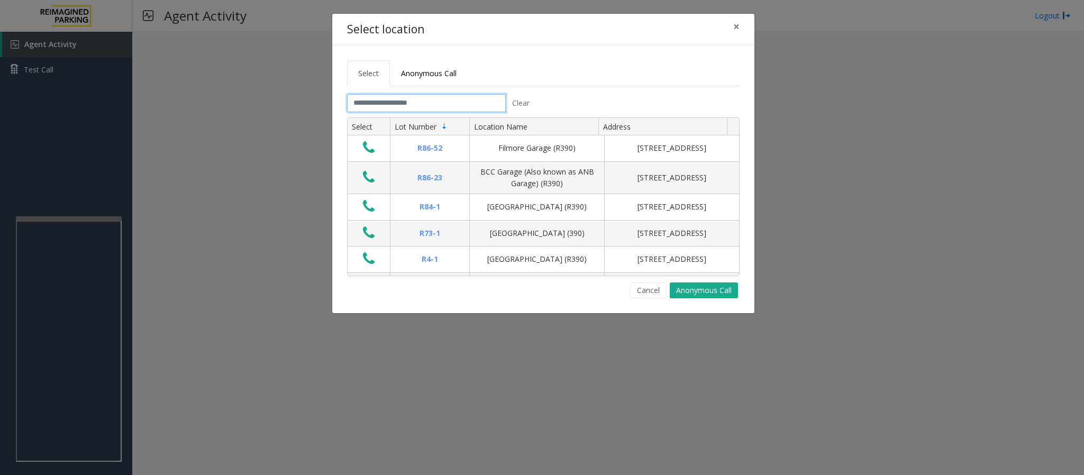
click at [423, 108] on input "text" at bounding box center [426, 103] width 159 height 18
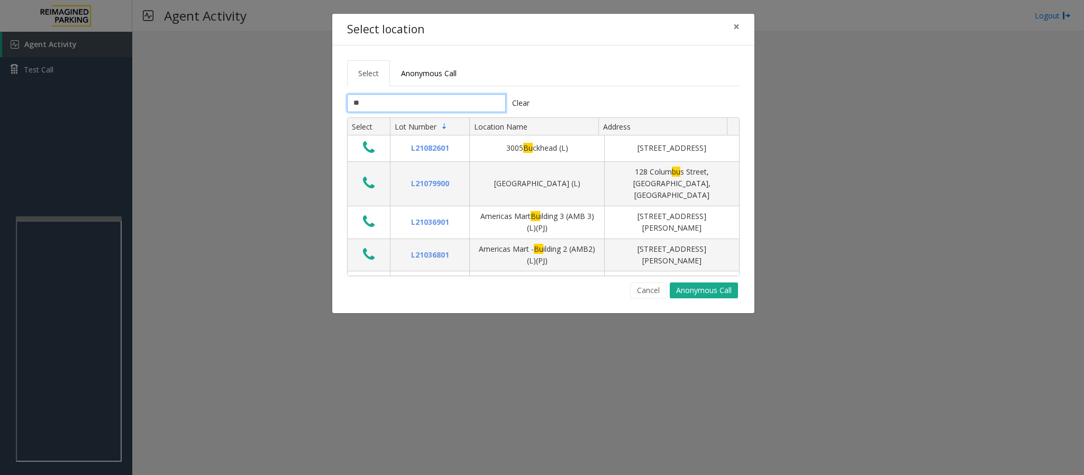
type input "**"
click at [76, 316] on div "Select location × Select Anonymous Call ** Clear Select Lot Number Location Nam…" at bounding box center [542, 237] width 1084 height 475
click at [654, 288] on button "Cancel" at bounding box center [648, 291] width 37 height 16
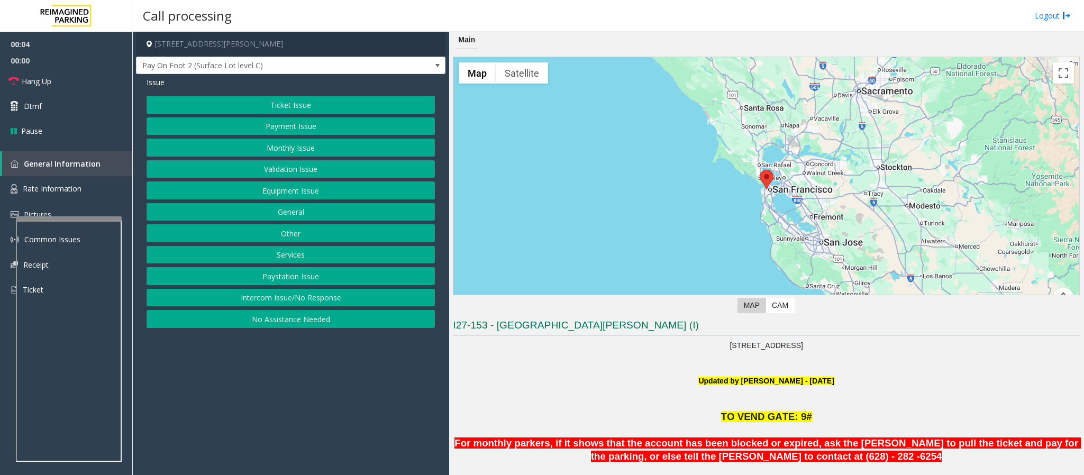
click at [283, 296] on button "Intercom Issue/No Response" at bounding box center [291, 298] width 288 height 18
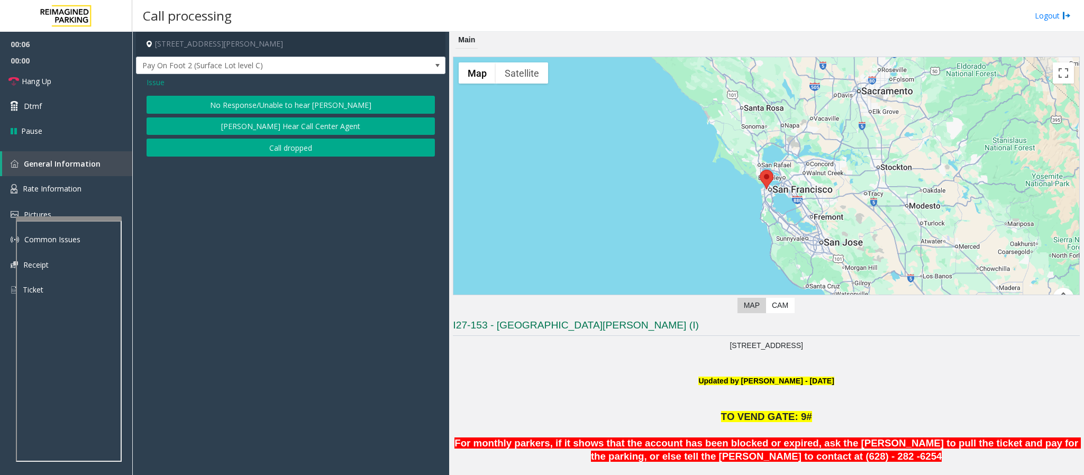
click at [238, 105] on button "No Response/Unable to hear [PERSON_NAME]" at bounding box center [291, 105] width 288 height 18
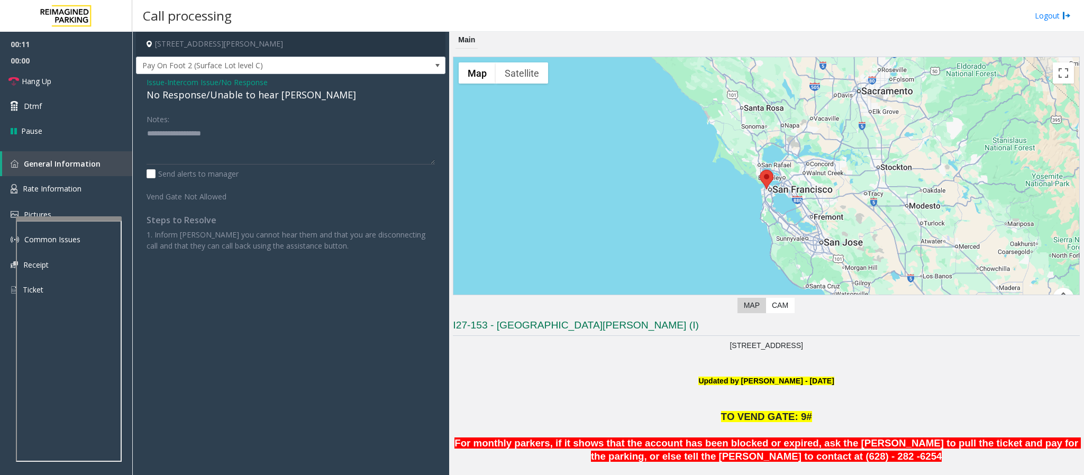
click at [217, 101] on div "No Response/Unable to hear [PERSON_NAME]" at bounding box center [291, 95] width 288 height 14
type textarea "**********"
click at [48, 76] on span "Hang Up" at bounding box center [37, 81] width 30 height 11
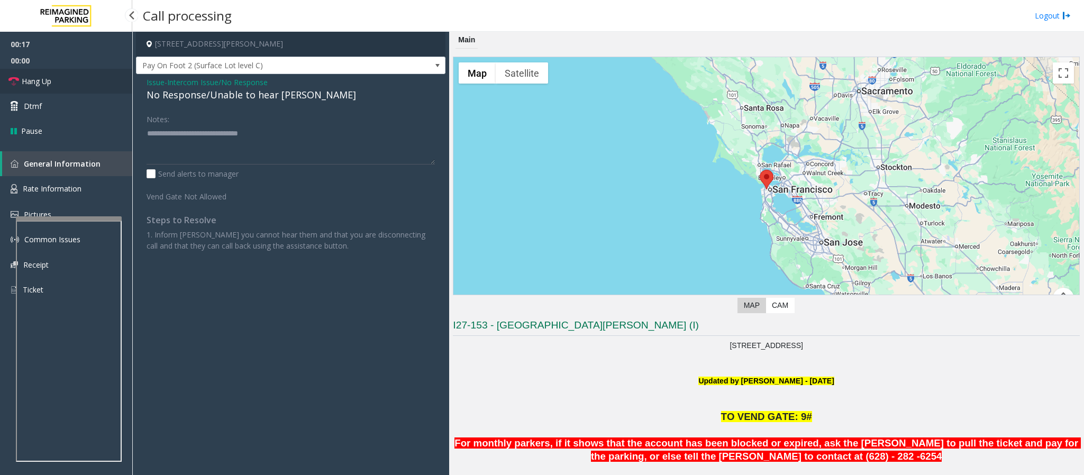
click at [48, 76] on span "Hang Up" at bounding box center [37, 81] width 30 height 11
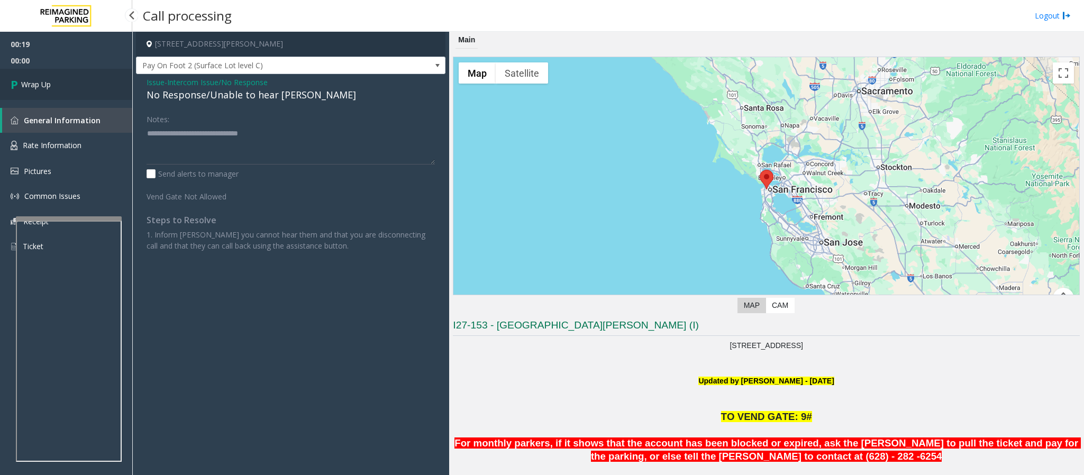
click at [48, 76] on link "Wrap Up" at bounding box center [66, 84] width 132 height 31
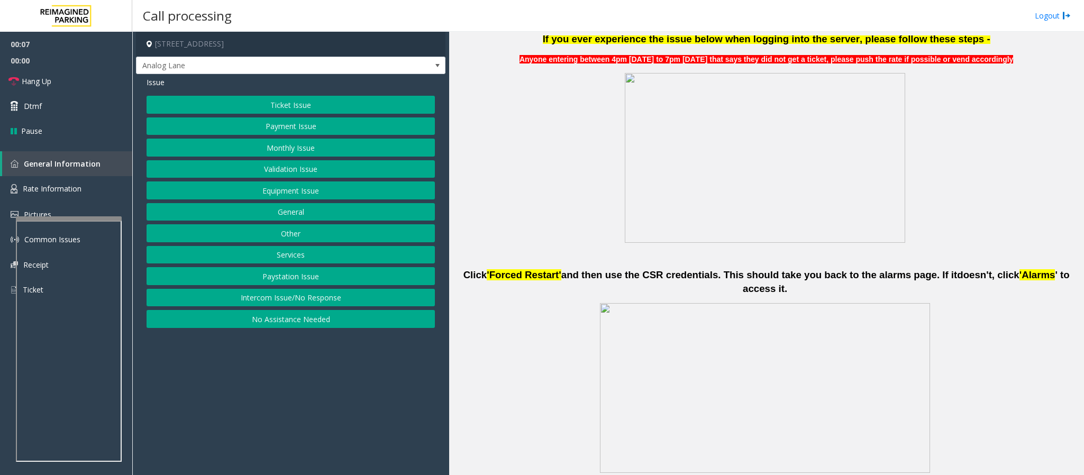
scroll to position [476, 0]
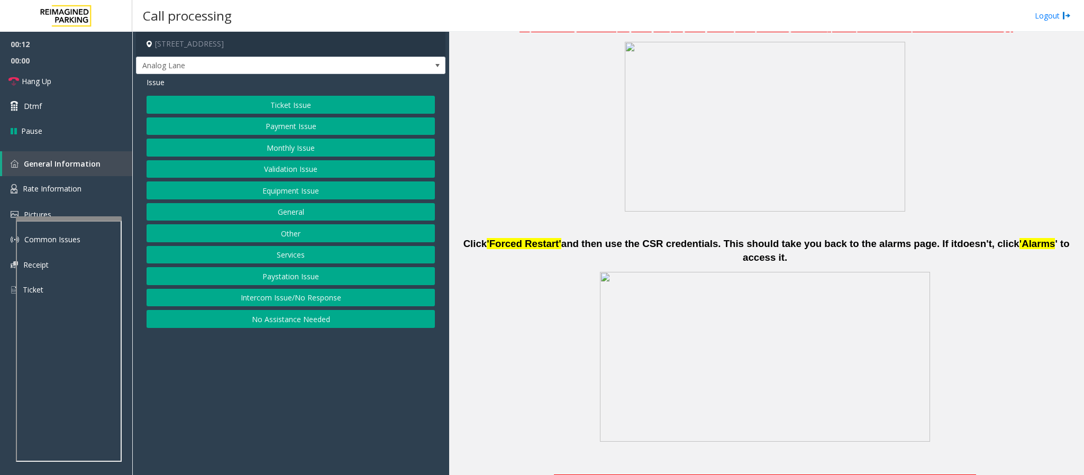
click at [267, 302] on button "Intercom Issue/No Response" at bounding box center [291, 298] width 288 height 18
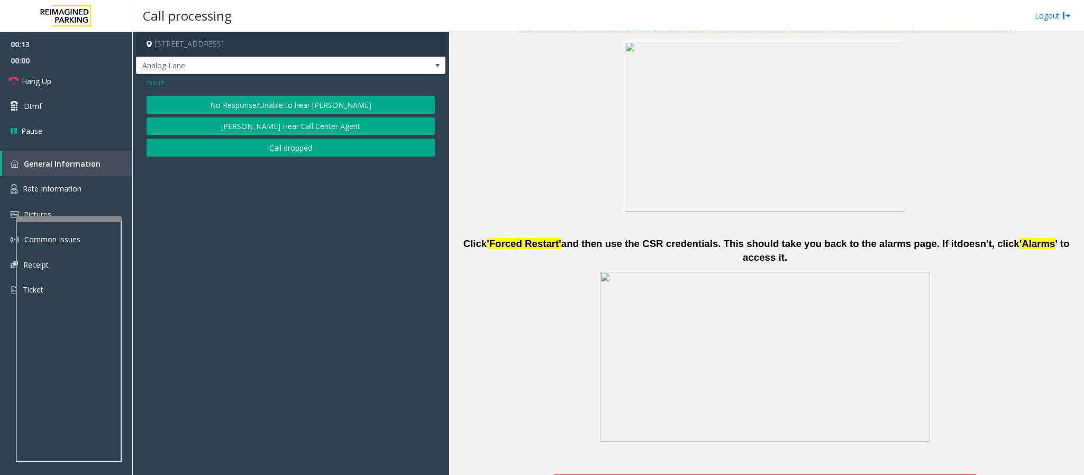
click at [251, 104] on button "No Response/Unable to hear [PERSON_NAME]" at bounding box center [291, 105] width 288 height 18
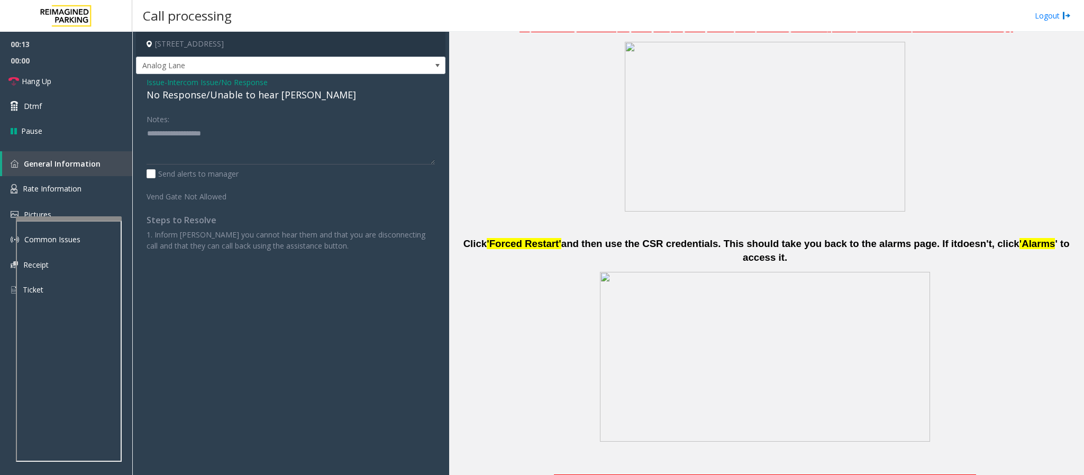
click at [249, 96] on div "No Response/Unable to hear [PERSON_NAME]" at bounding box center [291, 95] width 288 height 14
type textarea "**********"
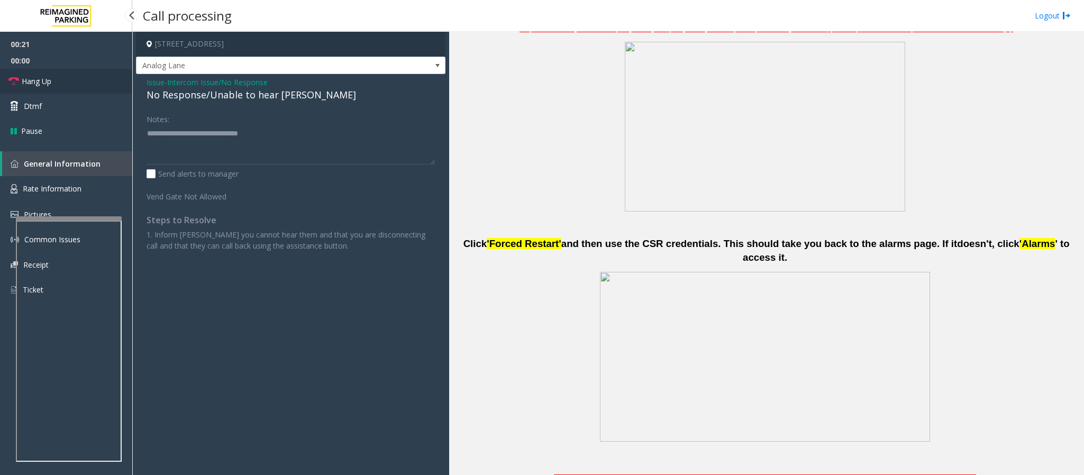
click at [41, 86] on span "Hang Up" at bounding box center [37, 81] width 30 height 11
click at [44, 83] on span "Hang Up" at bounding box center [37, 81] width 30 height 11
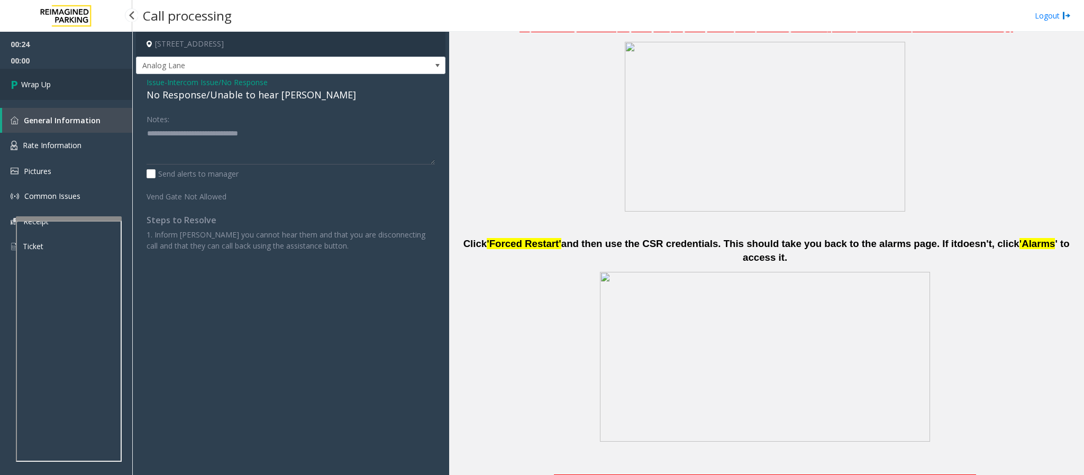
click at [44, 83] on span "Wrap Up" at bounding box center [36, 84] width 30 height 11
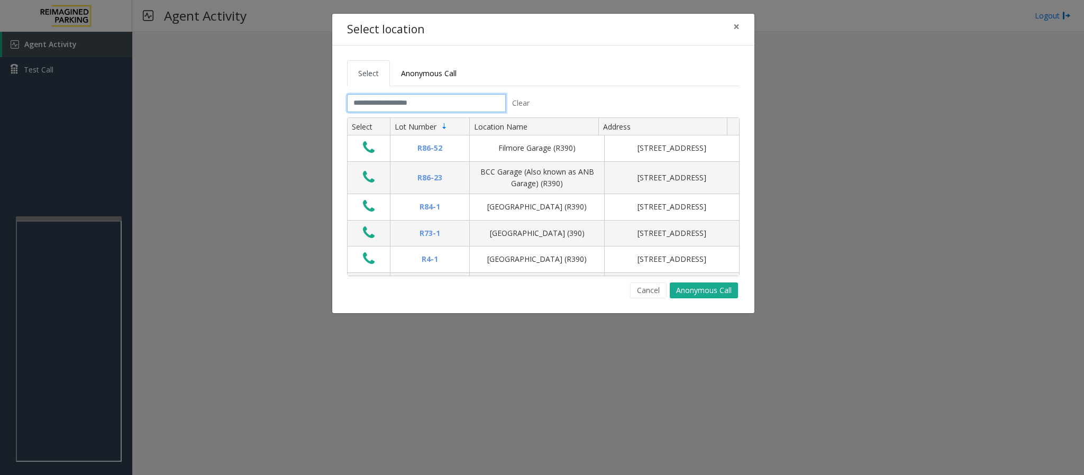
click at [452, 110] on input "text" at bounding box center [426, 103] width 159 height 18
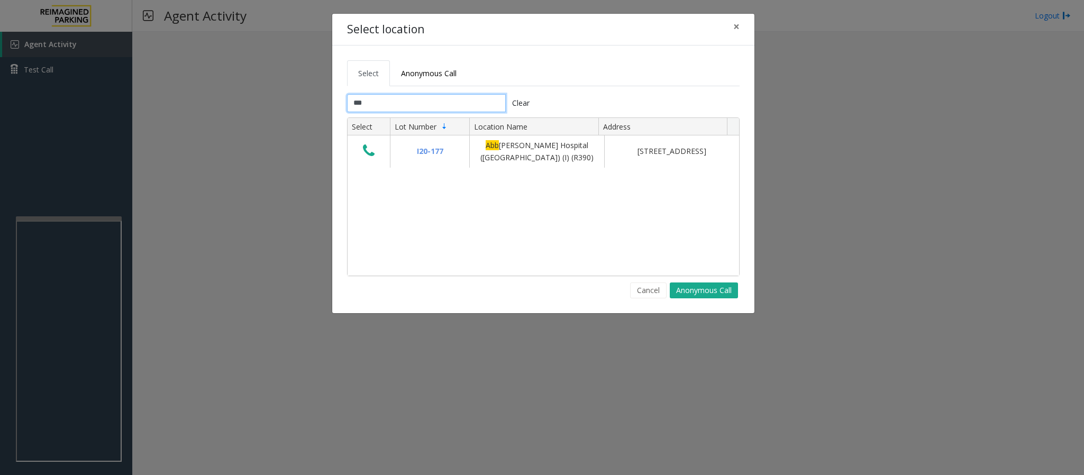
type input "***"
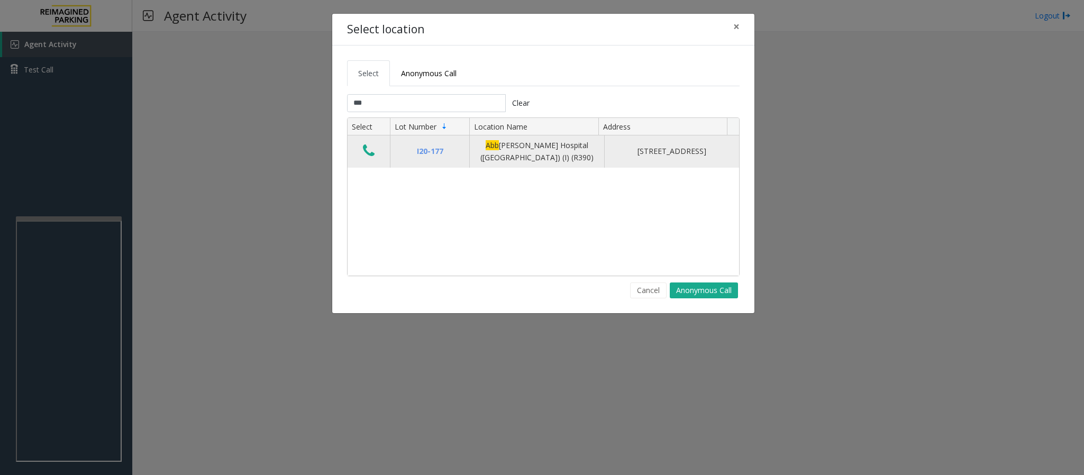
click at [367, 154] on icon "Data table" at bounding box center [369, 150] width 12 height 15
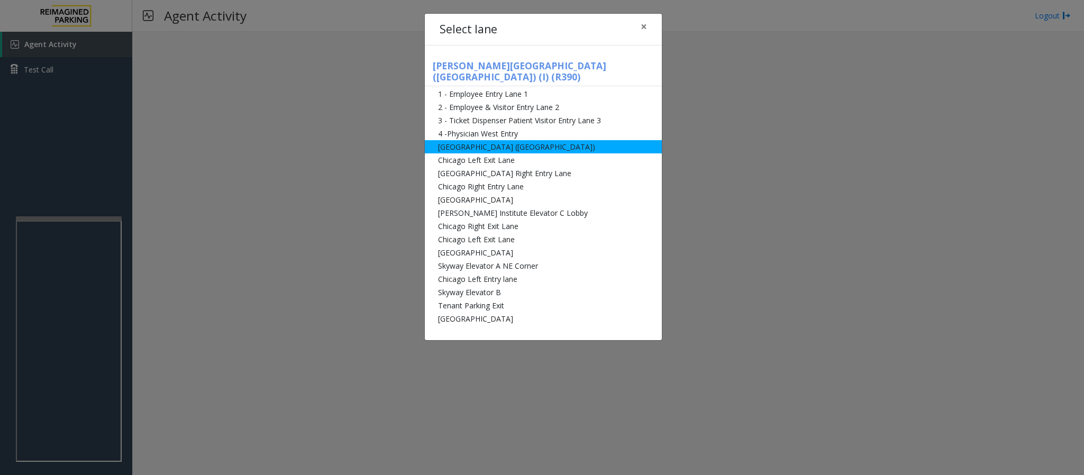
click at [512, 140] on li "[GEOGRAPHIC_DATA] ([GEOGRAPHIC_DATA])" at bounding box center [543, 146] width 237 height 13
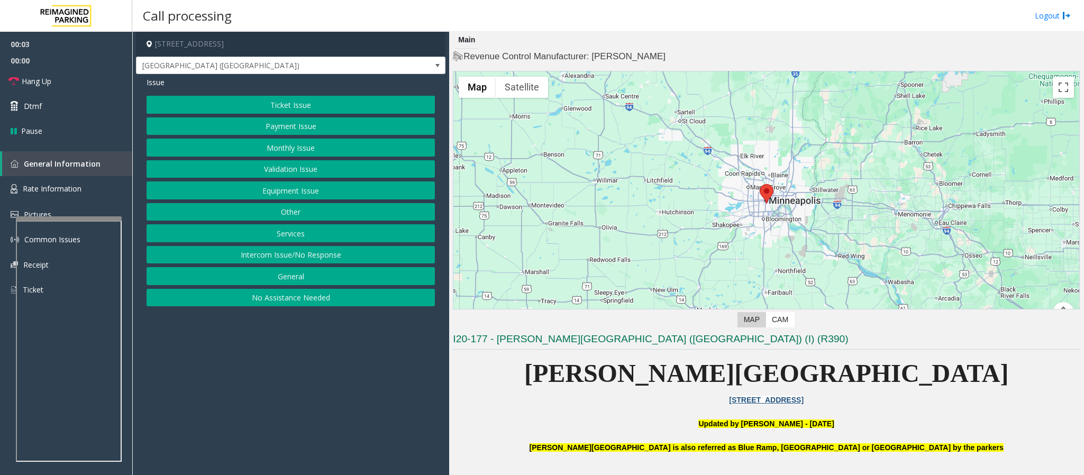
click at [278, 98] on button "Ticket Issue" at bounding box center [291, 105] width 288 height 18
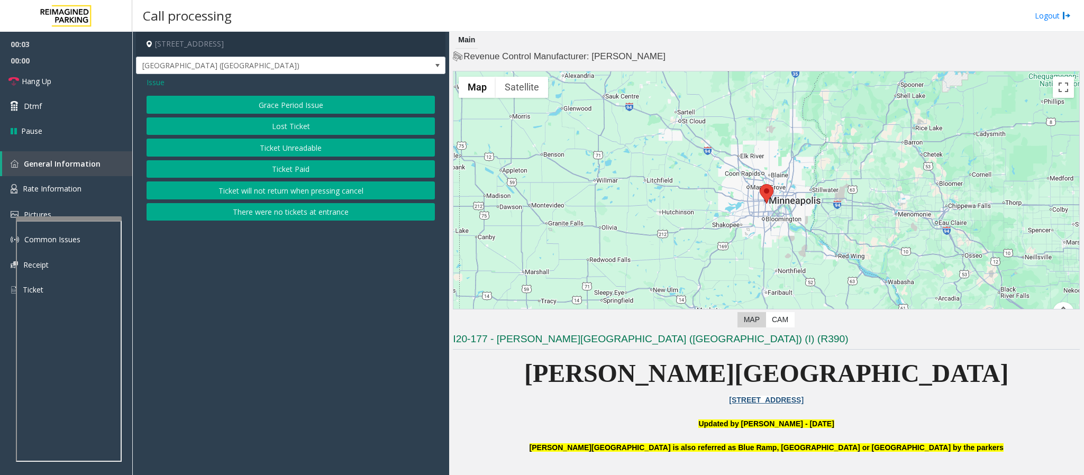
click at [281, 148] on button "Ticket Unreadable" at bounding box center [291, 148] width 288 height 18
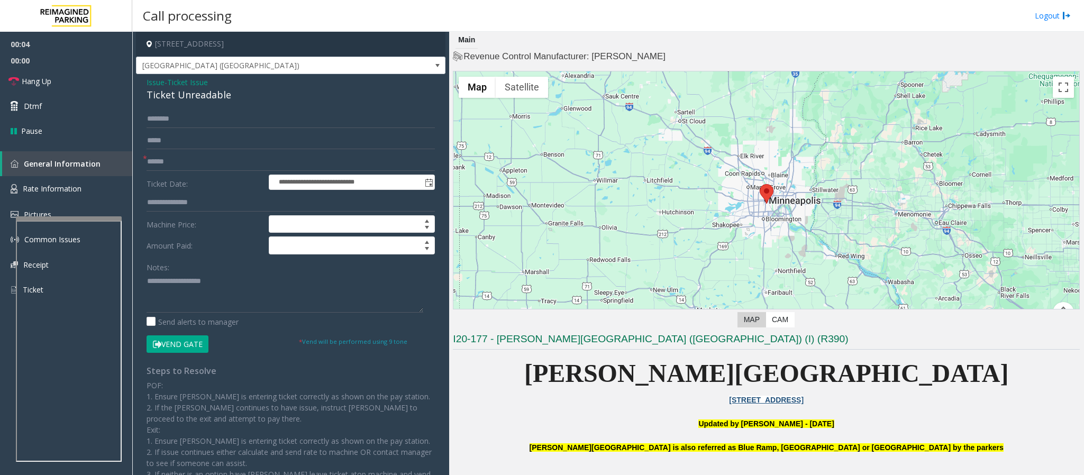
click at [186, 315] on div "Notes: Send alerts to manager" at bounding box center [291, 292] width 288 height 69
click at [190, 287] on textarea at bounding box center [285, 293] width 277 height 40
paste textarea "**********"
drag, startPoint x: 243, startPoint y: 93, endPoint x: 138, endPoint y: 96, distance: 104.8
click at [138, 96] on div "**********" at bounding box center [290, 299] width 309 height 450
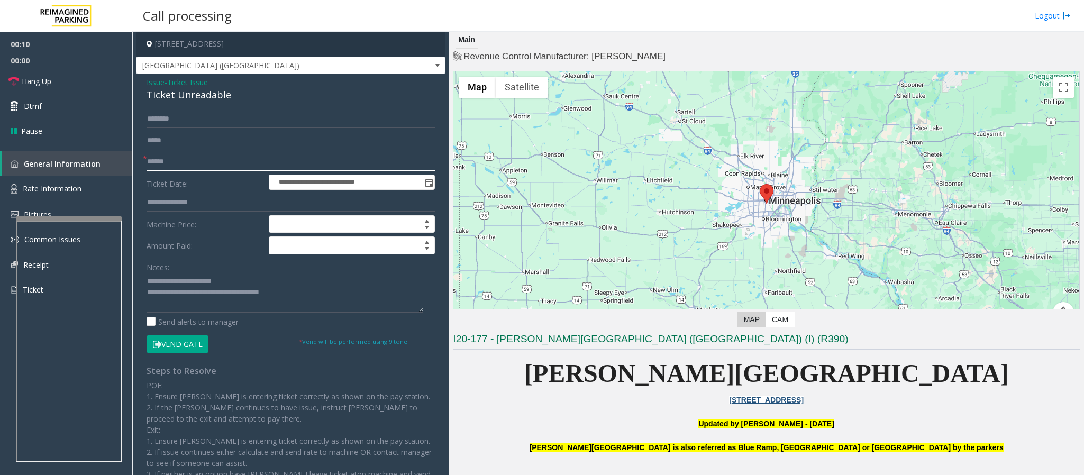
click at [162, 167] on input "text" at bounding box center [291, 162] width 288 height 18
drag, startPoint x: 314, startPoint y: 302, endPoint x: 188, endPoint y: 300, distance: 126.4
click at [188, 300] on textarea at bounding box center [285, 293] width 277 height 40
paste textarea "*********"
type textarea "**********"
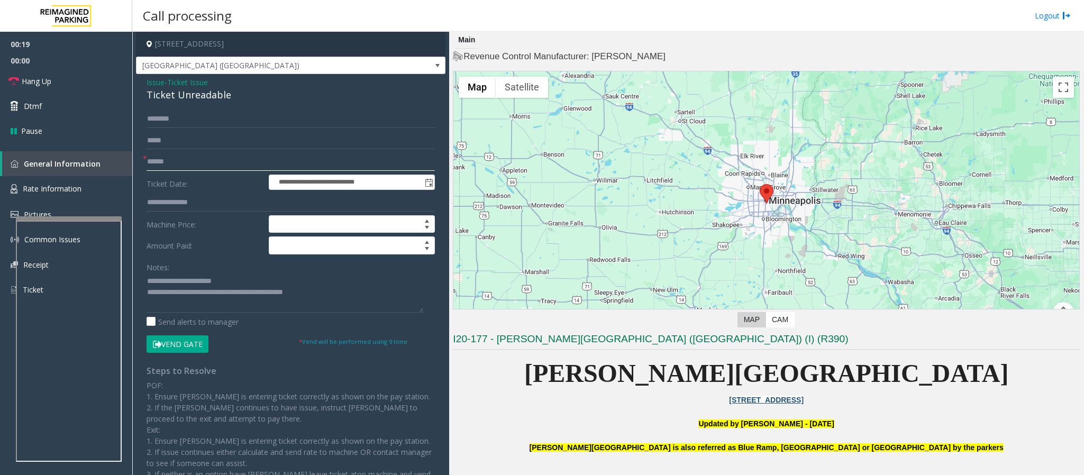
click at [180, 167] on input "text" at bounding box center [291, 162] width 288 height 18
type input "**"
click at [242, 294] on textarea at bounding box center [285, 293] width 277 height 40
click at [193, 344] on button "Vend Gate" at bounding box center [178, 344] width 62 height 18
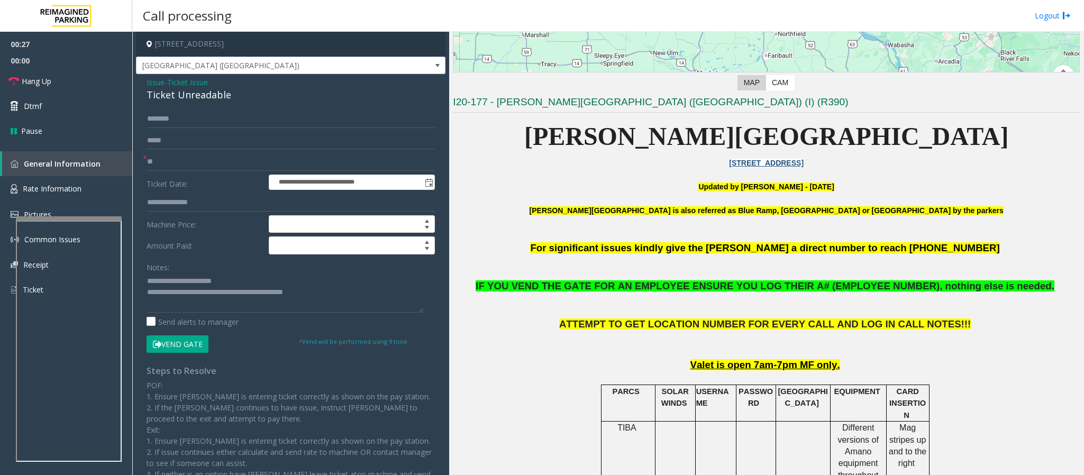
scroll to position [238, 0]
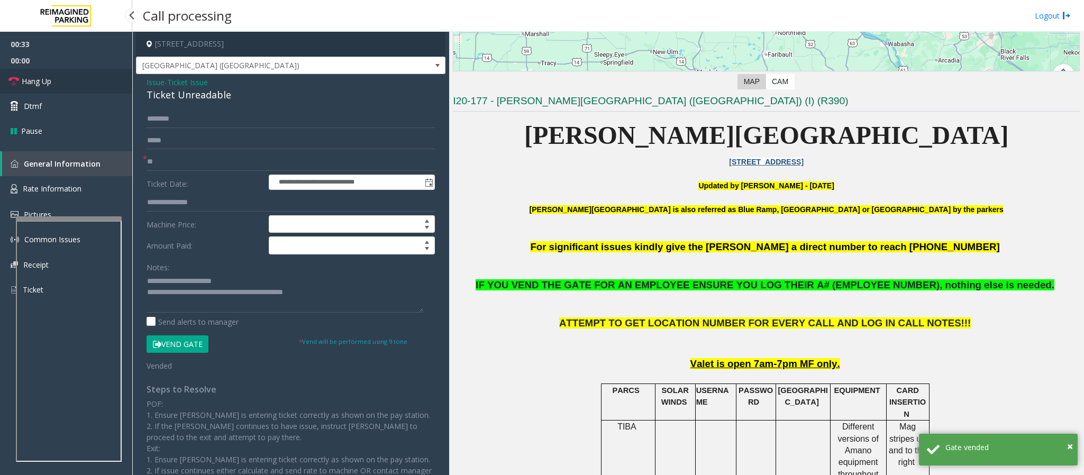
click at [42, 83] on span "Hang Up" at bounding box center [37, 81] width 30 height 11
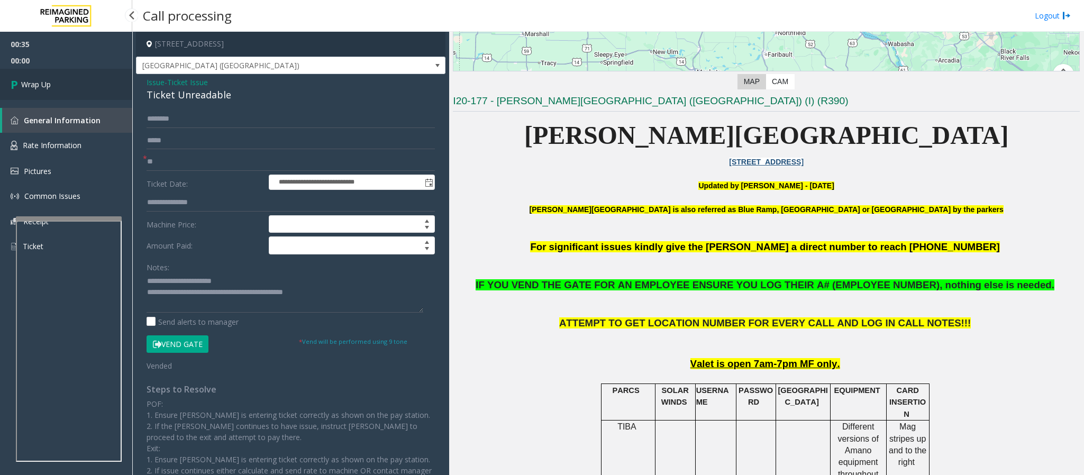
click at [42, 83] on span "Wrap Up" at bounding box center [36, 84] width 30 height 11
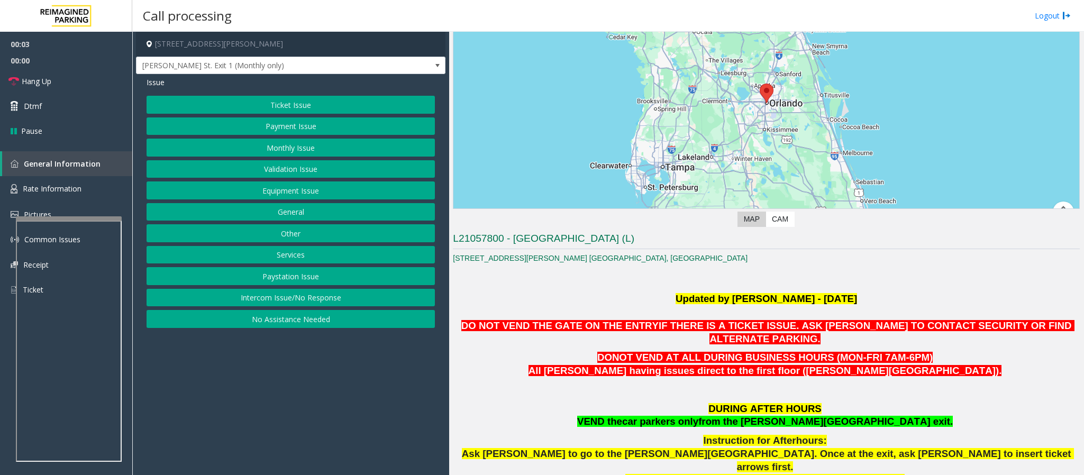
scroll to position [238, 0]
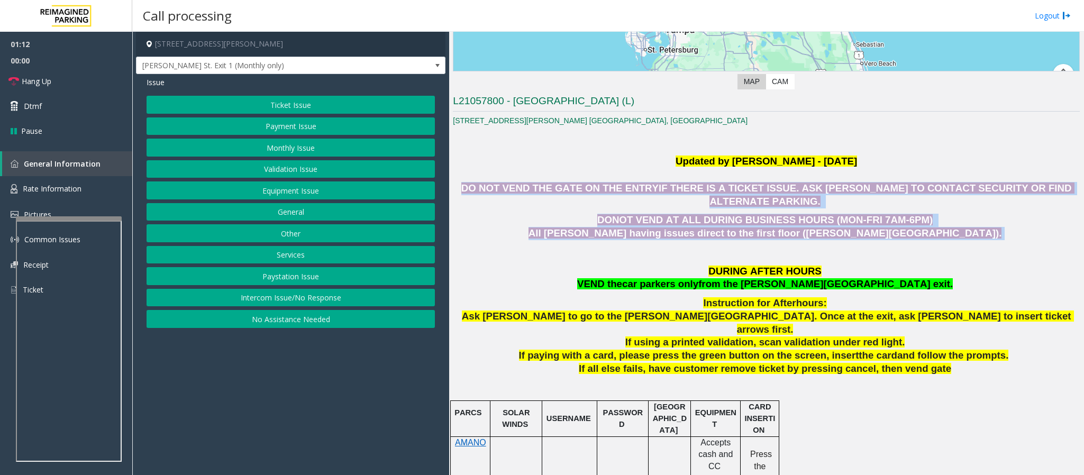
drag, startPoint x: 477, startPoint y: 189, endPoint x: 941, endPoint y: 224, distance: 465.8
click at [941, 224] on p "DONOT VEND AT ALL DURING BUSINESS HOURS (MON-FRI 7AM-6PM) All parkers having is…" at bounding box center [766, 227] width 627 height 26
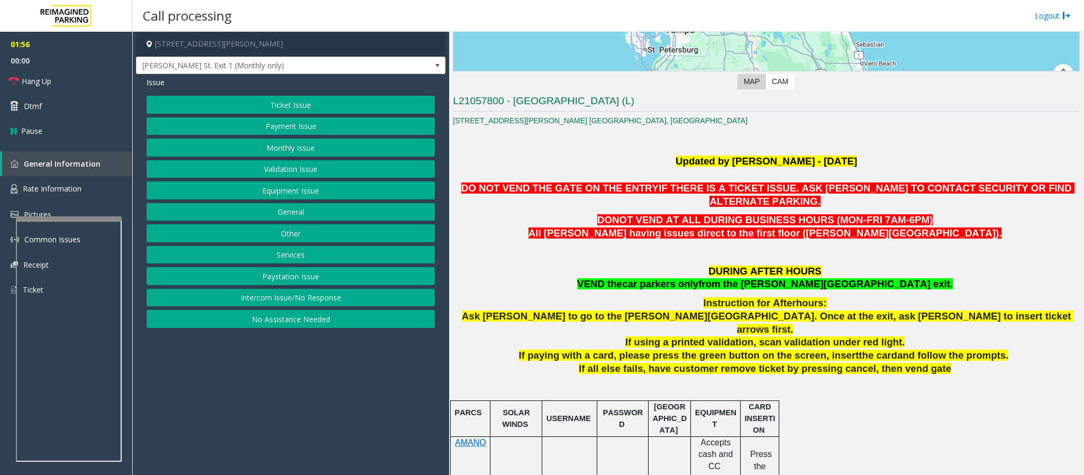
click at [281, 188] on button "Equipment Issue" at bounding box center [291, 190] width 288 height 18
click at [278, 188] on button "Gate / Door Won't Open" at bounding box center [291, 190] width 288 height 18
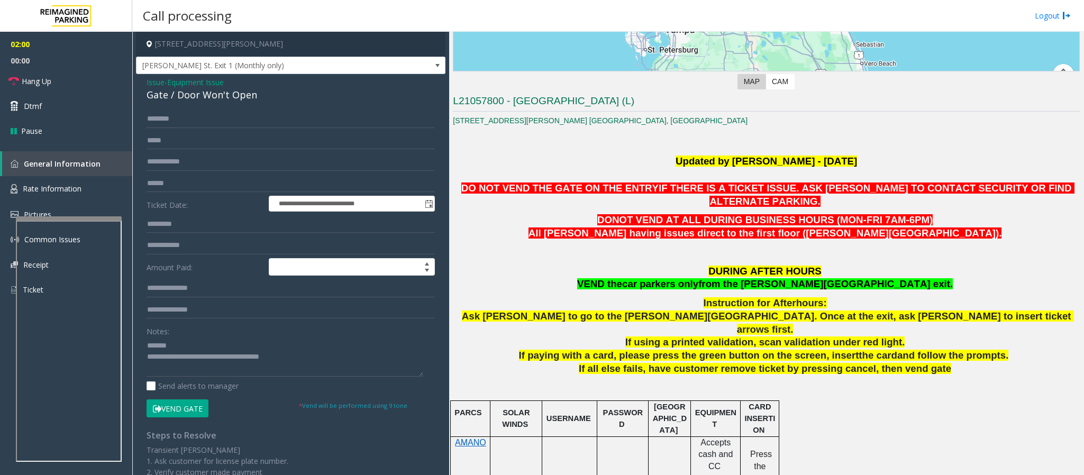
click at [205, 336] on div "Notes:" at bounding box center [291, 349] width 288 height 54
click at [205, 351] on textarea at bounding box center [285, 357] width 277 height 40
drag, startPoint x: 313, startPoint y: 353, endPoint x: 189, endPoint y: 358, distance: 123.9
click at [189, 358] on textarea at bounding box center [285, 357] width 277 height 40
drag, startPoint x: 799, startPoint y: 269, endPoint x: 872, endPoint y: 270, distance: 73.0
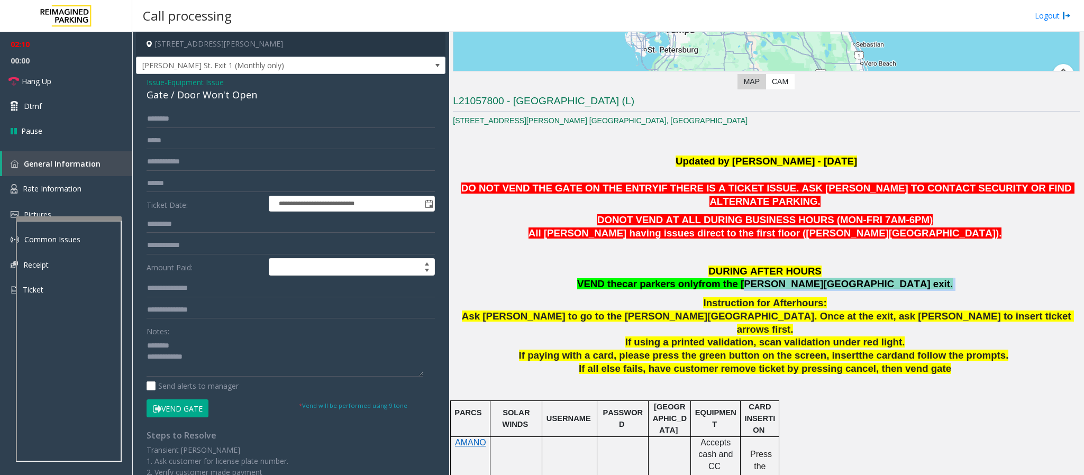
click at [872, 270] on p "DURING AFTER HOURS VEND the car parkers only from the [PERSON_NAME][GEOGRAPHIC_…" at bounding box center [766, 278] width 627 height 26
click at [42, 73] on link "Hang Up" at bounding box center [66, 81] width 132 height 25
click at [194, 359] on textarea at bounding box center [285, 357] width 277 height 40
click at [190, 359] on textarea at bounding box center [285, 357] width 277 height 40
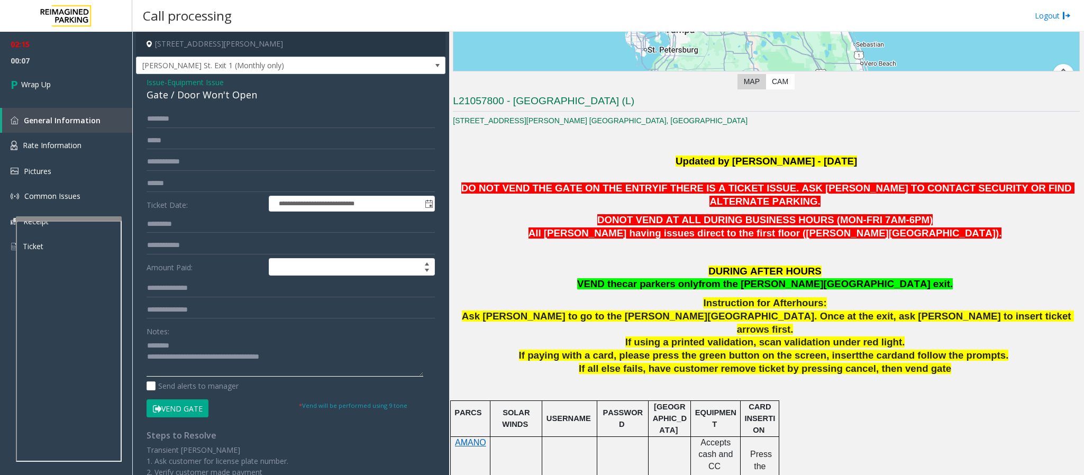
click at [189, 351] on textarea at bounding box center [285, 357] width 277 height 40
click at [189, 348] on textarea at bounding box center [285, 357] width 277 height 40
click at [193, 346] on textarea at bounding box center [285, 357] width 277 height 40
type textarea "**********"
click at [54, 94] on link "Wrap Up" at bounding box center [66, 84] width 132 height 31
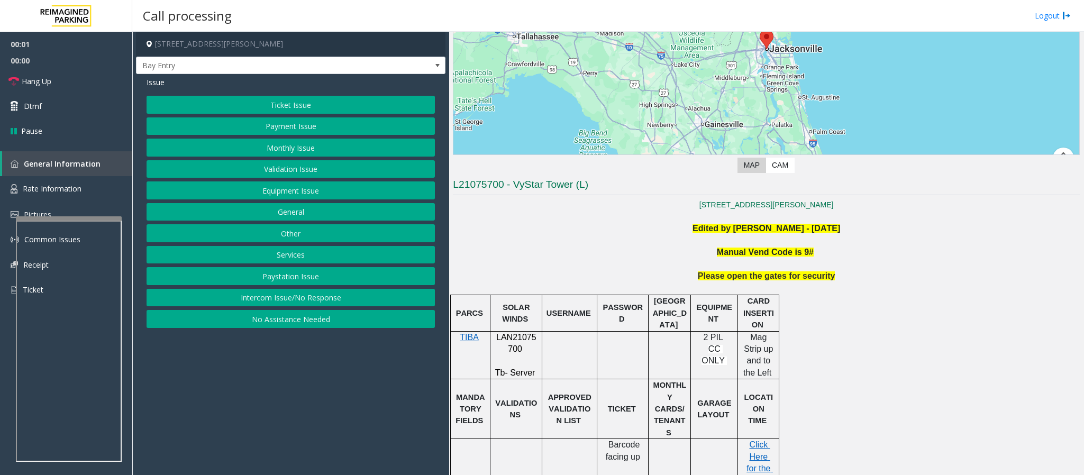
scroll to position [159, 0]
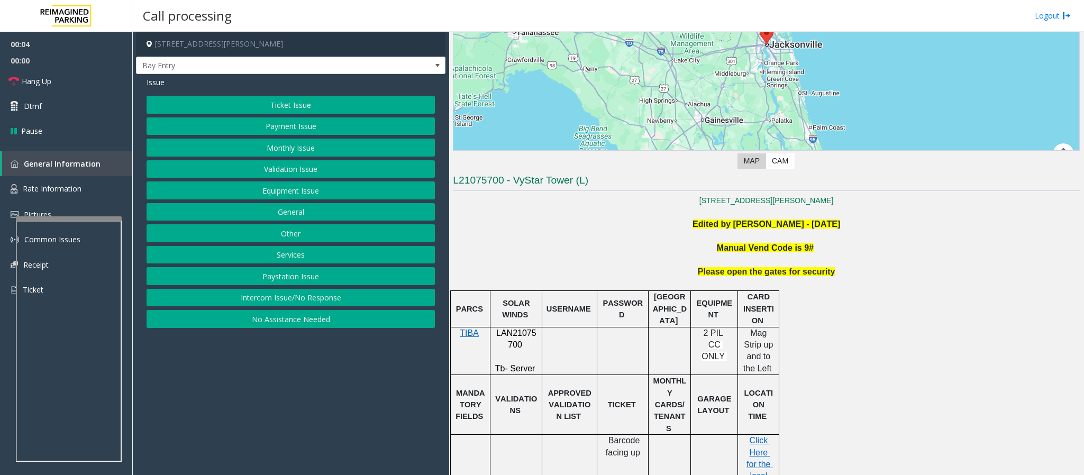
click at [273, 306] on button "Intercom Issue/No Response" at bounding box center [291, 298] width 288 height 18
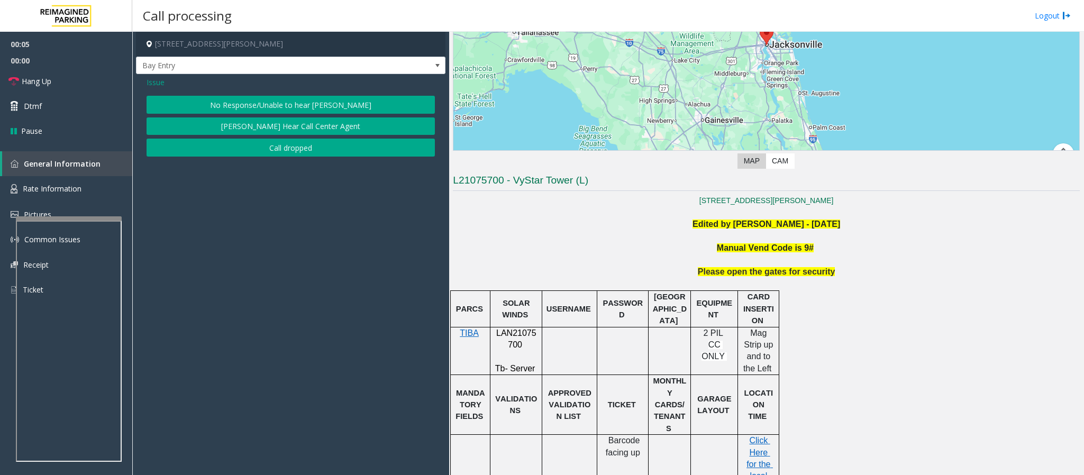
click at [240, 99] on button "No Response/Unable to hear [PERSON_NAME]" at bounding box center [291, 105] width 288 height 18
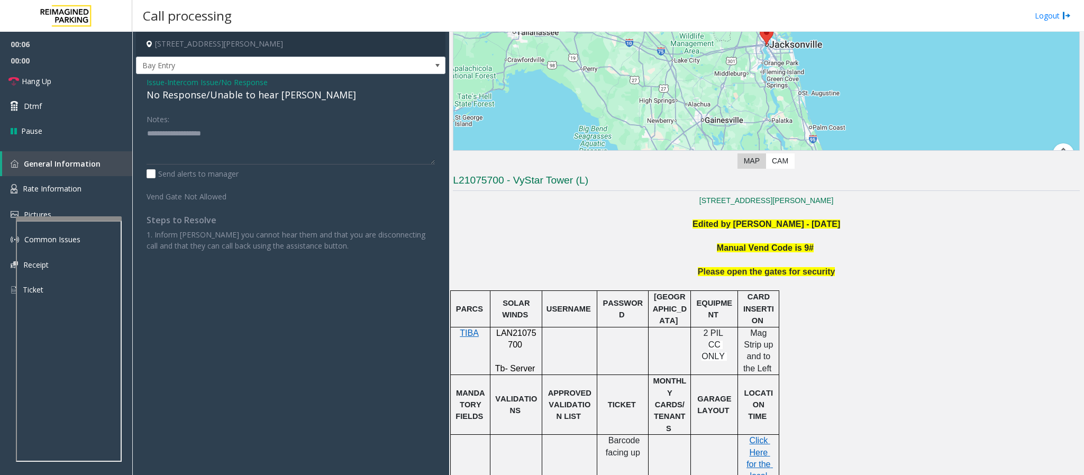
click at [236, 99] on div "No Response/Unable to hear [PERSON_NAME]" at bounding box center [291, 95] width 288 height 14
type textarea "**********"
drag, startPoint x: 613, startPoint y: 175, endPoint x: 446, endPoint y: 184, distance: 166.9
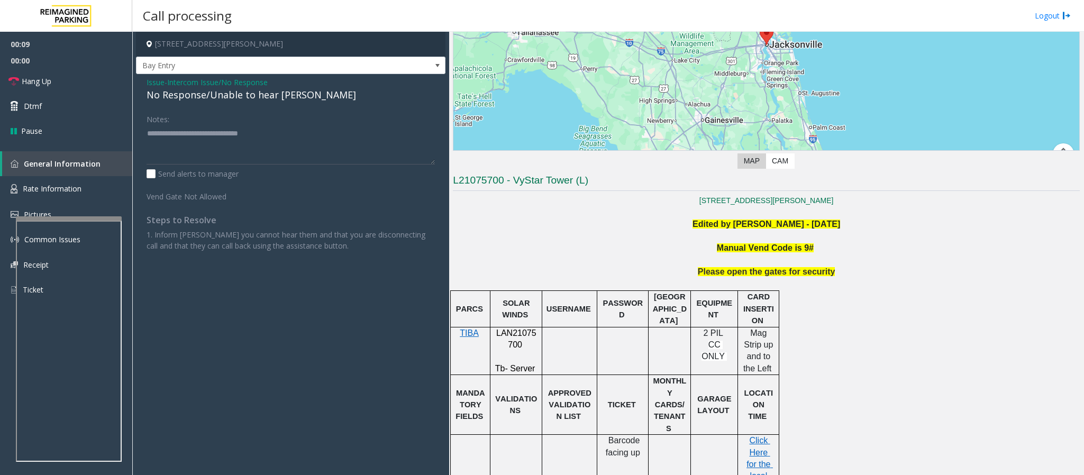
click at [446, 184] on div "[STREET_ADDRESS][PERSON_NAME] Entry Issue - Intercom Issue/No Response No Respo…" at bounding box center [607, 253] width 951 height 443
click at [502, 219] on p "Edited by [PERSON_NAME] - [DATE]" at bounding box center [766, 224] width 627 height 12
drag, startPoint x: 299, startPoint y: 132, endPoint x: 134, endPoint y: 139, distance: 165.2
click at [134, 139] on app-call-processing-form "[STREET_ADDRESS][PERSON_NAME] Entry Issue - Intercom Issue/No Response No Respo…" at bounding box center [290, 253] width 317 height 443
click at [167, 143] on textarea at bounding box center [291, 145] width 288 height 40
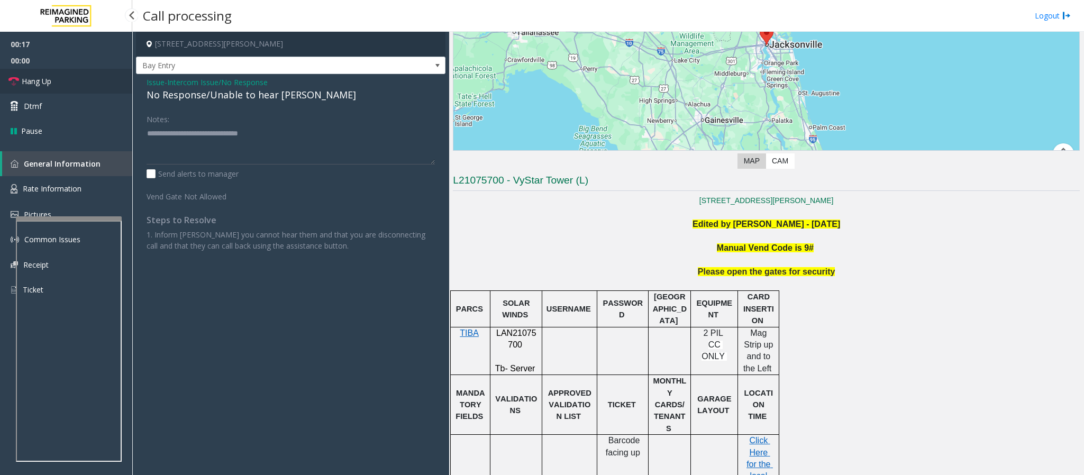
click at [38, 80] on span "Hang Up" at bounding box center [37, 81] width 30 height 11
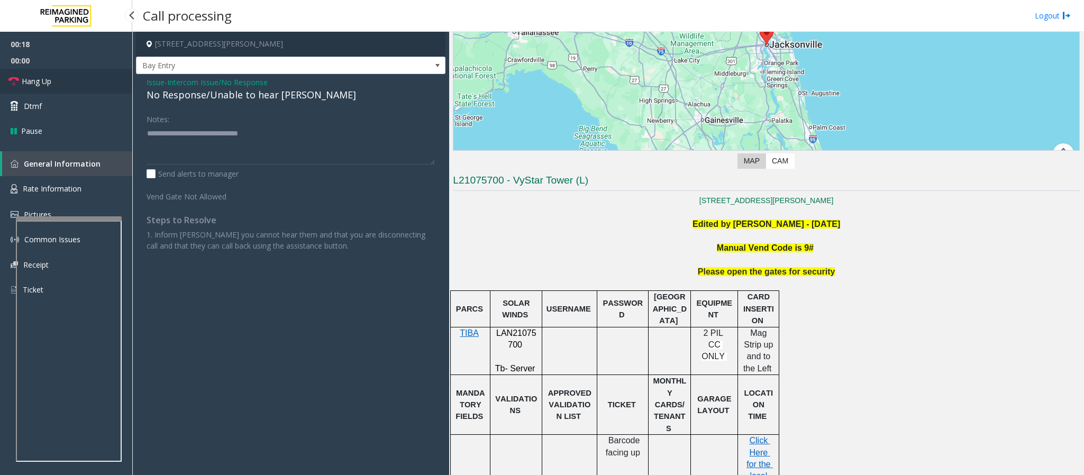
click at [38, 80] on span "Hang Up" at bounding box center [37, 81] width 30 height 11
click at [47, 79] on span "Hang Up" at bounding box center [37, 81] width 30 height 11
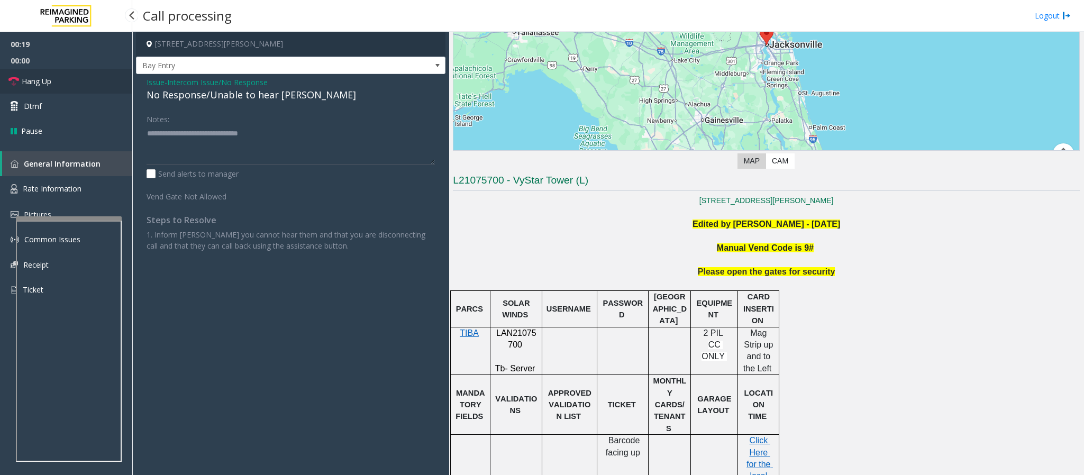
click at [47, 79] on span "Hang Up" at bounding box center [37, 81] width 30 height 11
click at [70, 79] on link "Hang Up" at bounding box center [66, 81] width 132 height 25
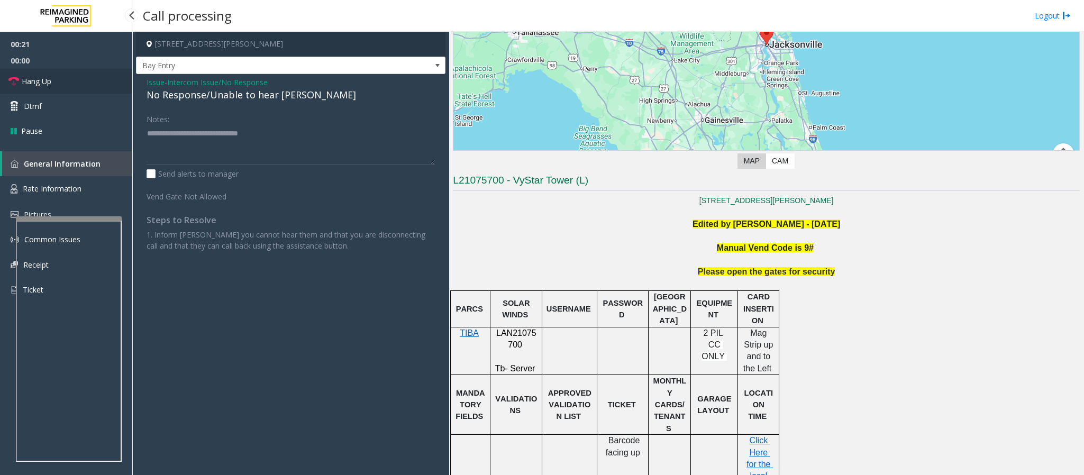
click at [40, 81] on span "Hang Up" at bounding box center [37, 81] width 30 height 11
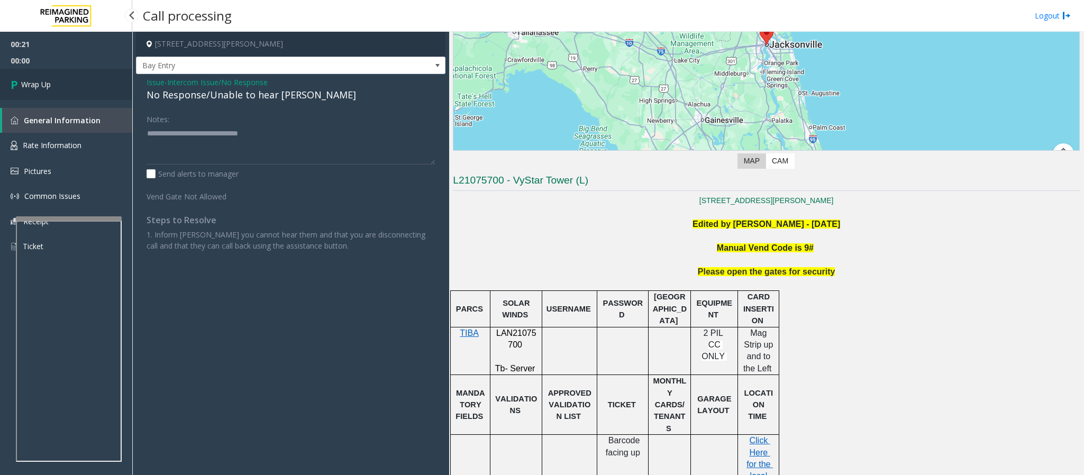
click at [40, 81] on span "Wrap Up" at bounding box center [36, 84] width 30 height 11
click at [51, 86] on link "Wrap Up" at bounding box center [66, 84] width 132 height 31
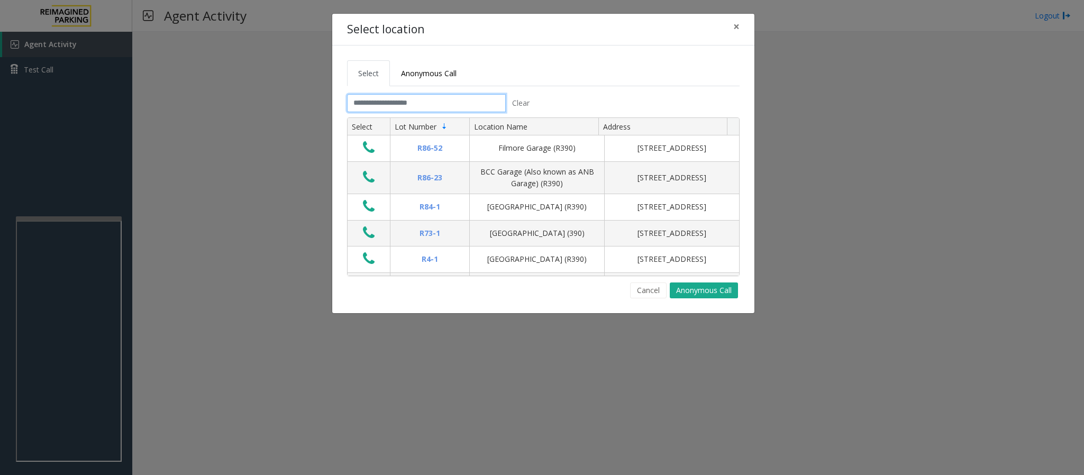
click at [373, 105] on input "text" at bounding box center [426, 103] width 159 height 18
click at [373, 108] on input "text" at bounding box center [426, 103] width 159 height 18
click at [371, 102] on input "text" at bounding box center [426, 103] width 159 height 18
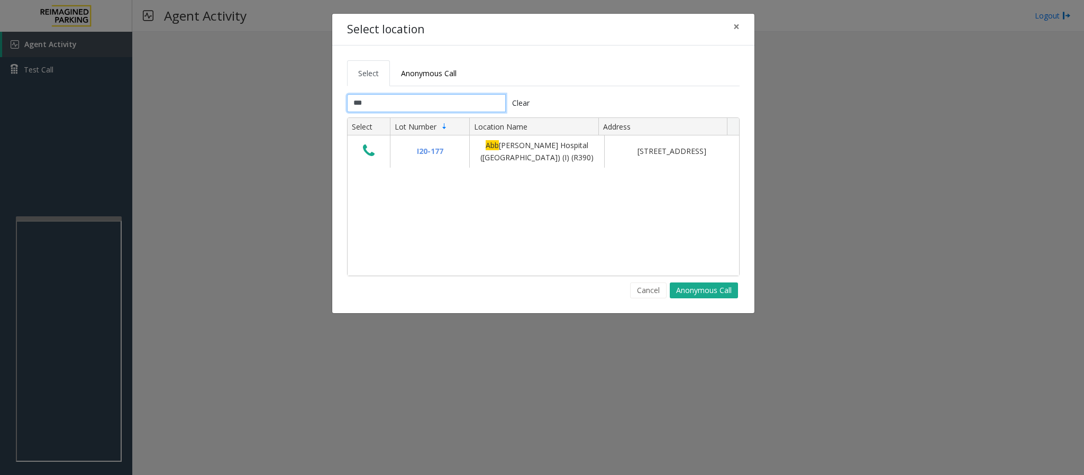
type input "***"
click at [646, 288] on button "Cancel" at bounding box center [648, 291] width 37 height 16
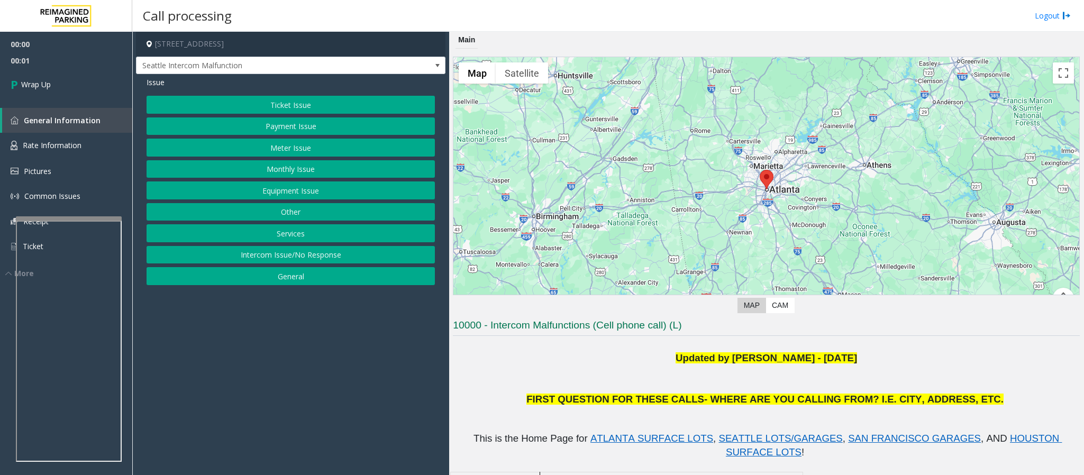
click at [258, 256] on button "Intercom Issue/No Response" at bounding box center [291, 255] width 288 height 18
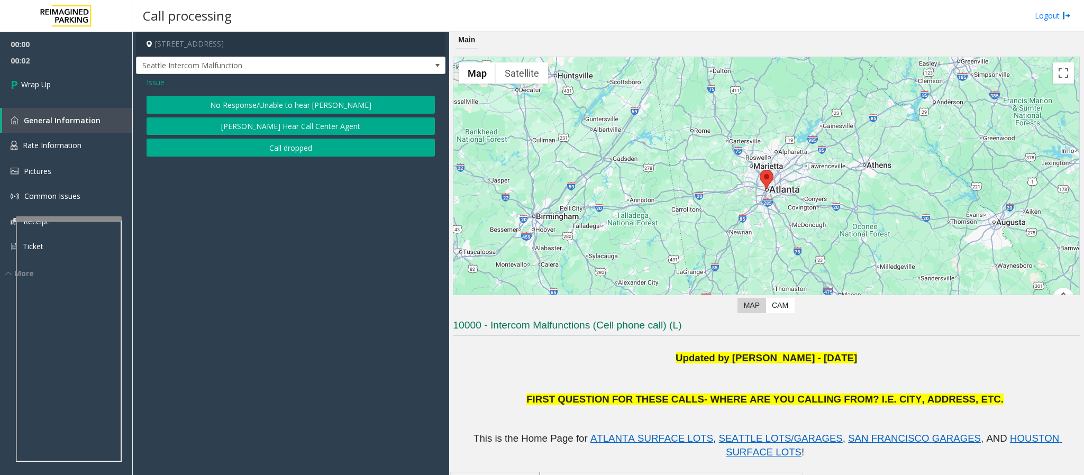
click at [256, 154] on button "Call dropped" at bounding box center [291, 148] width 288 height 18
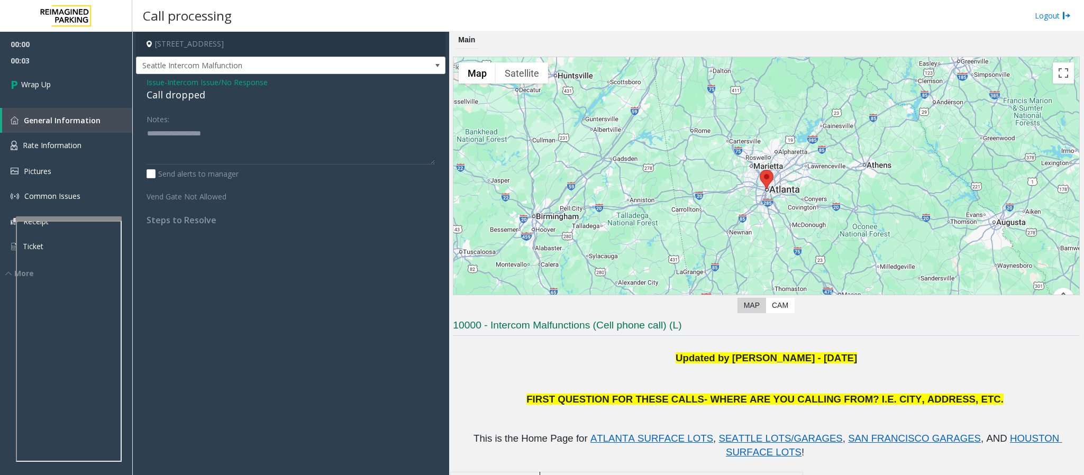
click at [161, 95] on div "Call dropped" at bounding box center [291, 95] width 288 height 14
type textarea "**********"
click at [70, 84] on link "Wrap Up" at bounding box center [66, 84] width 132 height 31
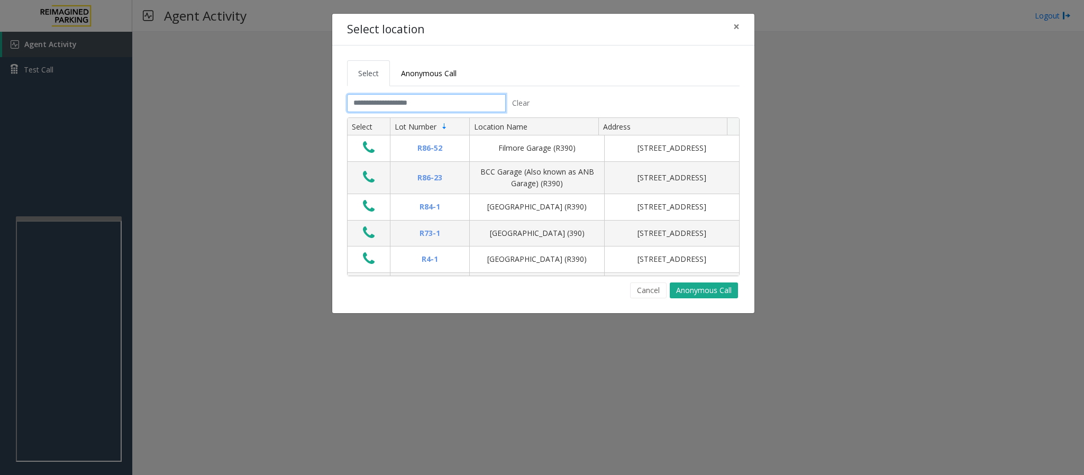
click at [384, 101] on input "text" at bounding box center [426, 103] width 159 height 18
click at [650, 295] on button "Cancel" at bounding box center [648, 291] width 37 height 16
click at [389, 99] on input "text" at bounding box center [426, 103] width 159 height 18
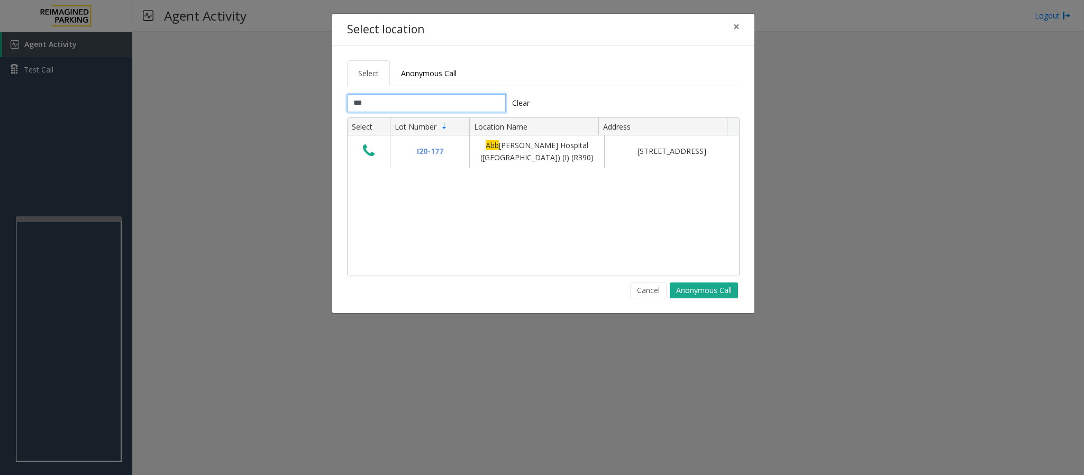
type input "***"
click at [632, 288] on button "Cancel" at bounding box center [648, 291] width 37 height 16
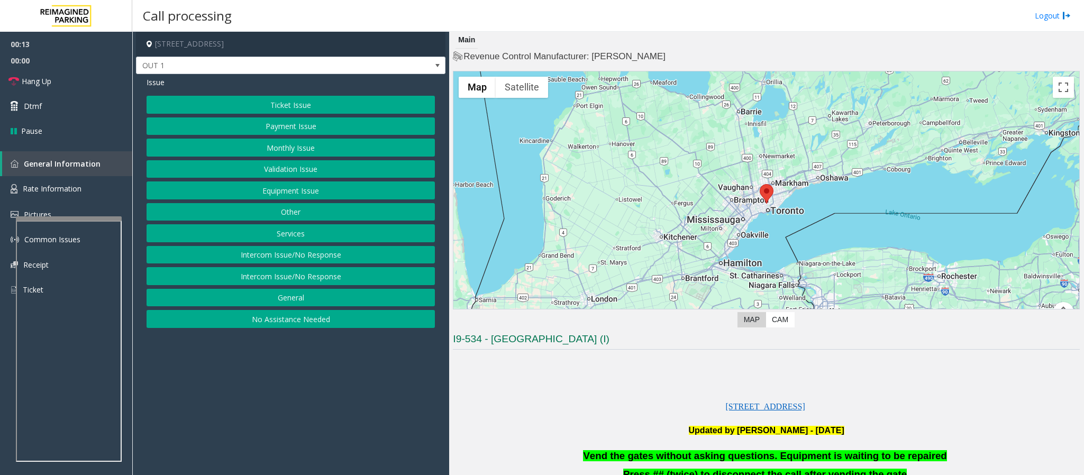
click at [227, 264] on button "Intercom Issue/No Response" at bounding box center [291, 255] width 288 height 18
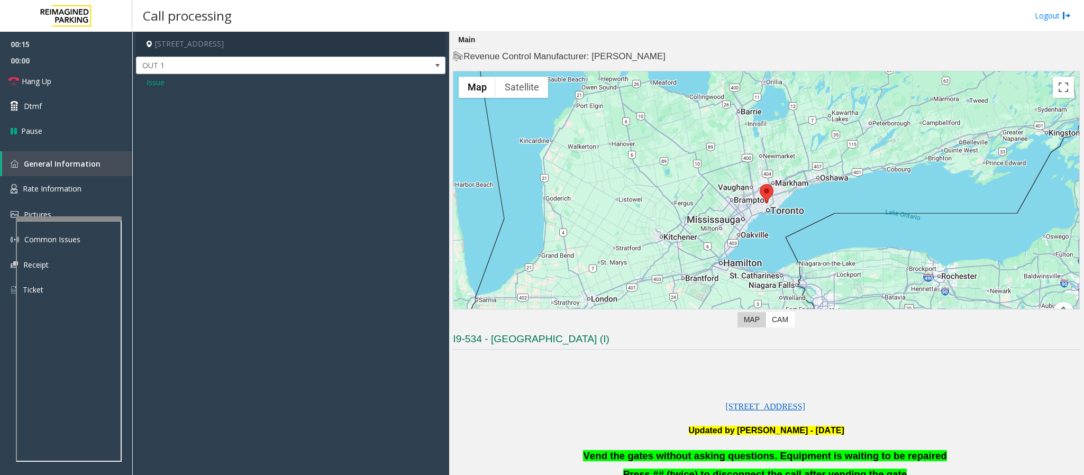
click at [161, 84] on span "Issue" at bounding box center [156, 82] width 18 height 11
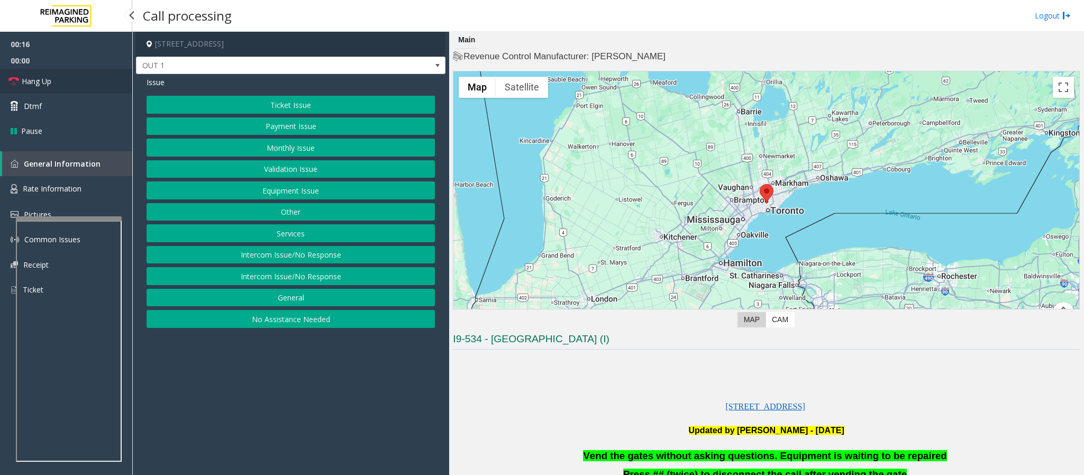
click at [37, 71] on link "Hang Up" at bounding box center [66, 81] width 132 height 25
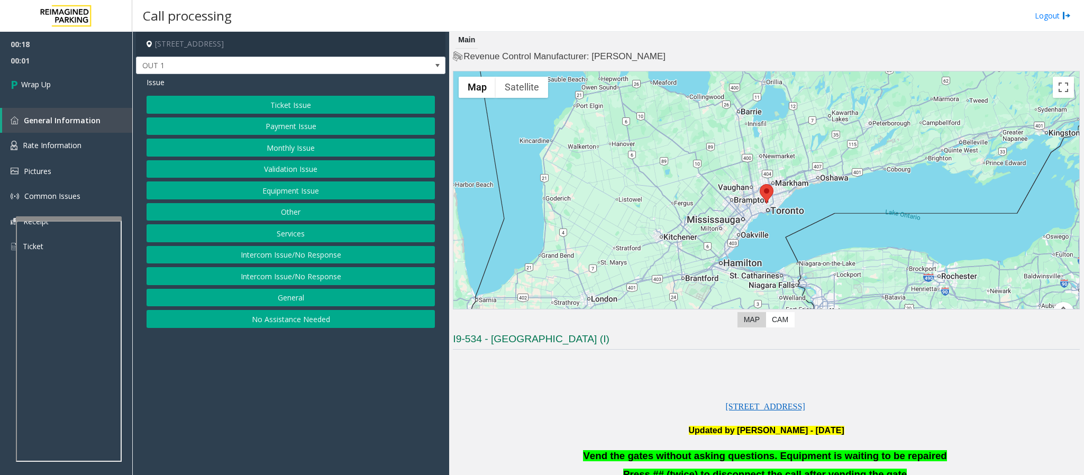
click at [286, 279] on button "Intercom Issue/No Response" at bounding box center [291, 276] width 288 height 18
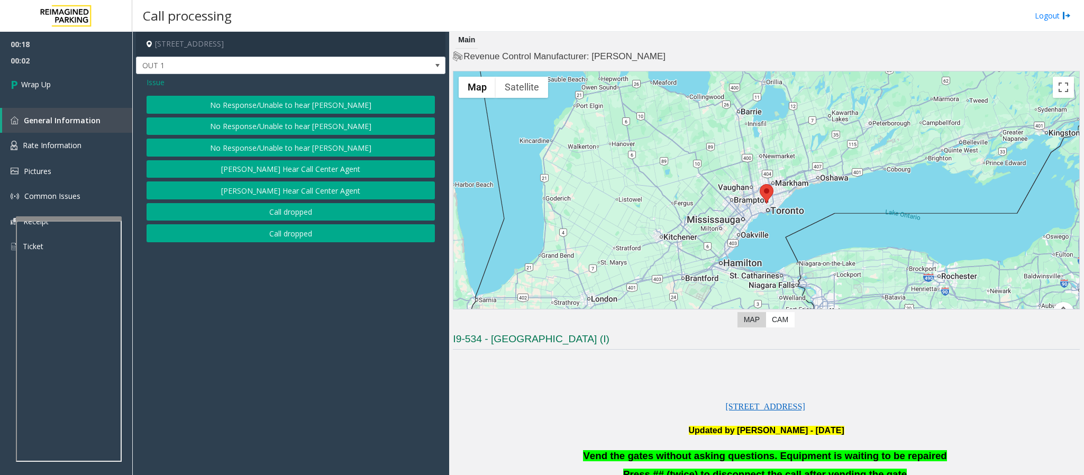
click at [221, 97] on button "No Response/Unable to hear [PERSON_NAME]" at bounding box center [291, 105] width 288 height 18
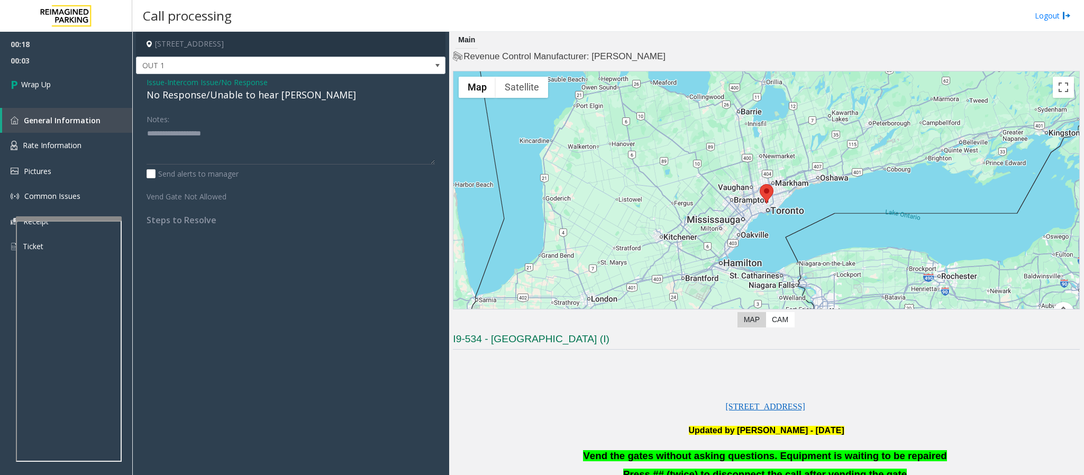
click at [231, 97] on div "No Response/Unable to hear [PERSON_NAME]" at bounding box center [291, 95] width 288 height 14
type textarea "**********"
click at [34, 86] on span "Wrap Up" at bounding box center [36, 84] width 30 height 11
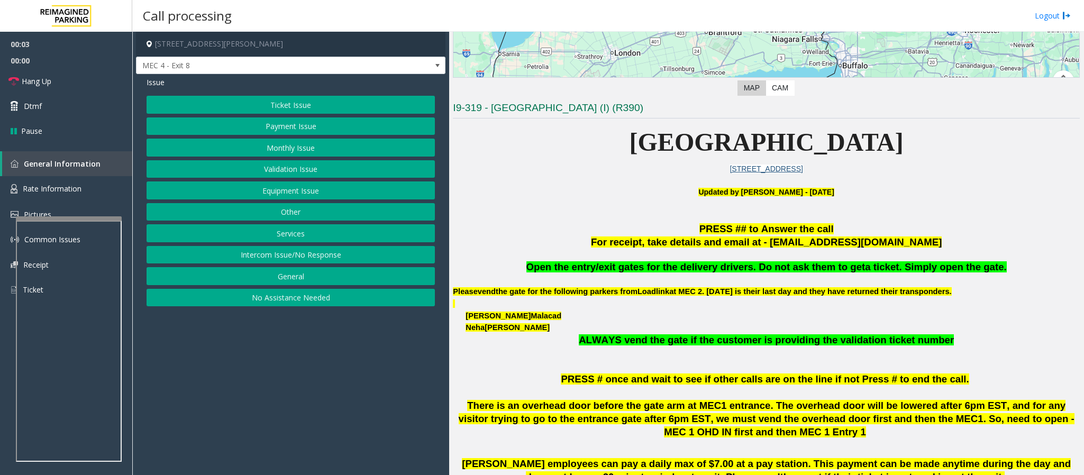
scroll to position [238, 0]
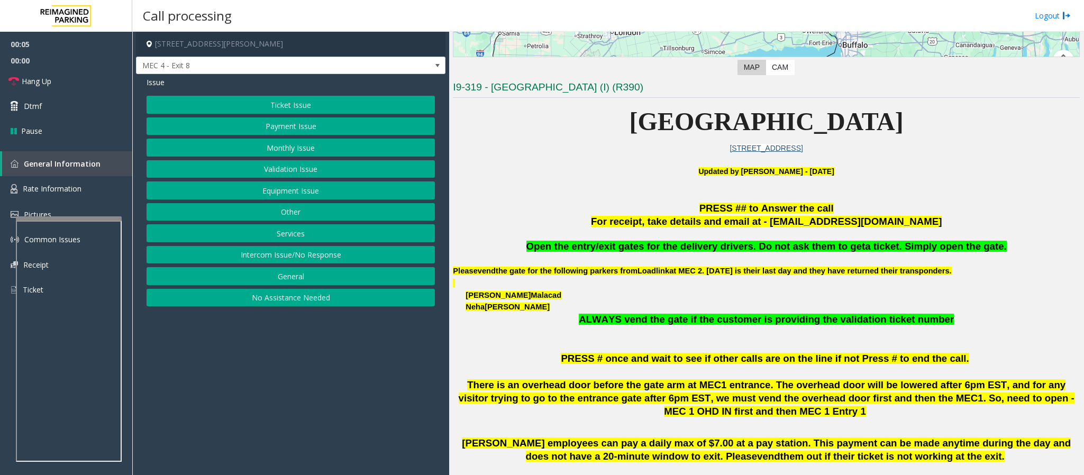
click at [287, 107] on button "Ticket Issue" at bounding box center [291, 105] width 288 height 18
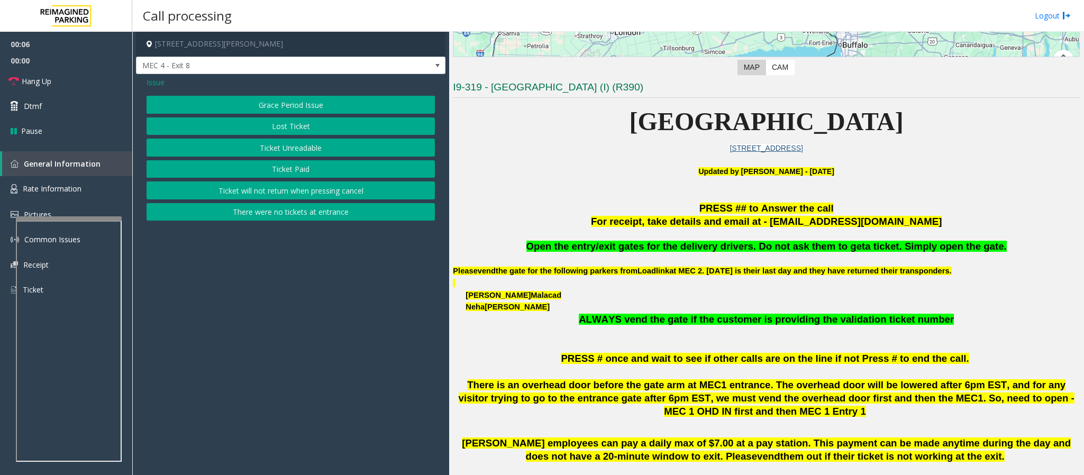
click at [296, 151] on button "Ticket Unreadable" at bounding box center [291, 148] width 288 height 18
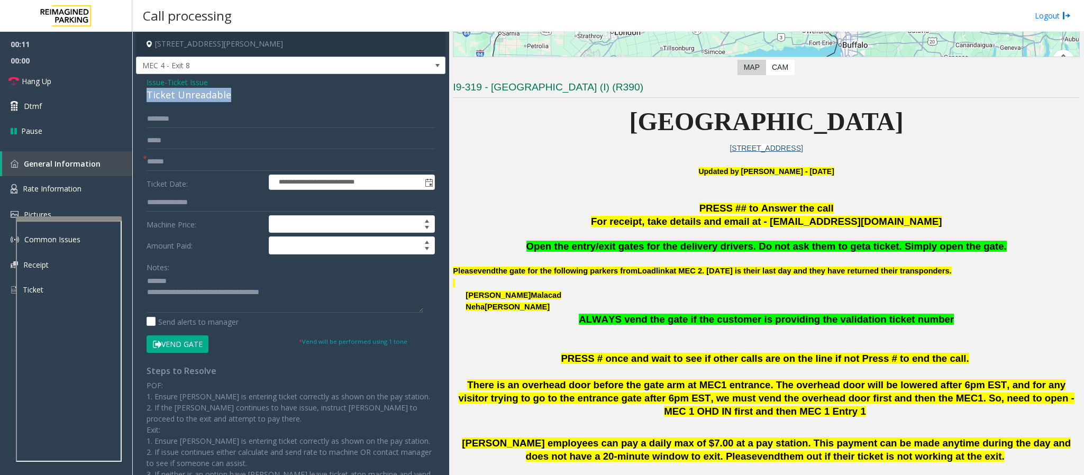
drag, startPoint x: 238, startPoint y: 98, endPoint x: 148, endPoint y: 97, distance: 90.5
click at [148, 97] on div "Ticket Unreadable" at bounding box center [291, 95] width 288 height 14
type textarea "**********"
click at [174, 156] on input "text" at bounding box center [291, 162] width 288 height 18
type input "********"
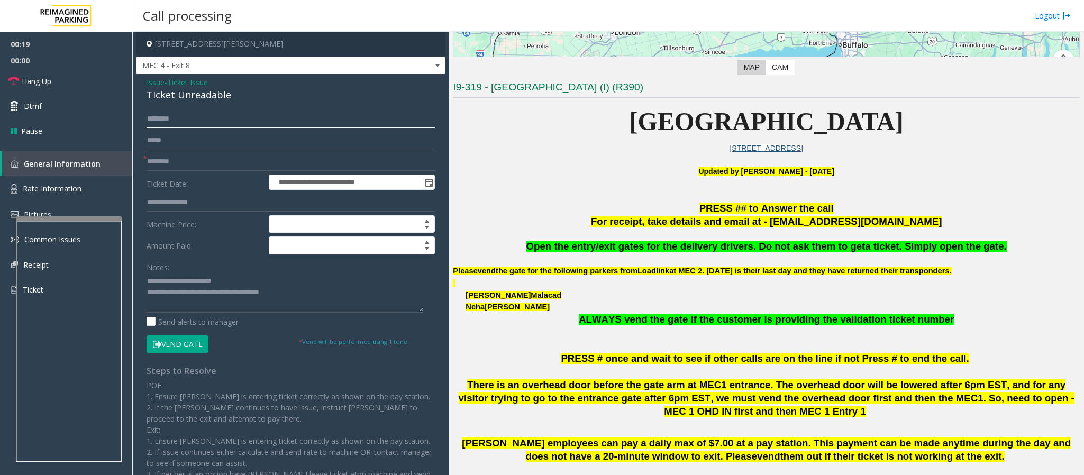
click at [165, 123] on input "text" at bounding box center [291, 119] width 288 height 18
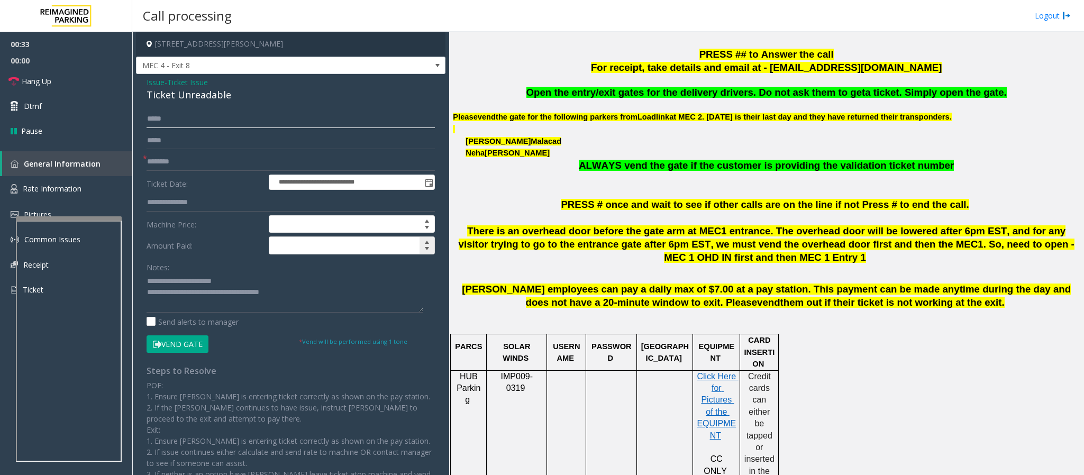
scroll to position [397, 0]
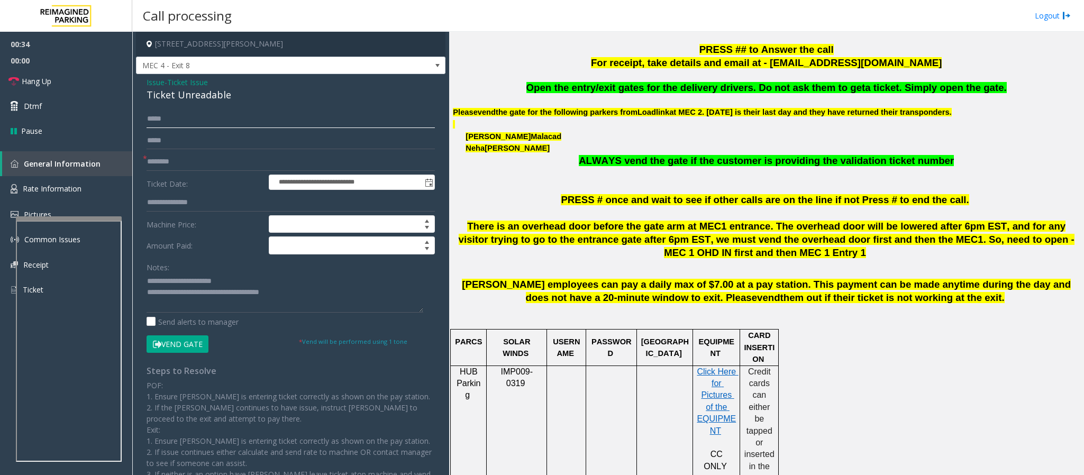
type input "****"
click at [178, 335] on form "**********" at bounding box center [291, 231] width 288 height 243
click at [183, 344] on button "Vend Gate" at bounding box center [178, 344] width 62 height 18
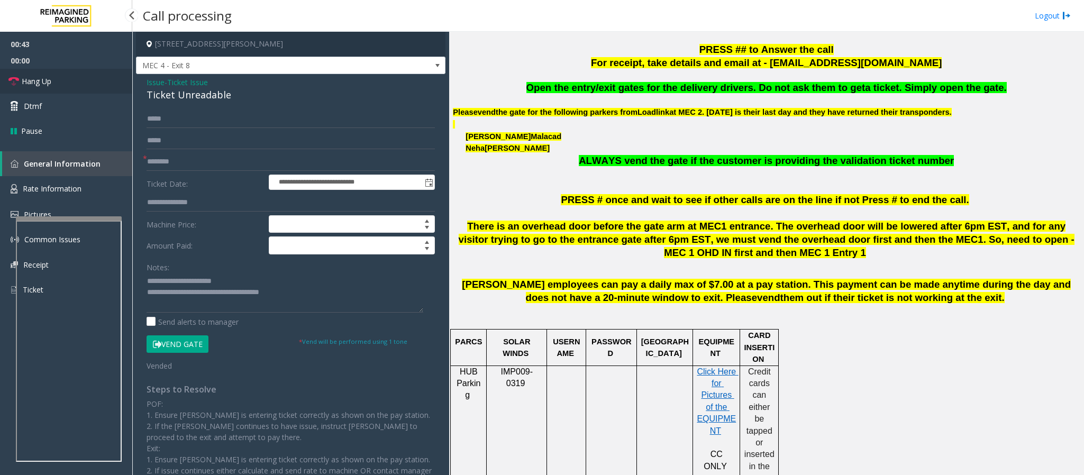
click at [38, 83] on span "Hang Up" at bounding box center [37, 81] width 30 height 11
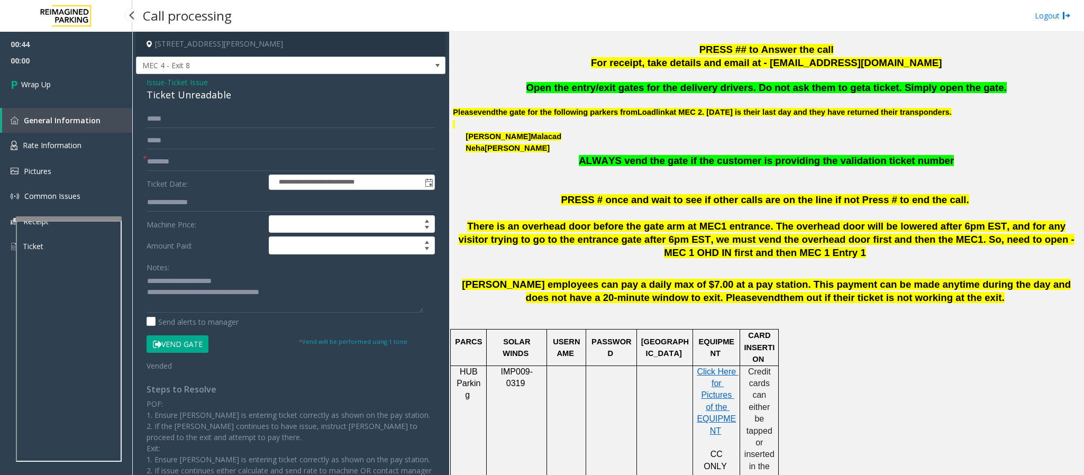
click at [38, 83] on span "Wrap Up" at bounding box center [36, 84] width 30 height 11
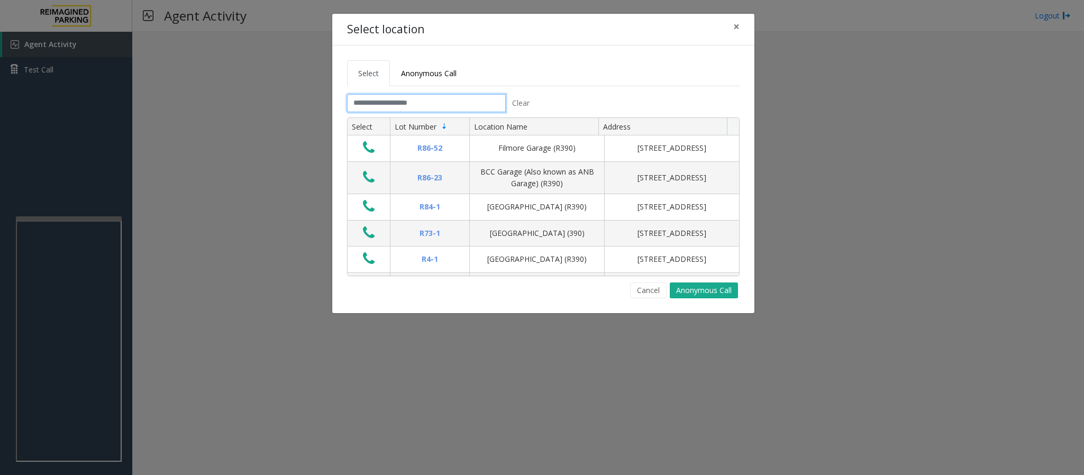
click at [406, 102] on input "text" at bounding box center [426, 103] width 159 height 18
click at [648, 297] on button "Cancel" at bounding box center [648, 291] width 37 height 16
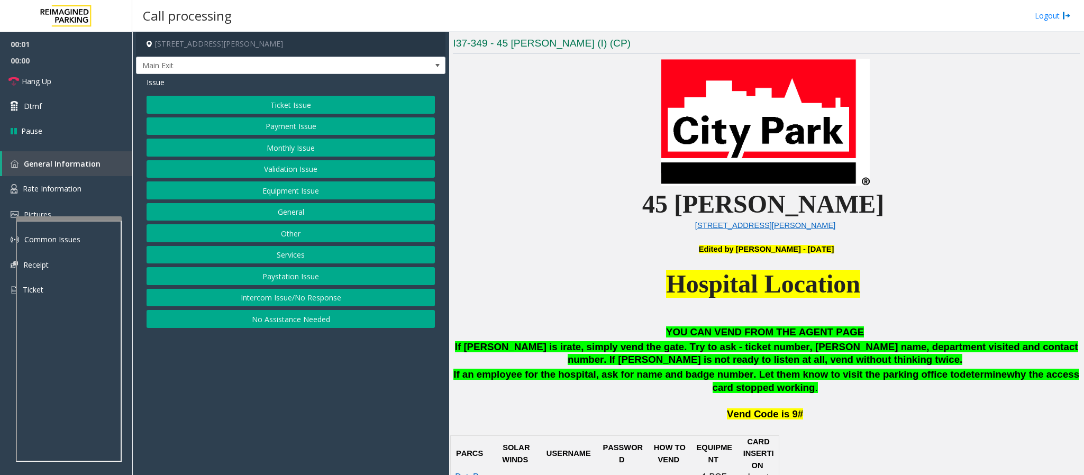
scroll to position [317, 0]
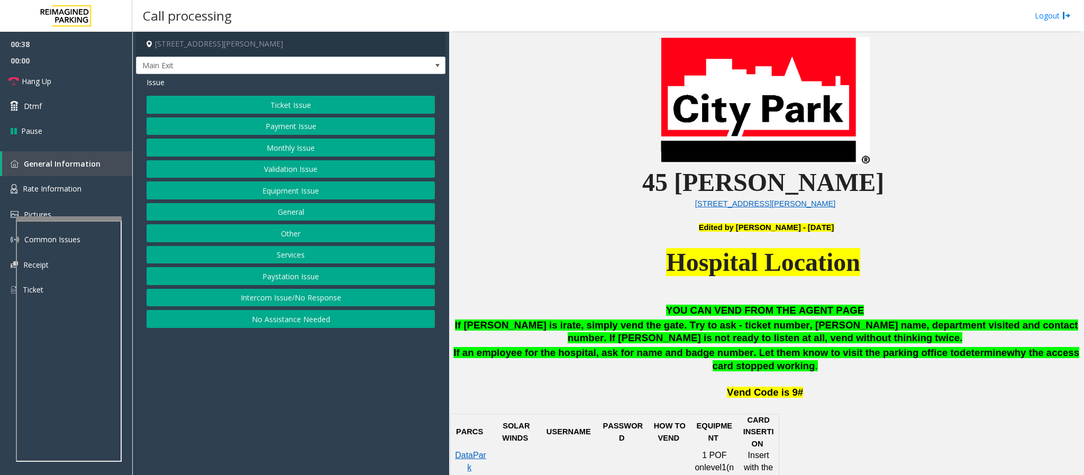
click at [287, 103] on button "Ticket Issue" at bounding box center [291, 105] width 288 height 18
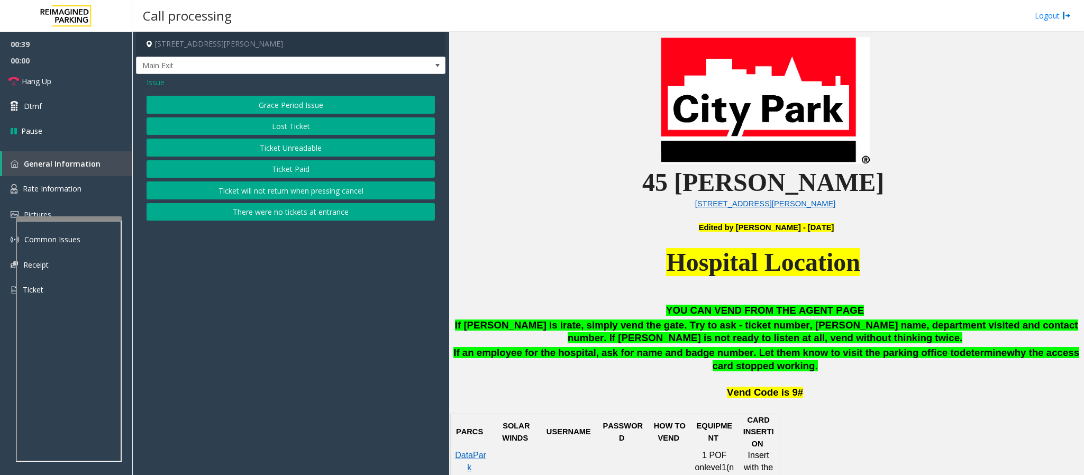
click at [288, 142] on button "Ticket Unreadable" at bounding box center [291, 148] width 288 height 18
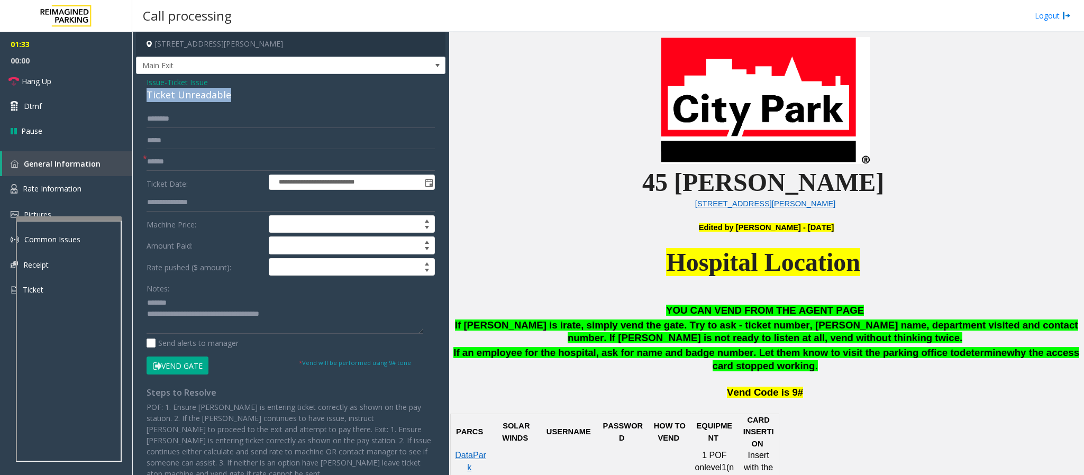
drag, startPoint x: 242, startPoint y: 90, endPoint x: 139, endPoint y: 98, distance: 103.5
click at [139, 98] on div "**********" at bounding box center [290, 287] width 309 height 427
type textarea "**********"
click at [156, 164] on input "text" at bounding box center [291, 162] width 288 height 18
type input "**"
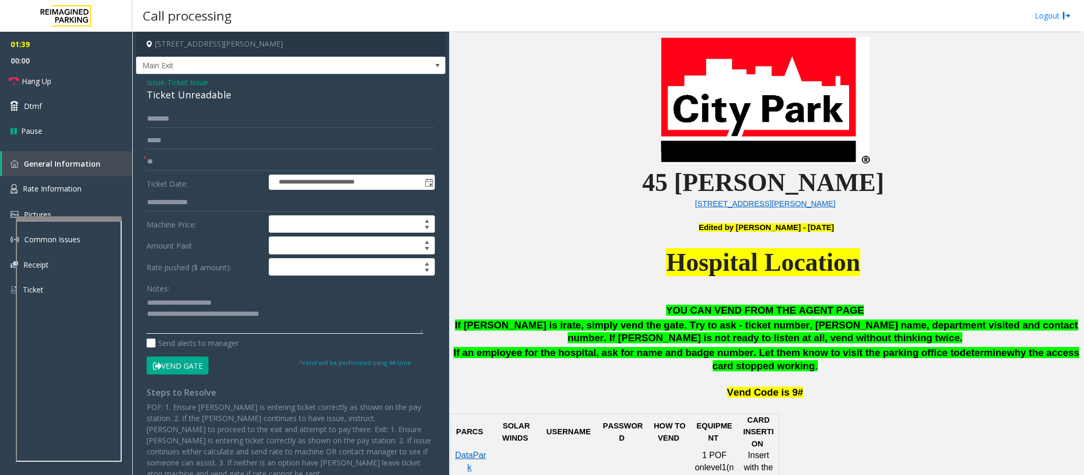
drag, startPoint x: 306, startPoint y: 316, endPoint x: 190, endPoint y: 318, distance: 115.9
click at [190, 318] on textarea at bounding box center [285, 314] width 277 height 40
type textarea "**********"
click at [35, 81] on span "Hang Up" at bounding box center [37, 81] width 30 height 11
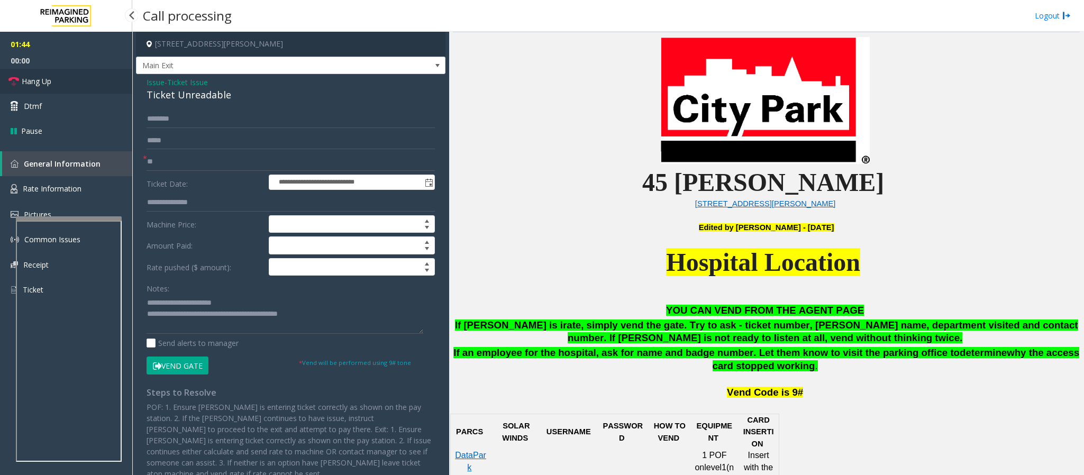
click at [35, 81] on span "Hang Up" at bounding box center [37, 81] width 30 height 11
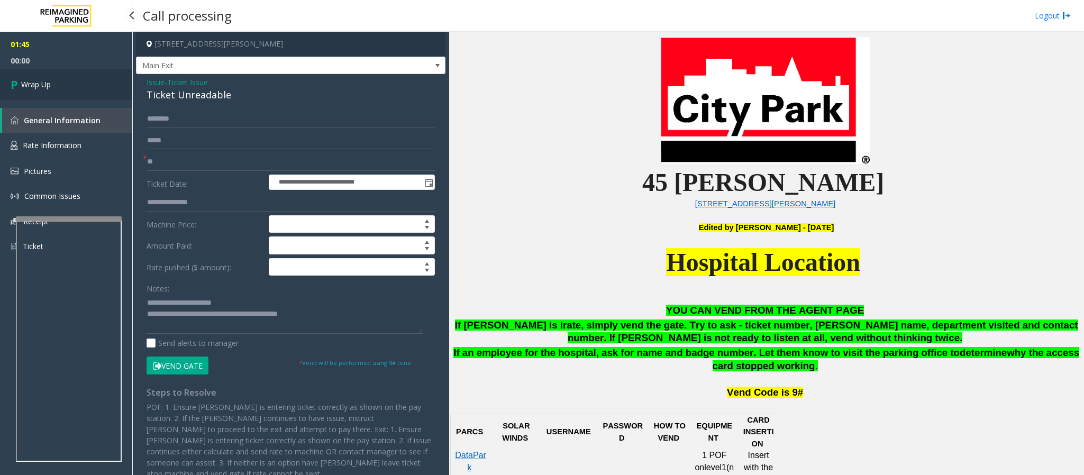
click at [35, 81] on span "Wrap Up" at bounding box center [36, 84] width 30 height 11
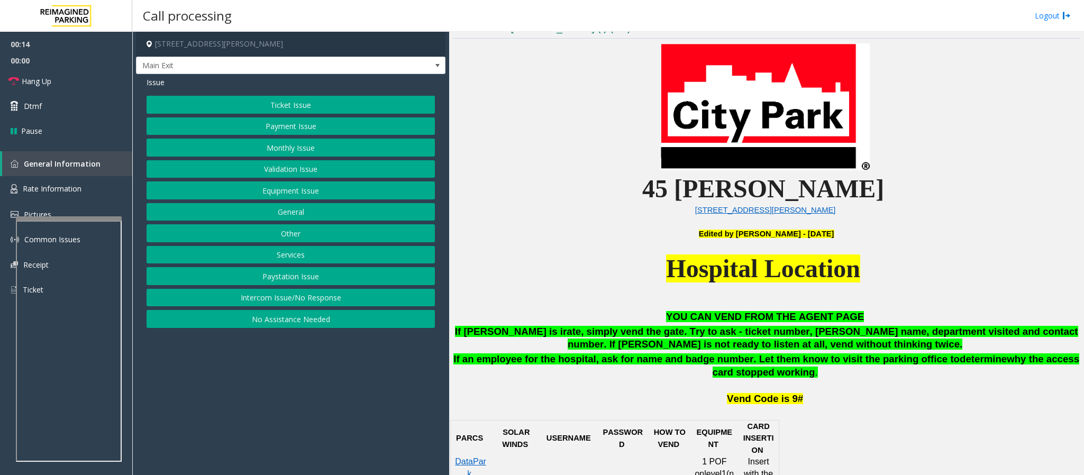
scroll to position [317, 0]
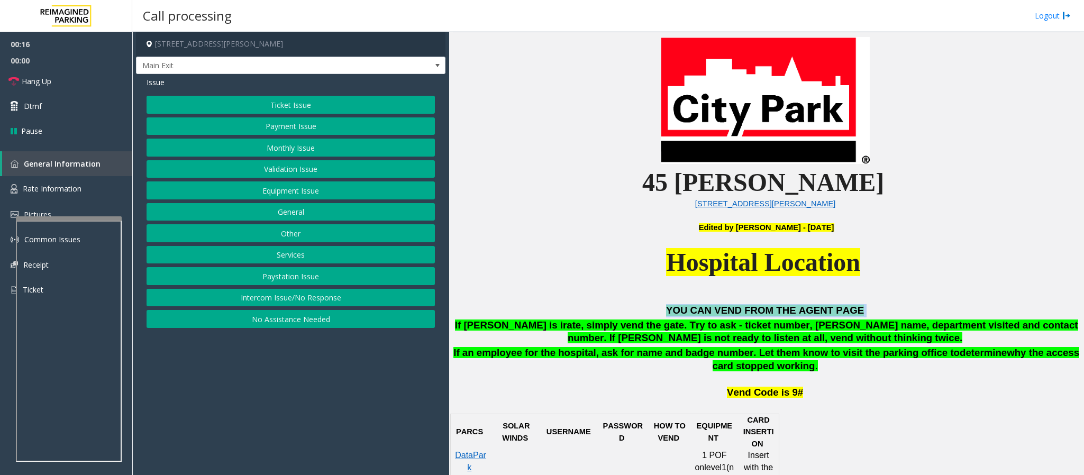
drag, startPoint x: 855, startPoint y: 308, endPoint x: 671, endPoint y: 311, distance: 184.1
click at [671, 311] on p "YOU CAN VEND FROM THE AGENT PAGE" at bounding box center [766, 310] width 627 height 13
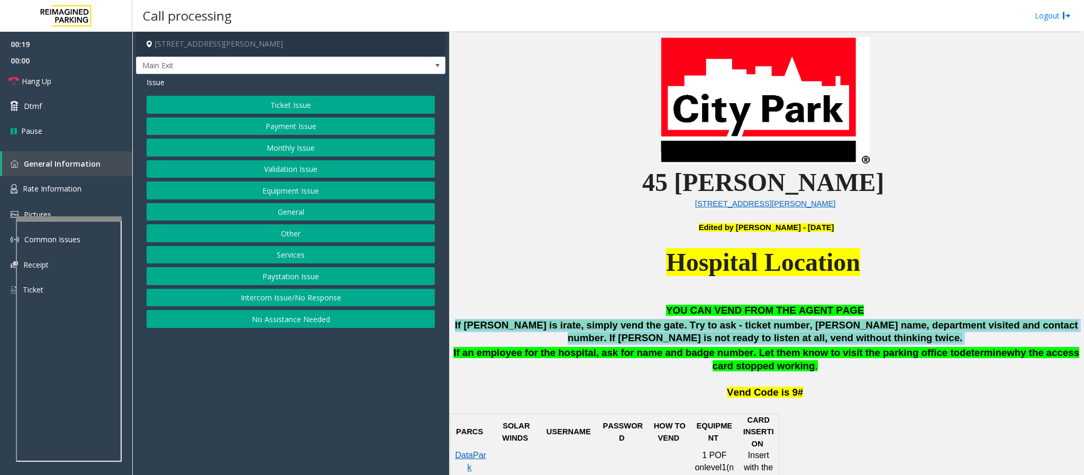
drag, startPoint x: 850, startPoint y: 340, endPoint x: 461, endPoint y: 331, distance: 389.0
click at [459, 331] on p "If [PERSON_NAME] is irate, simply vend the gate. Try to ask - ticket number, [P…" at bounding box center [766, 332] width 627 height 26
click at [481, 332] on p "If [PERSON_NAME] is irate, simply vend the gate. Try to ask - ticket number, [P…" at bounding box center [766, 332] width 627 height 26
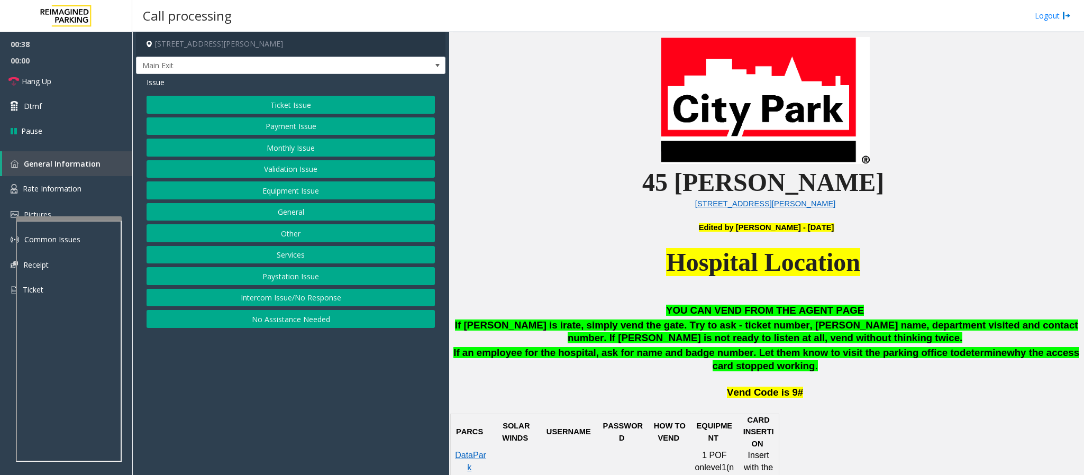
click at [283, 196] on button "Equipment Issue" at bounding box center [291, 190] width 288 height 18
click at [283, 196] on button "Gate / Door Won't Open" at bounding box center [291, 190] width 288 height 18
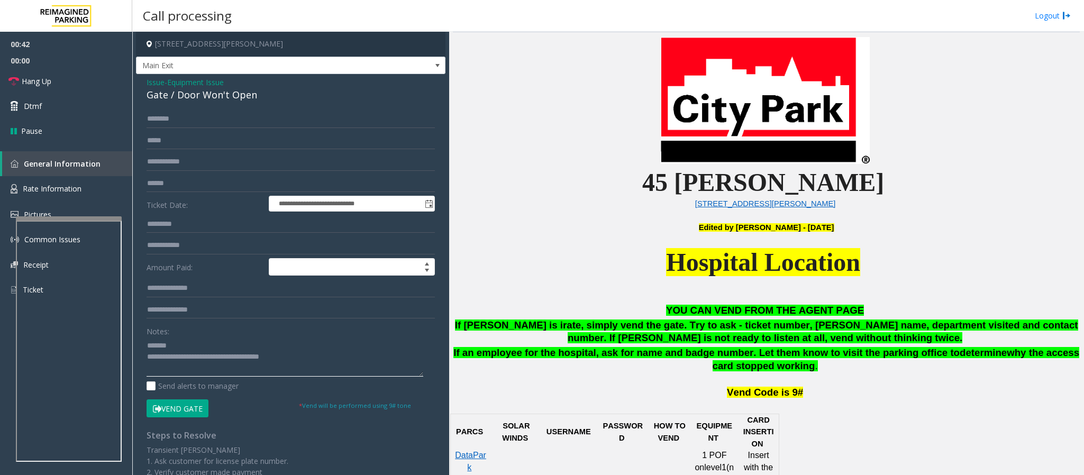
type textarea "**********"
click at [158, 83] on span "Issue" at bounding box center [156, 82] width 18 height 11
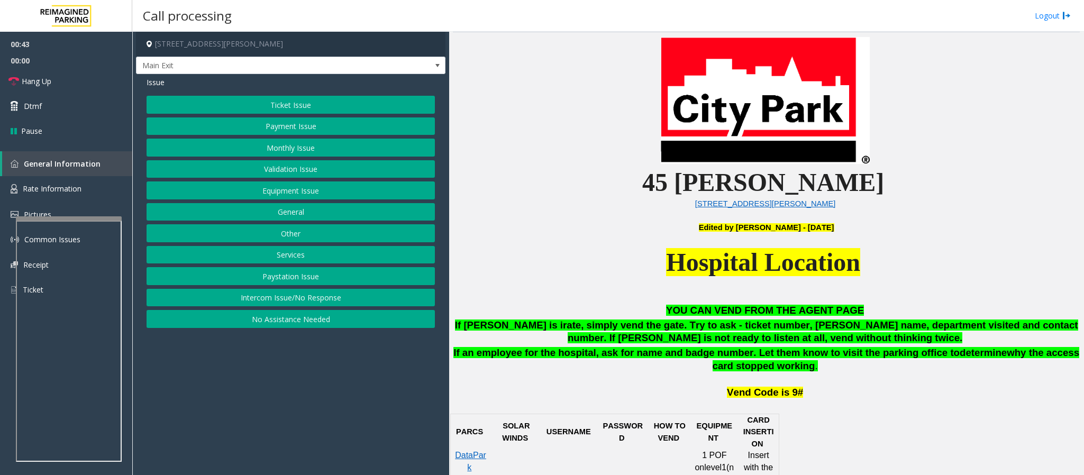
click at [294, 107] on button "Ticket Issue" at bounding box center [291, 105] width 288 height 18
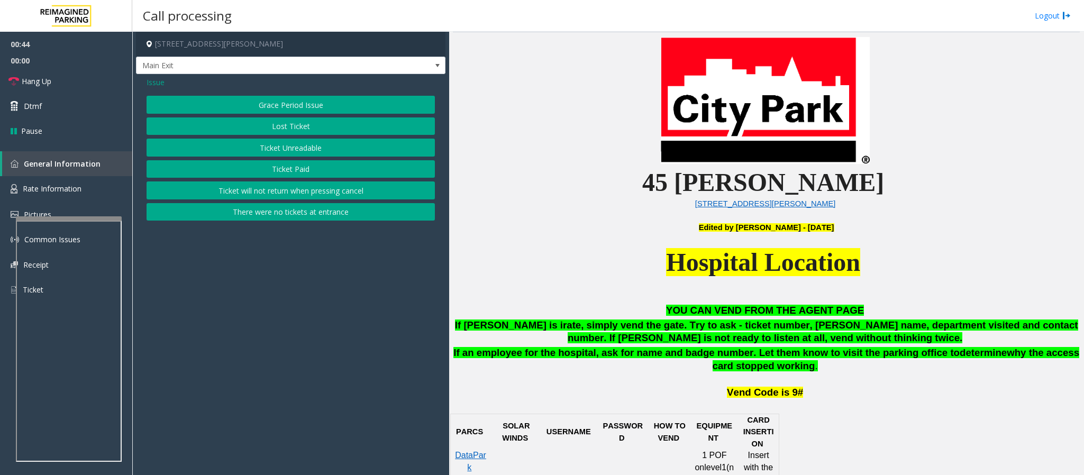
click at [294, 151] on button "Ticket Unreadable" at bounding box center [291, 148] width 288 height 18
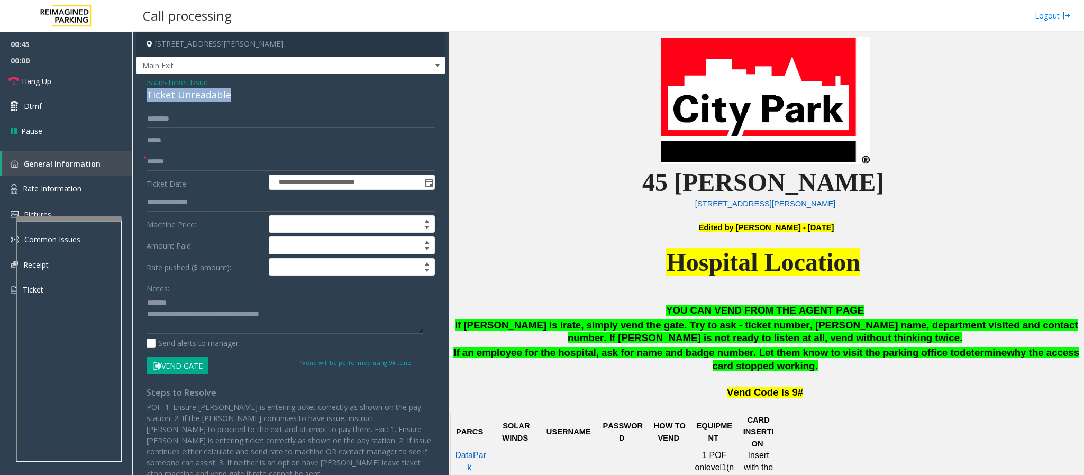
drag, startPoint x: 235, startPoint y: 92, endPoint x: 132, endPoint y: 93, distance: 103.7
click at [132, 93] on div "**********" at bounding box center [608, 253] width 952 height 443
type textarea "**********"
click at [167, 163] on input "text" at bounding box center [291, 162] width 288 height 18
type input "**"
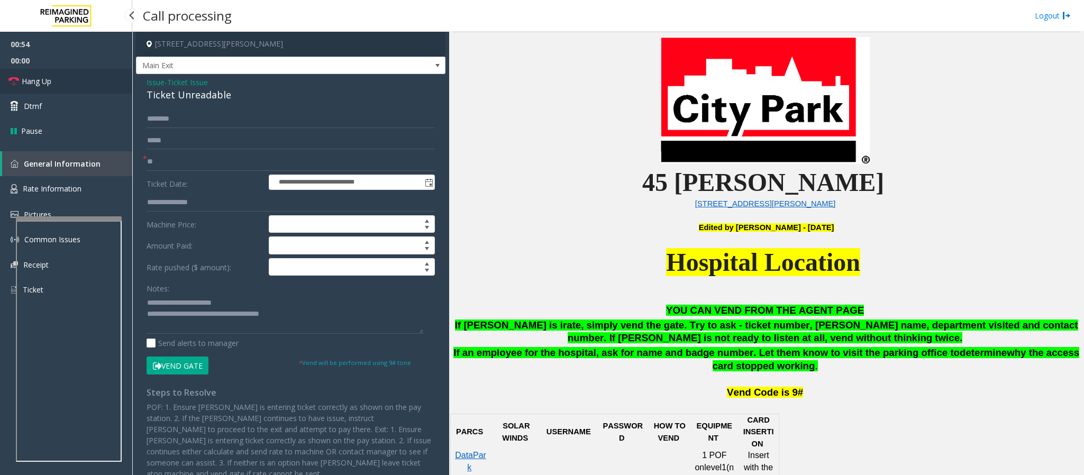
click at [48, 83] on span "Hang Up" at bounding box center [37, 81] width 30 height 11
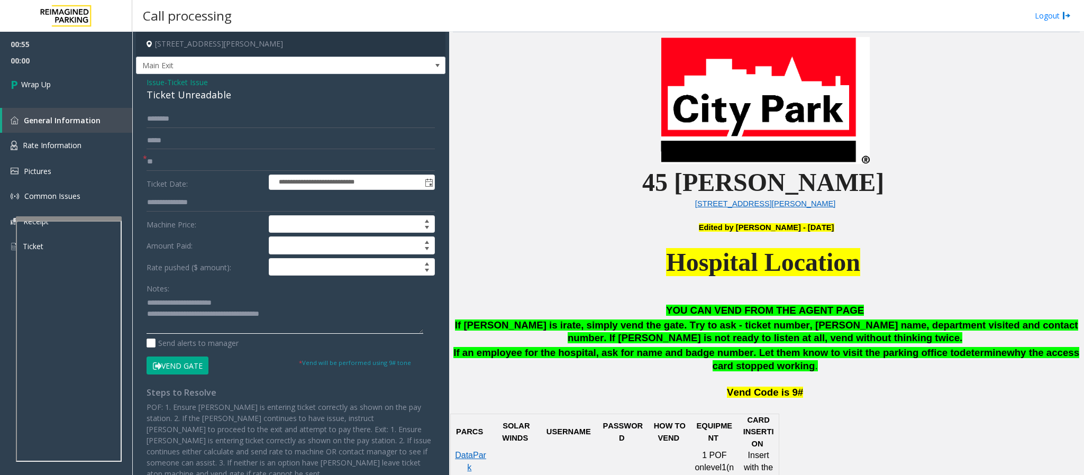
drag, startPoint x: 318, startPoint y: 310, endPoint x: 218, endPoint y: 322, distance: 100.7
click at [218, 322] on textarea at bounding box center [285, 314] width 277 height 40
drag, startPoint x: 306, startPoint y: 322, endPoint x: 191, endPoint y: 324, distance: 115.3
click at [191, 324] on textarea at bounding box center [285, 314] width 277 height 40
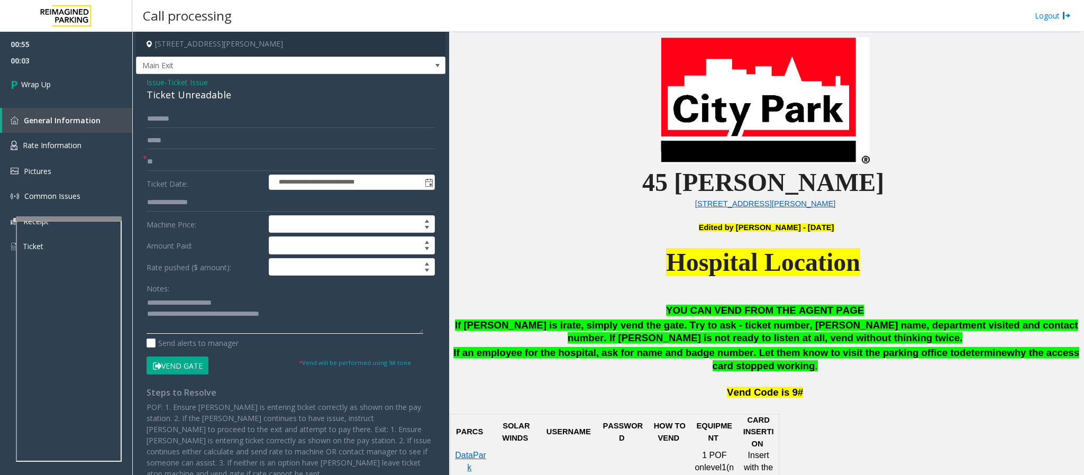
paste textarea "*******"
type textarea "**********"
click at [34, 89] on span "Wrap Up" at bounding box center [36, 84] width 30 height 11
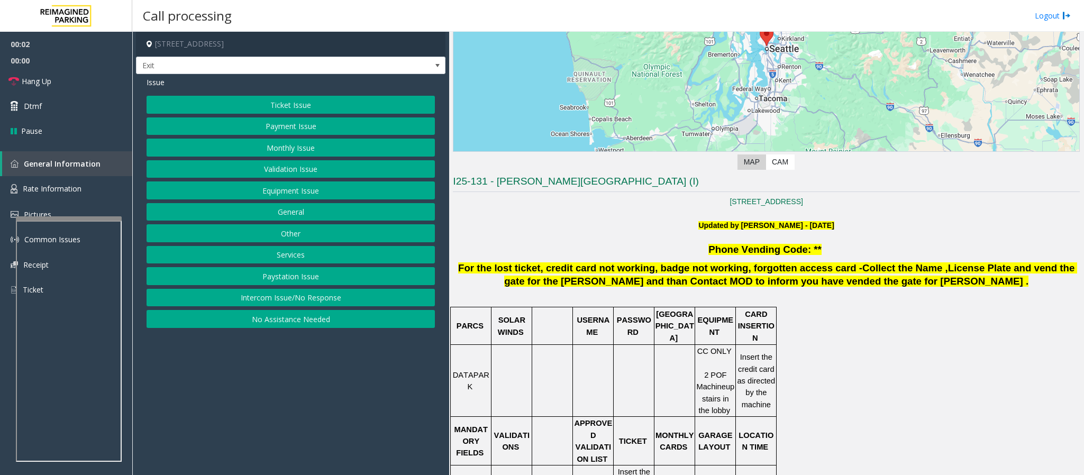
scroll to position [159, 0]
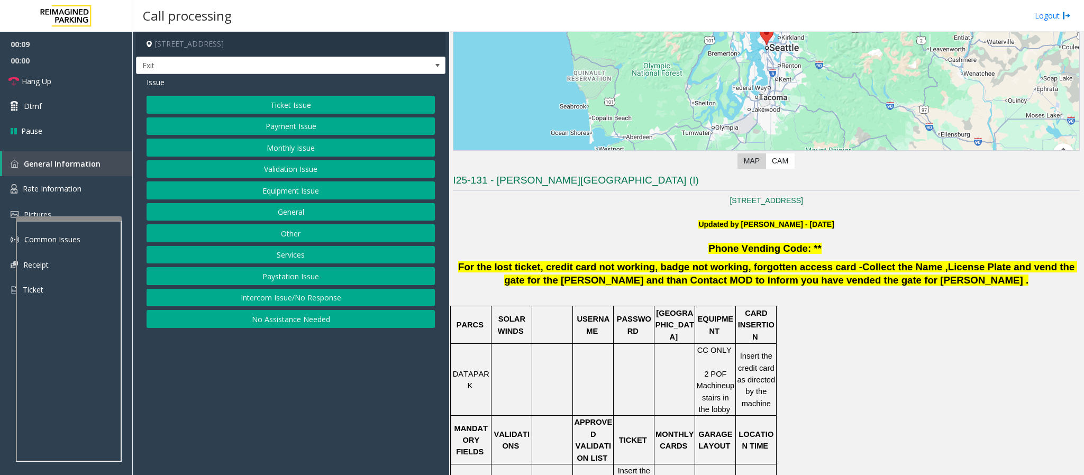
click at [289, 95] on div "Issue Ticket Issue Payment Issue Monthly Issue Validation Issue Equipment Issue…" at bounding box center [290, 203] width 309 height 259
click at [283, 101] on button "Ticket Issue" at bounding box center [291, 105] width 288 height 18
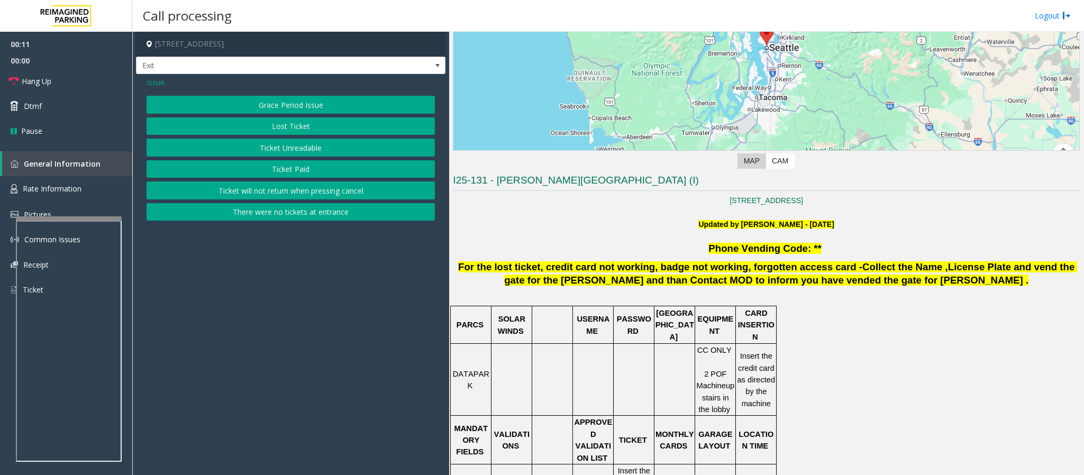
click at [290, 156] on button "Ticket Unreadable" at bounding box center [291, 148] width 288 height 18
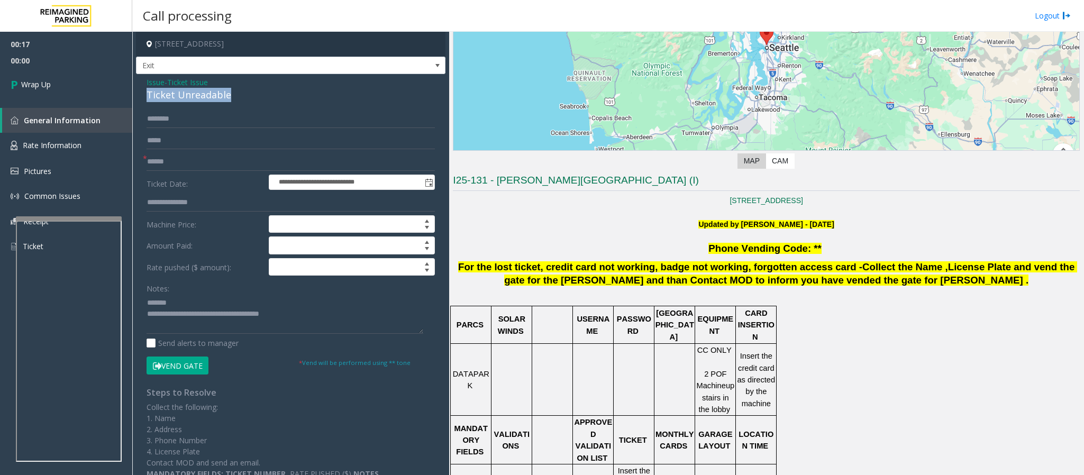
drag, startPoint x: 238, startPoint y: 96, endPoint x: 143, endPoint y: 92, distance: 95.3
click at [143, 92] on div "**********" at bounding box center [290, 282] width 309 height 416
drag, startPoint x: 315, startPoint y: 324, endPoint x: 189, endPoint y: 327, distance: 125.4
click at [189, 327] on textarea at bounding box center [285, 314] width 277 height 40
paste textarea
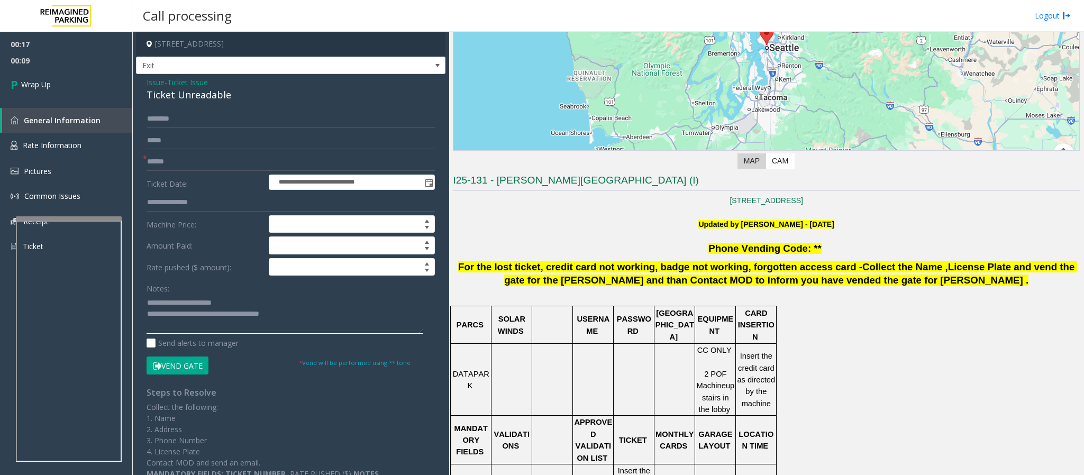
type textarea "**********"
click at [183, 156] on input "text" at bounding box center [291, 162] width 288 height 18
type input "**"
click at [29, 70] on link "Wrap Up" at bounding box center [66, 84] width 132 height 31
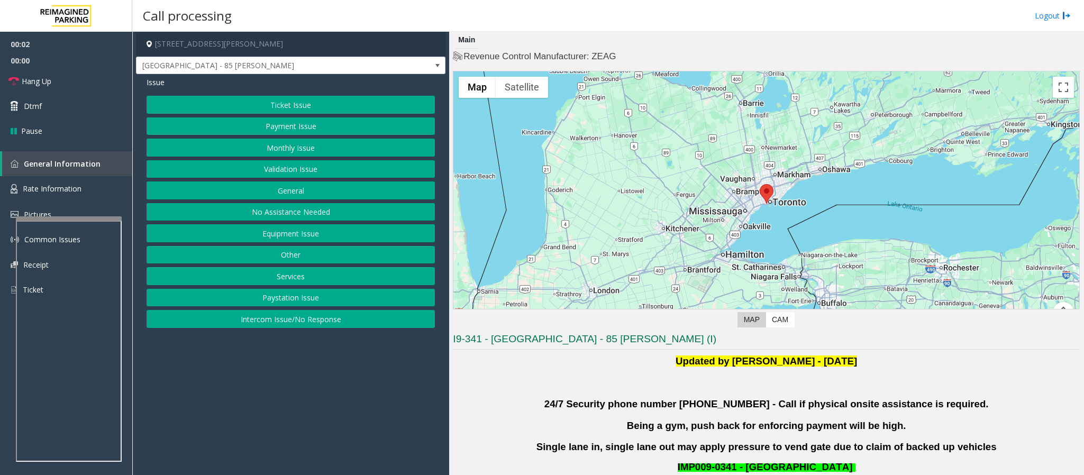
click at [276, 173] on button "Validation Issue" at bounding box center [291, 169] width 288 height 18
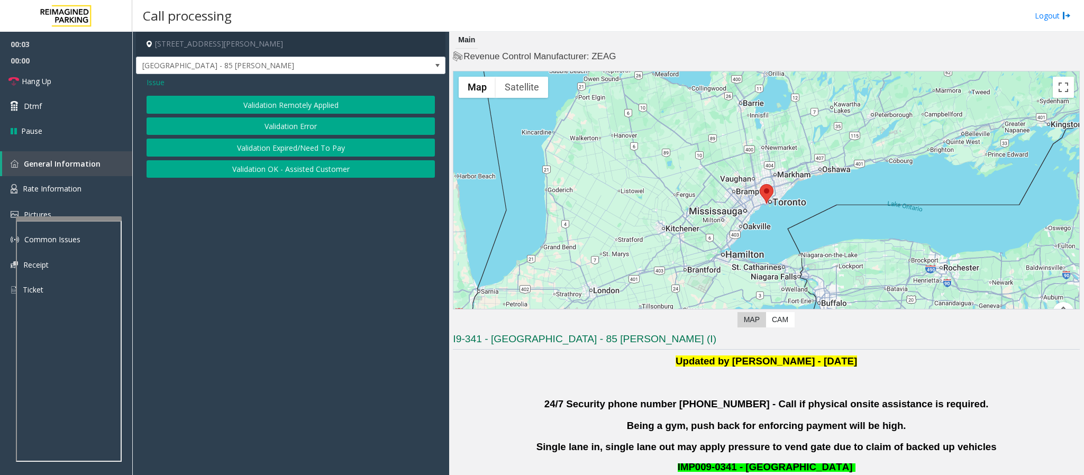
click at [264, 121] on button "Validation Error" at bounding box center [291, 126] width 288 height 18
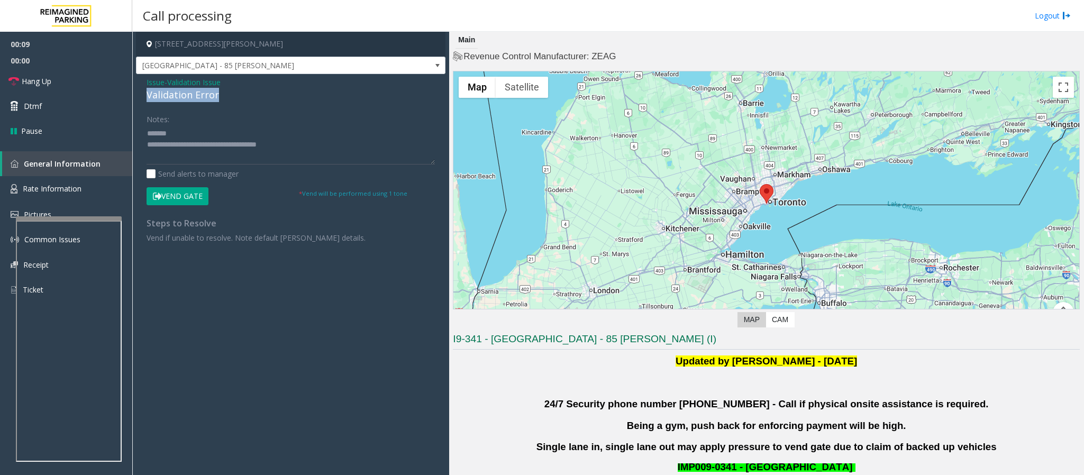
drag, startPoint x: 225, startPoint y: 99, endPoint x: 145, endPoint y: 94, distance: 80.6
click at [145, 94] on div "Issue - Validation Issue Validation Error Notes: Send alerts to manager Vend Ga…" at bounding box center [290, 164] width 309 height 180
click at [298, 140] on textarea at bounding box center [291, 145] width 288 height 40
click at [289, 136] on textarea at bounding box center [291, 145] width 288 height 40
click at [199, 147] on textarea at bounding box center [291, 145] width 288 height 40
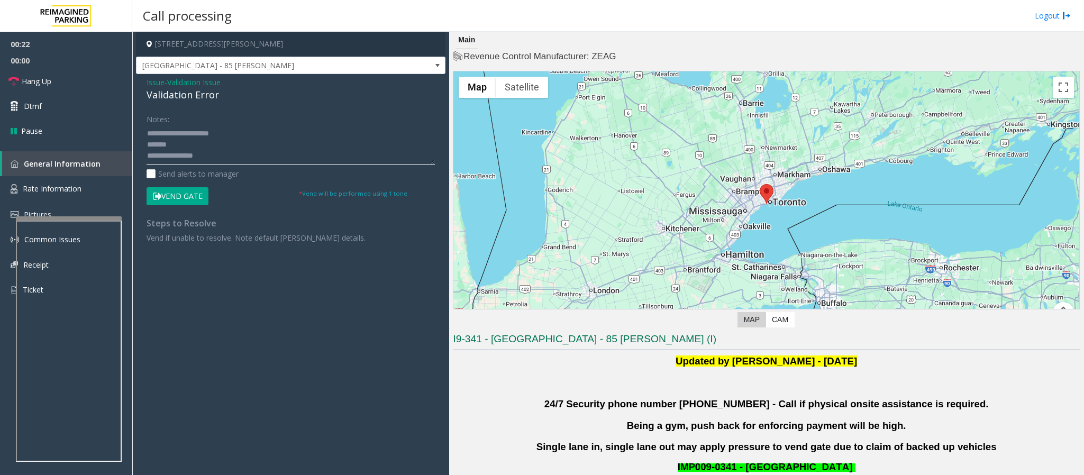
click at [202, 150] on textarea at bounding box center [291, 145] width 288 height 40
click at [208, 158] on textarea at bounding box center [291, 145] width 288 height 40
click at [215, 154] on textarea at bounding box center [291, 145] width 288 height 40
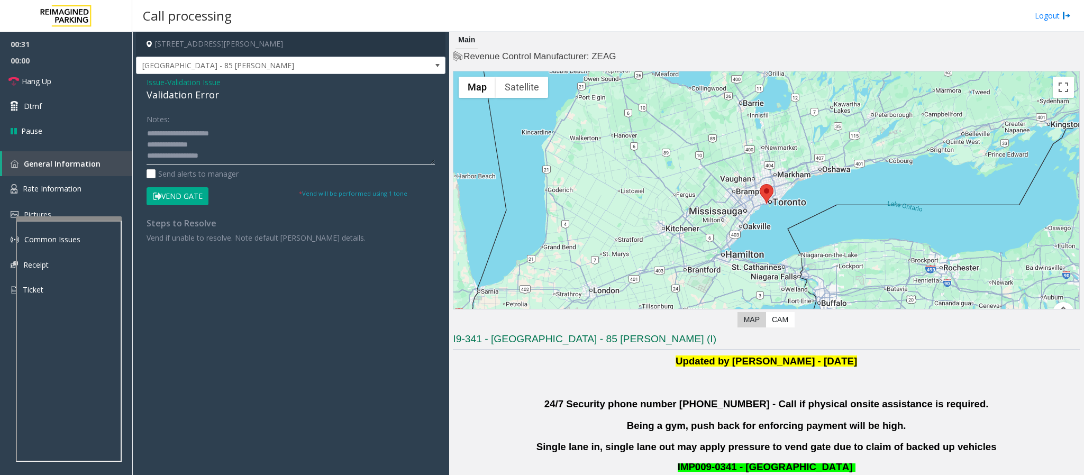
scroll to position [11, 0]
click at [176, 156] on textarea at bounding box center [291, 145] width 288 height 40
click at [178, 156] on textarea at bounding box center [291, 145] width 288 height 40
click at [181, 156] on textarea at bounding box center [291, 145] width 288 height 40
click at [188, 160] on textarea at bounding box center [291, 145] width 288 height 40
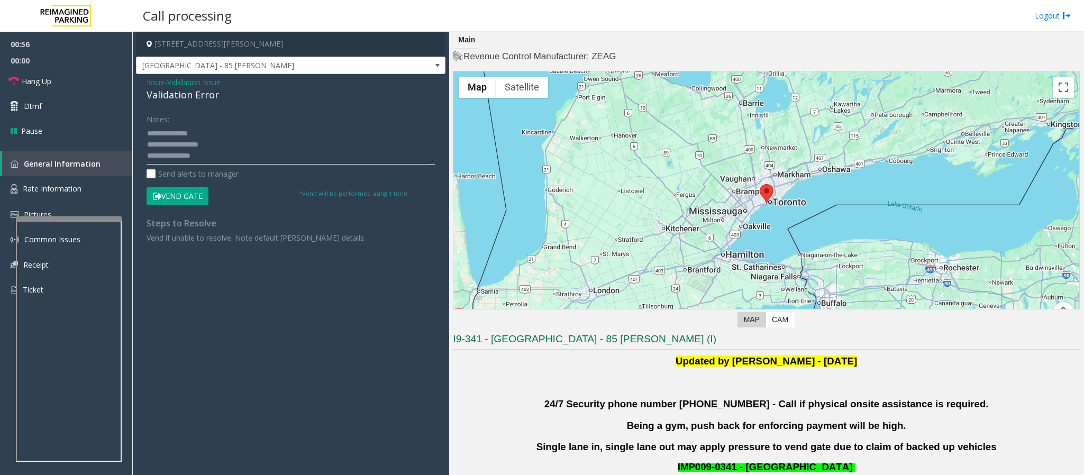
click at [193, 158] on textarea at bounding box center [291, 145] width 288 height 40
click at [197, 157] on textarea at bounding box center [291, 145] width 288 height 40
click at [205, 156] on textarea at bounding box center [291, 145] width 288 height 40
click at [209, 156] on textarea at bounding box center [291, 145] width 288 height 40
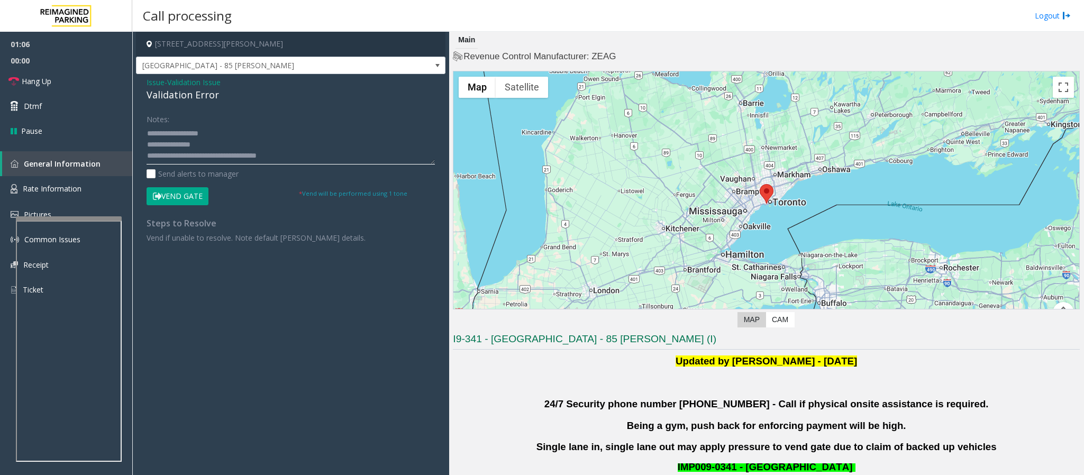
click at [179, 148] on textarea at bounding box center [291, 145] width 288 height 40
click at [186, 146] on textarea at bounding box center [291, 145] width 288 height 40
click at [187, 146] on textarea at bounding box center [291, 145] width 288 height 40
click at [194, 148] on textarea at bounding box center [291, 145] width 288 height 40
click at [201, 148] on textarea at bounding box center [291, 145] width 288 height 40
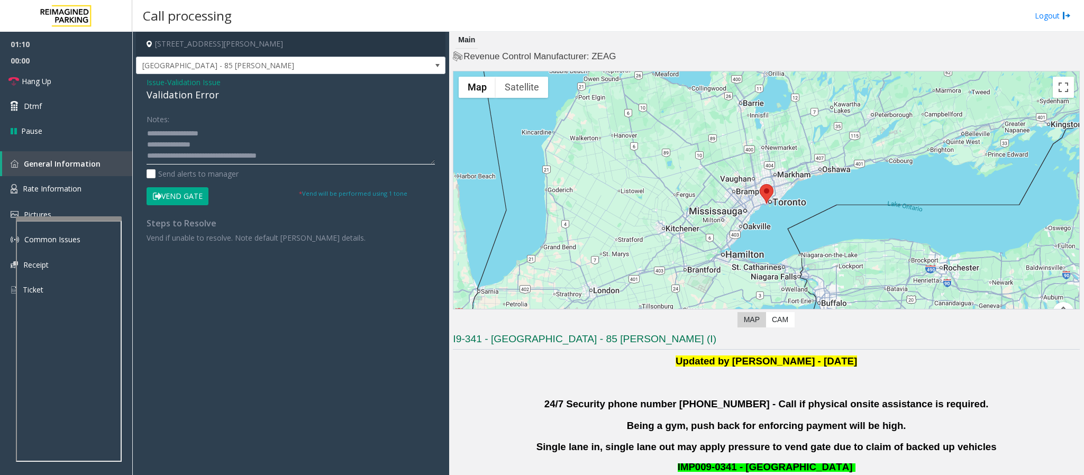
click at [201, 148] on textarea at bounding box center [291, 145] width 288 height 40
click at [205, 147] on textarea at bounding box center [291, 145] width 288 height 40
click at [213, 146] on textarea at bounding box center [291, 145] width 288 height 40
click at [175, 143] on textarea at bounding box center [291, 145] width 288 height 40
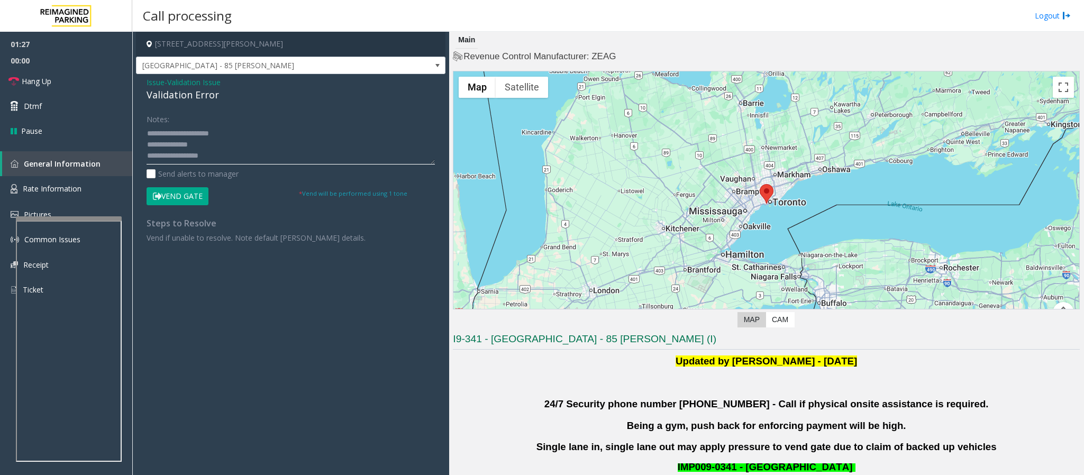
type textarea "**********"
drag, startPoint x: 300, startPoint y: 44, endPoint x: 219, endPoint y: 43, distance: 80.9
click at [219, 43] on h4 "[STREET_ADDRESS][PERSON_NAME]" at bounding box center [290, 44] width 309 height 25
copy h4 "[GEOGRAPHIC_DATA], [GEOGRAPHIC_DATA]"
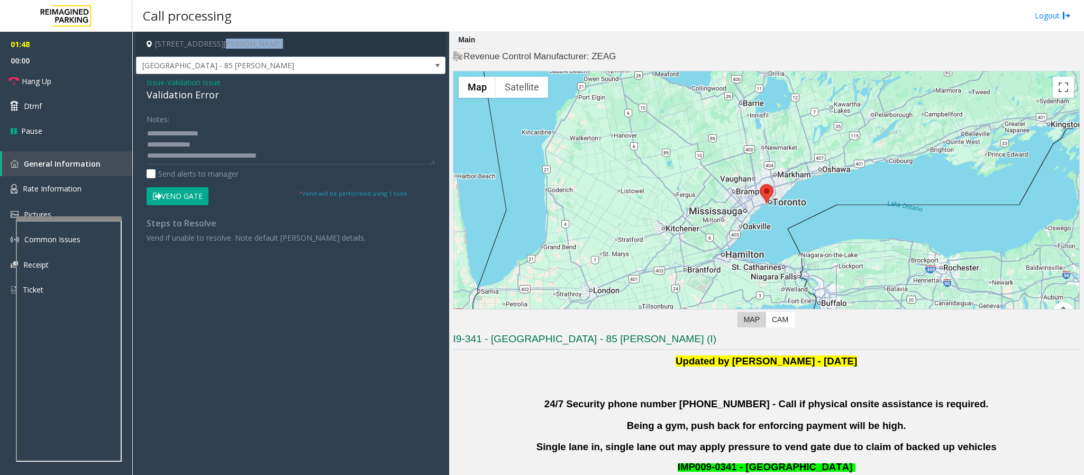
click at [186, 202] on button "Vend Gate" at bounding box center [178, 196] width 62 height 18
click at [64, 86] on link "Hang Up" at bounding box center [66, 81] width 132 height 25
click at [62, 84] on link "Hang Up" at bounding box center [66, 81] width 132 height 25
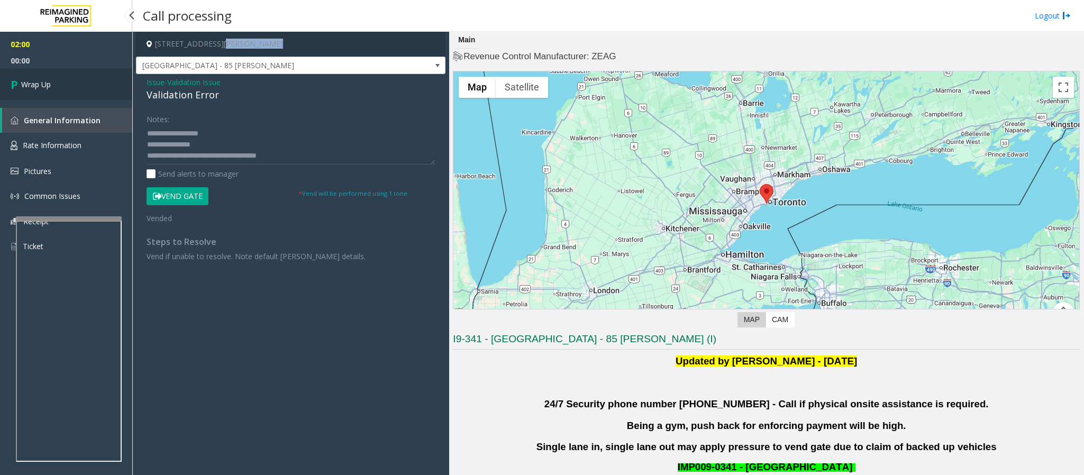
click at [62, 84] on link "Wrap Up" at bounding box center [66, 84] width 132 height 31
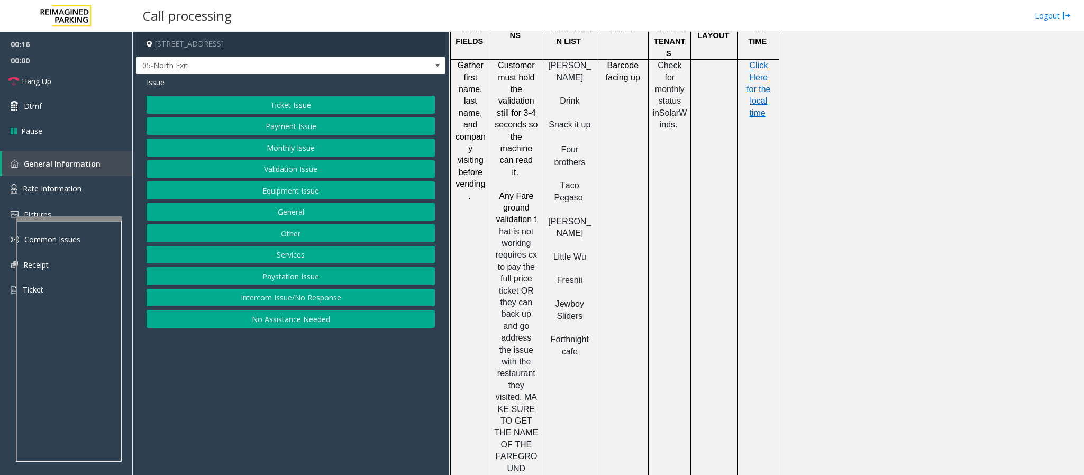
scroll to position [1270, 0]
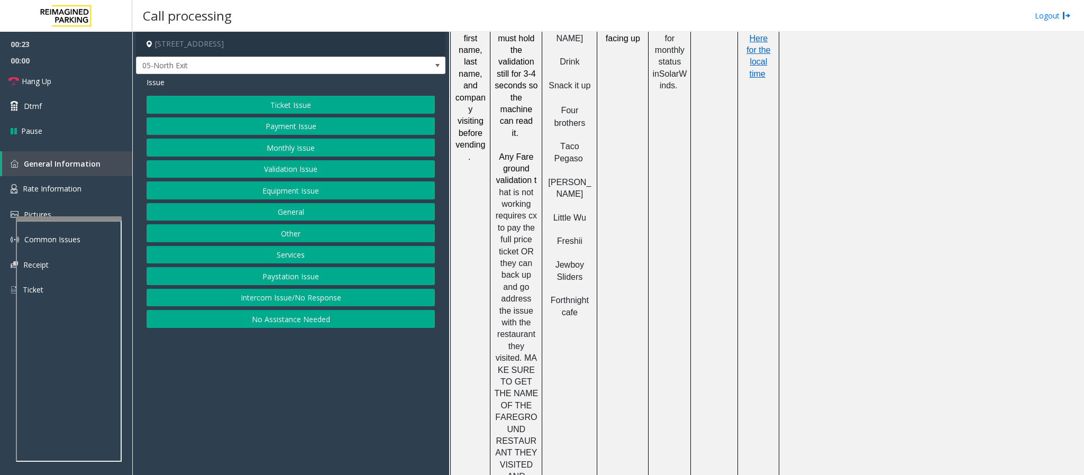
click at [291, 163] on button "Validation Issue" at bounding box center [291, 169] width 288 height 18
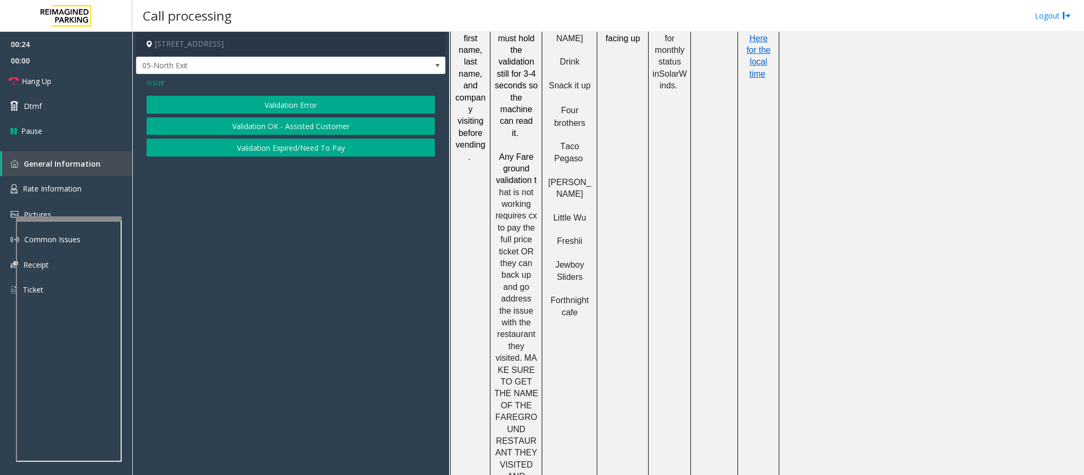
click at [287, 102] on button "Validation Error" at bounding box center [291, 105] width 288 height 18
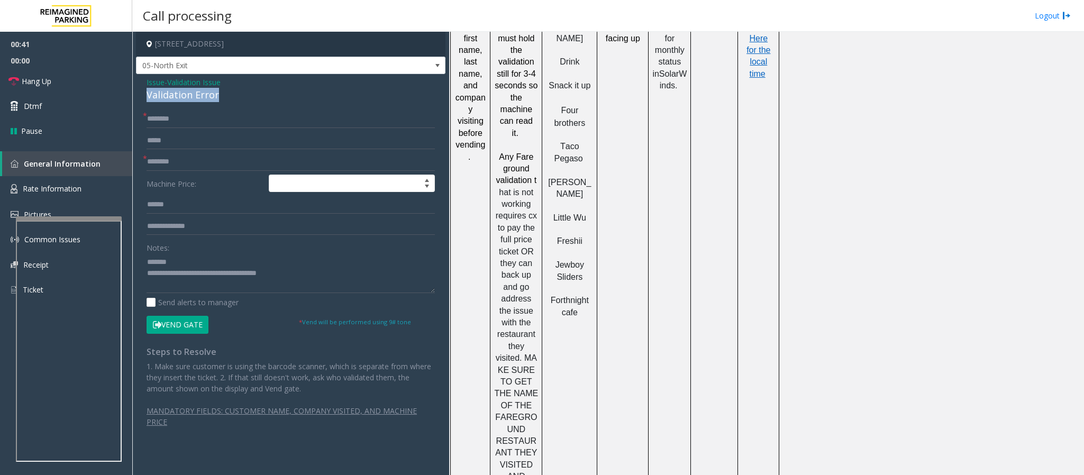
drag, startPoint x: 226, startPoint y: 97, endPoint x: 141, endPoint y: 95, distance: 84.7
click at [141, 95] on div "Issue - Validation Issue Validation Error * * Machine Price: Notes: Send alerts…" at bounding box center [290, 261] width 309 height 375
type textarea "**********"
click at [190, 162] on input "text" at bounding box center [291, 162] width 288 height 18
type input "**"
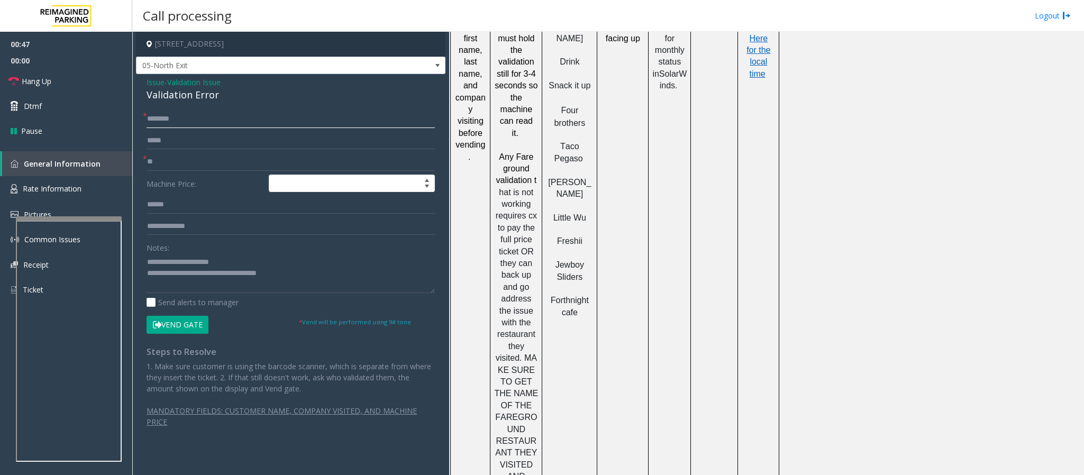
click at [176, 118] on input "text" at bounding box center [291, 119] width 288 height 18
type input "**"
click at [167, 167] on input "**" at bounding box center [291, 162] width 288 height 18
type input "*"
drag, startPoint x: 515, startPoint y: 94, endPoint x: 527, endPoint y: 111, distance: 21.6
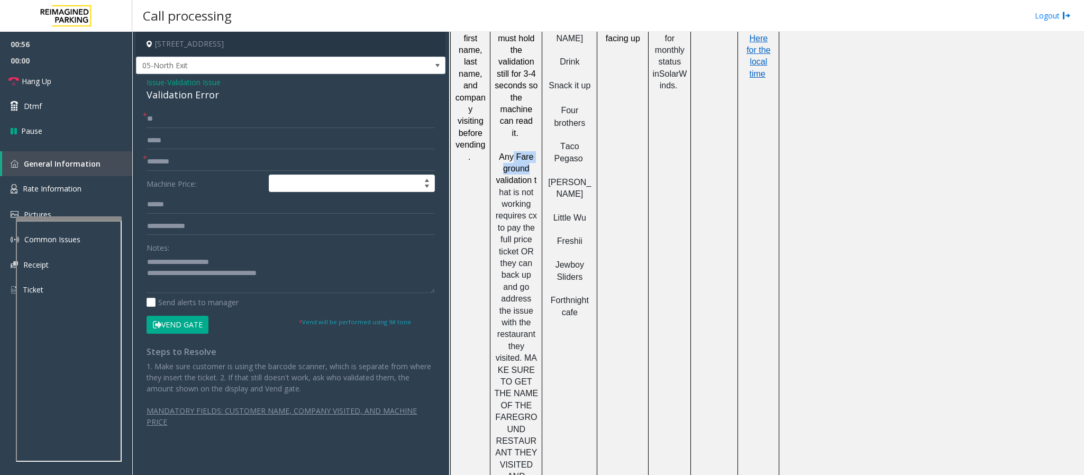
click at [527, 152] on span "Any Fare ground validation t" at bounding box center [516, 168] width 41 height 33
type input "**********"
click at [197, 185] on label "Machine Price:" at bounding box center [205, 184] width 122 height 18
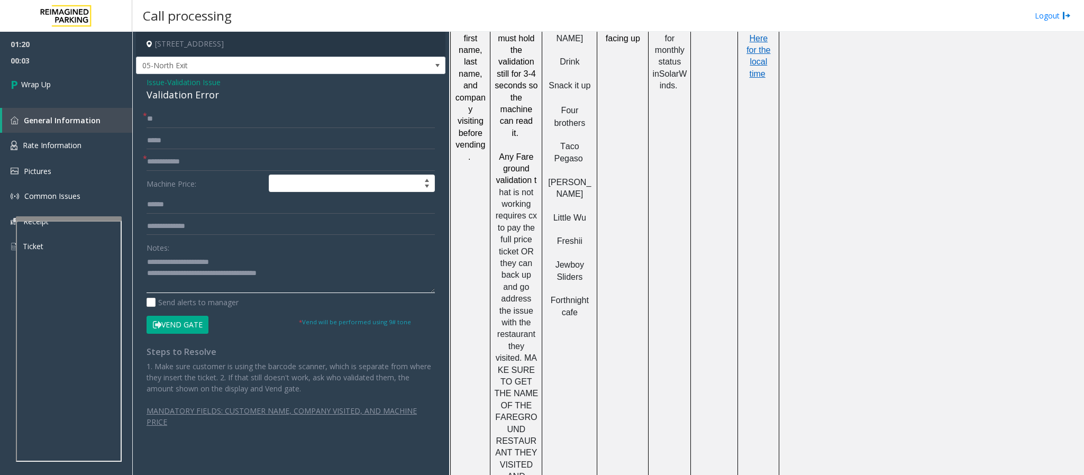
drag, startPoint x: 292, startPoint y: 280, endPoint x: 190, endPoint y: 280, distance: 101.6
click at [190, 280] on textarea at bounding box center [291, 273] width 288 height 40
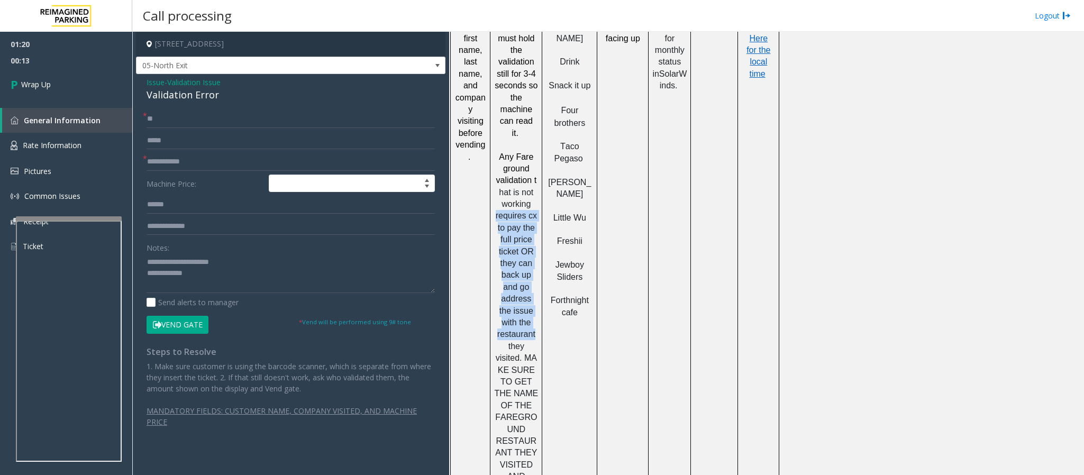
drag, startPoint x: 496, startPoint y: 158, endPoint x: 535, endPoint y: 265, distance: 114.5
click at [535, 265] on p "Any Fare ground validation t hat is not working requires cx to pay the full pri…" at bounding box center [516, 334] width 44 height 367
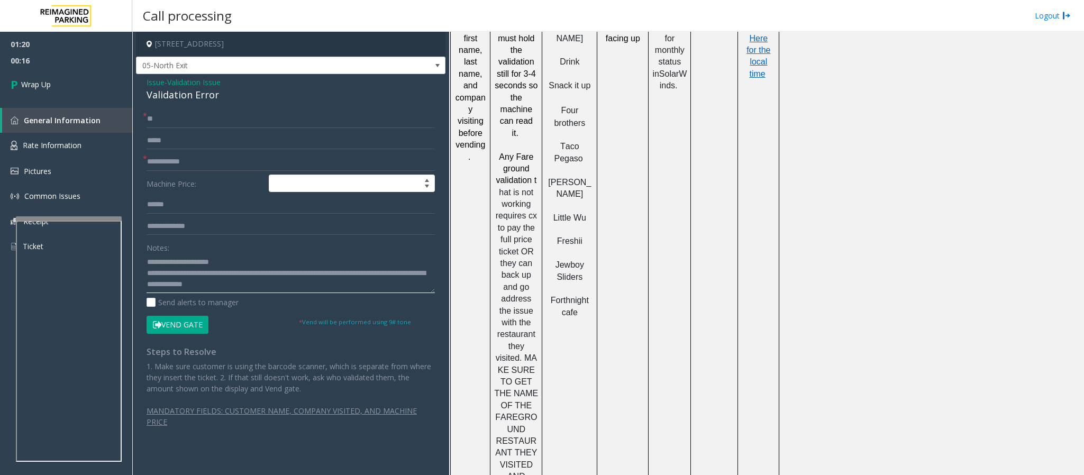
click at [307, 286] on textarea at bounding box center [291, 273] width 288 height 40
type textarea "**********"
click at [44, 80] on span "Wrap Up" at bounding box center [36, 84] width 30 height 11
